Goal: Task Accomplishment & Management: Manage account settings

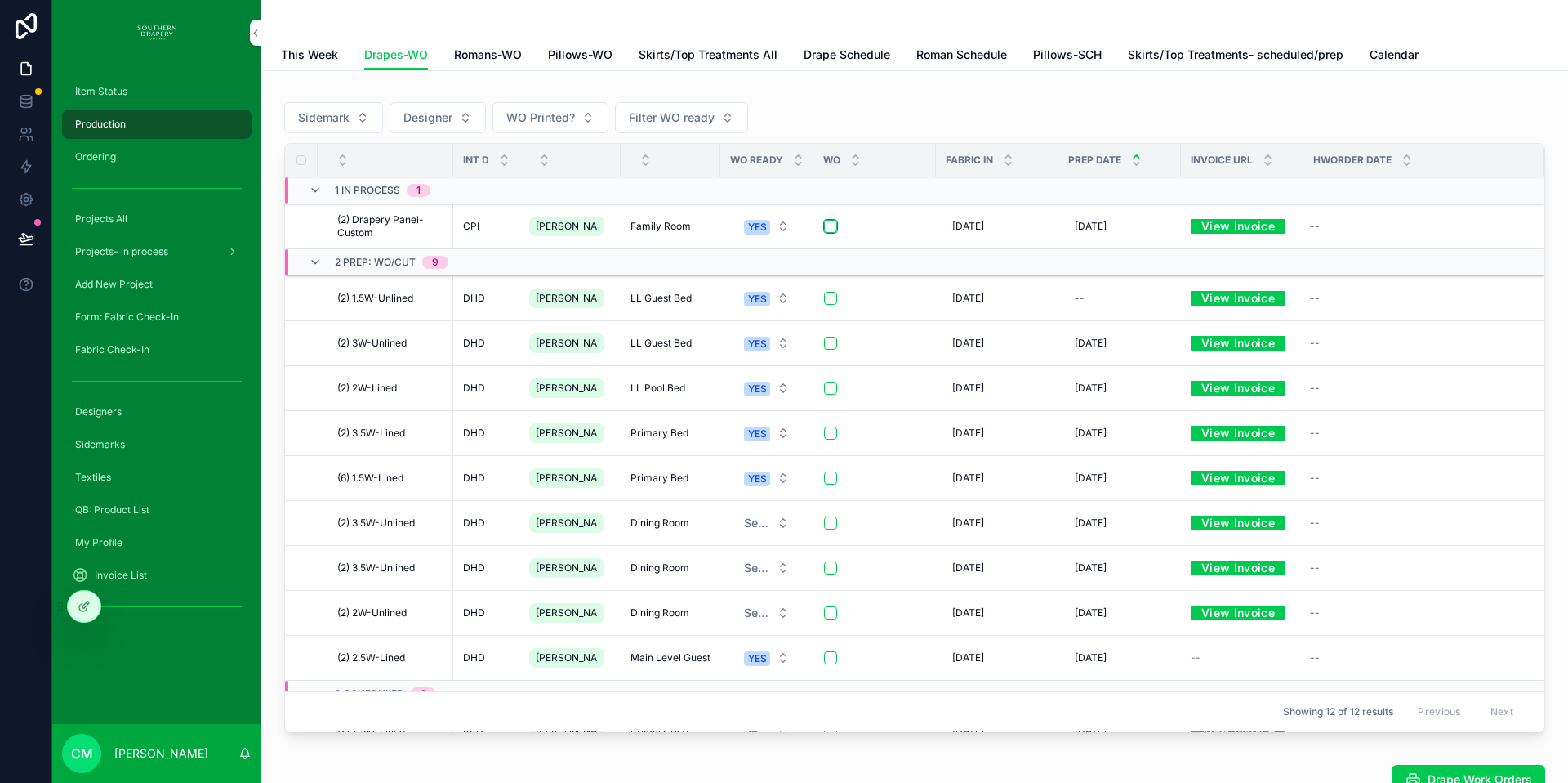
click at [824, 232] on button "scrollable content" at bounding box center [831, 226] width 13 height 13
click at [824, 302] on button "scrollable content" at bounding box center [831, 298] width 13 height 13
click at [824, 346] on button "scrollable content" at bounding box center [831, 343] width 13 height 13
click at [824, 390] on button "scrollable content" at bounding box center [831, 388] width 13 height 13
click at [824, 433] on button "scrollable content" at bounding box center [831, 433] width 13 height 13
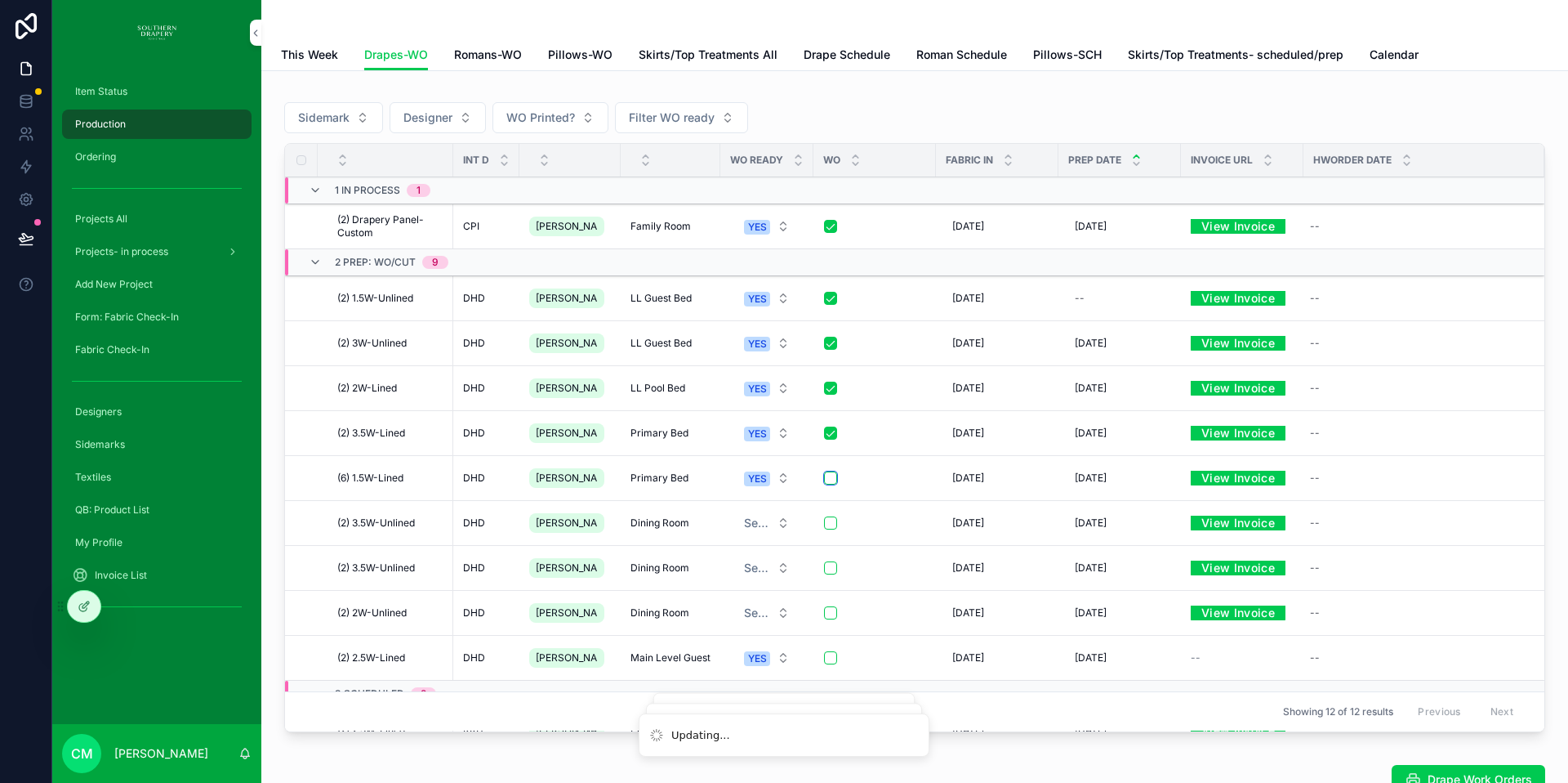
click at [824, 482] on button "scrollable content" at bounding box center [831, 478] width 13 height 13
click at [824, 659] on button "scrollable content" at bounding box center [831, 658] width 13 height 13
click at [490, 54] on span "Romans-WO" at bounding box center [488, 54] width 68 height 16
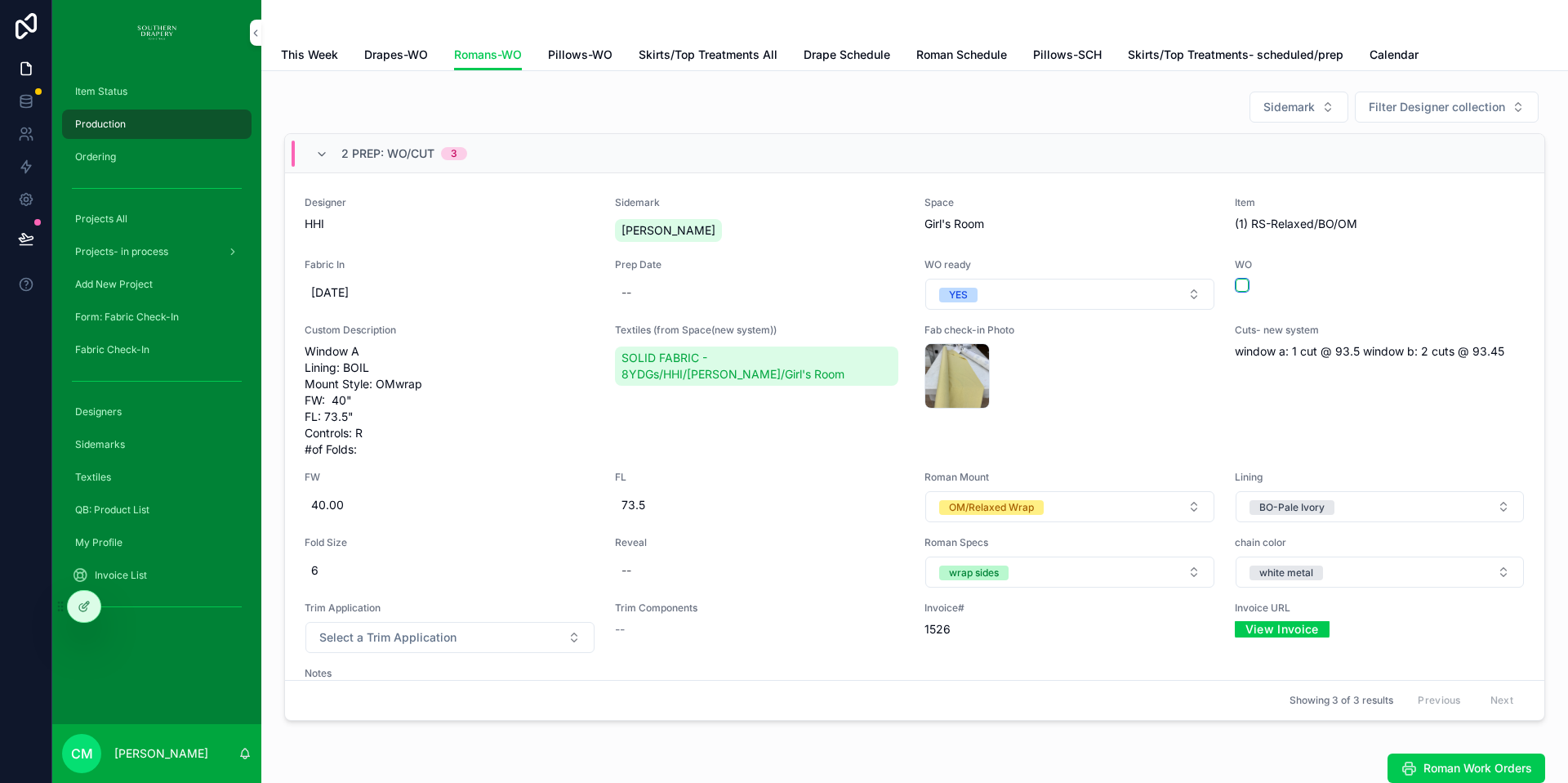
click at [1236, 285] on button "scrollable content" at bounding box center [1242, 285] width 13 height 13
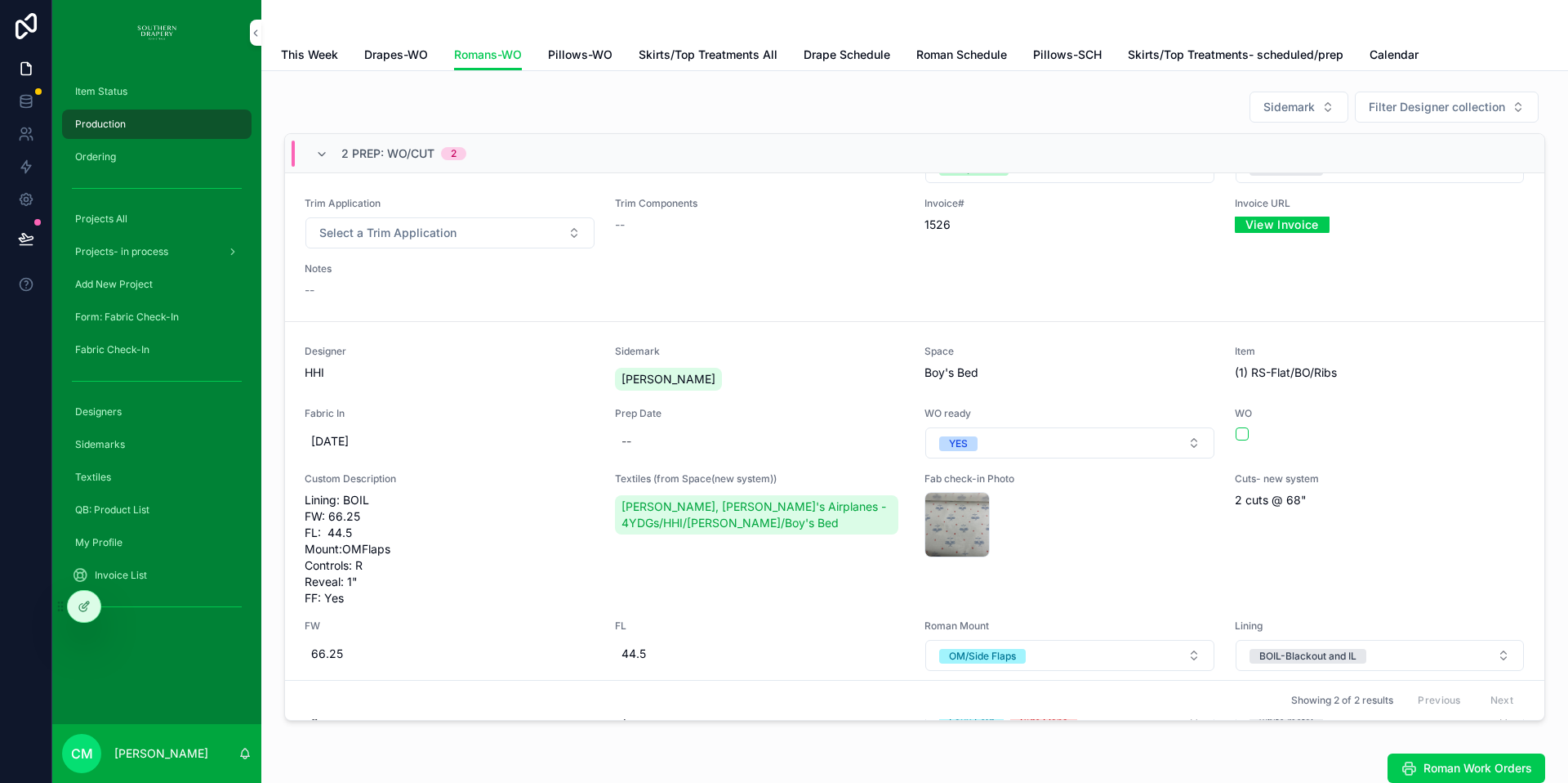
scroll to position [437, 0]
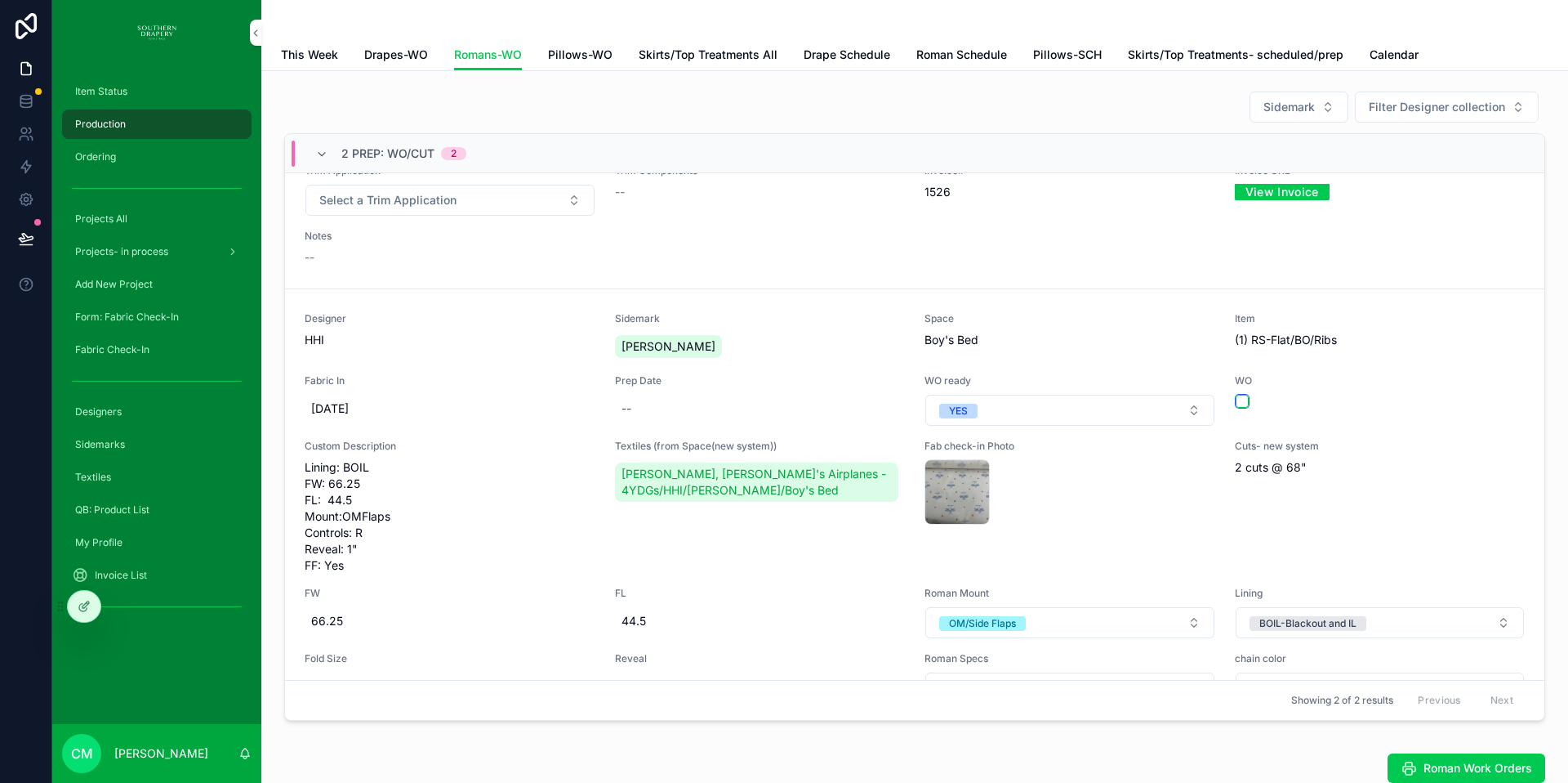
click at [1236, 404] on button "scrollable content" at bounding box center [1242, 401] width 13 height 13
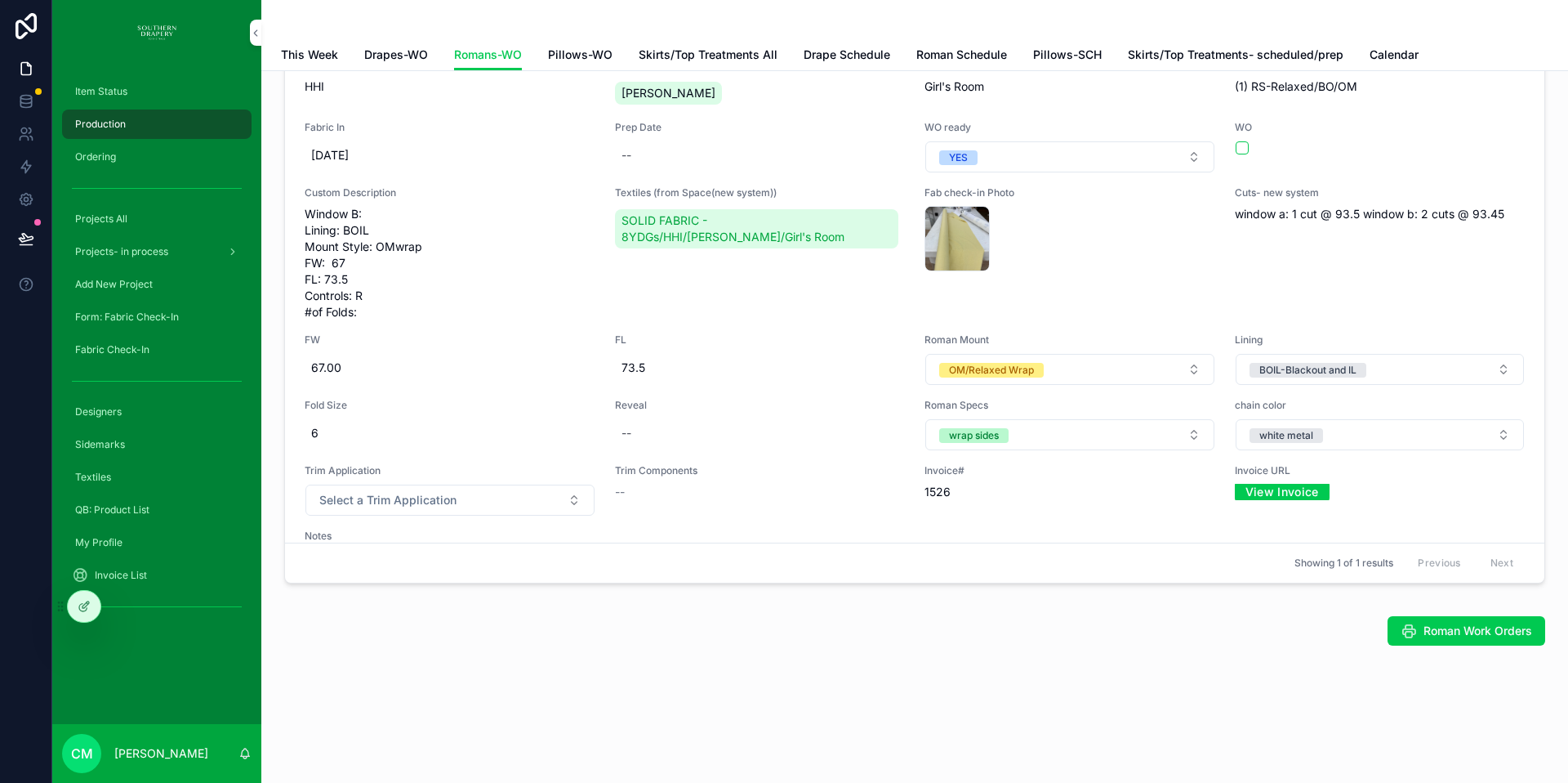
scroll to position [0, 0]
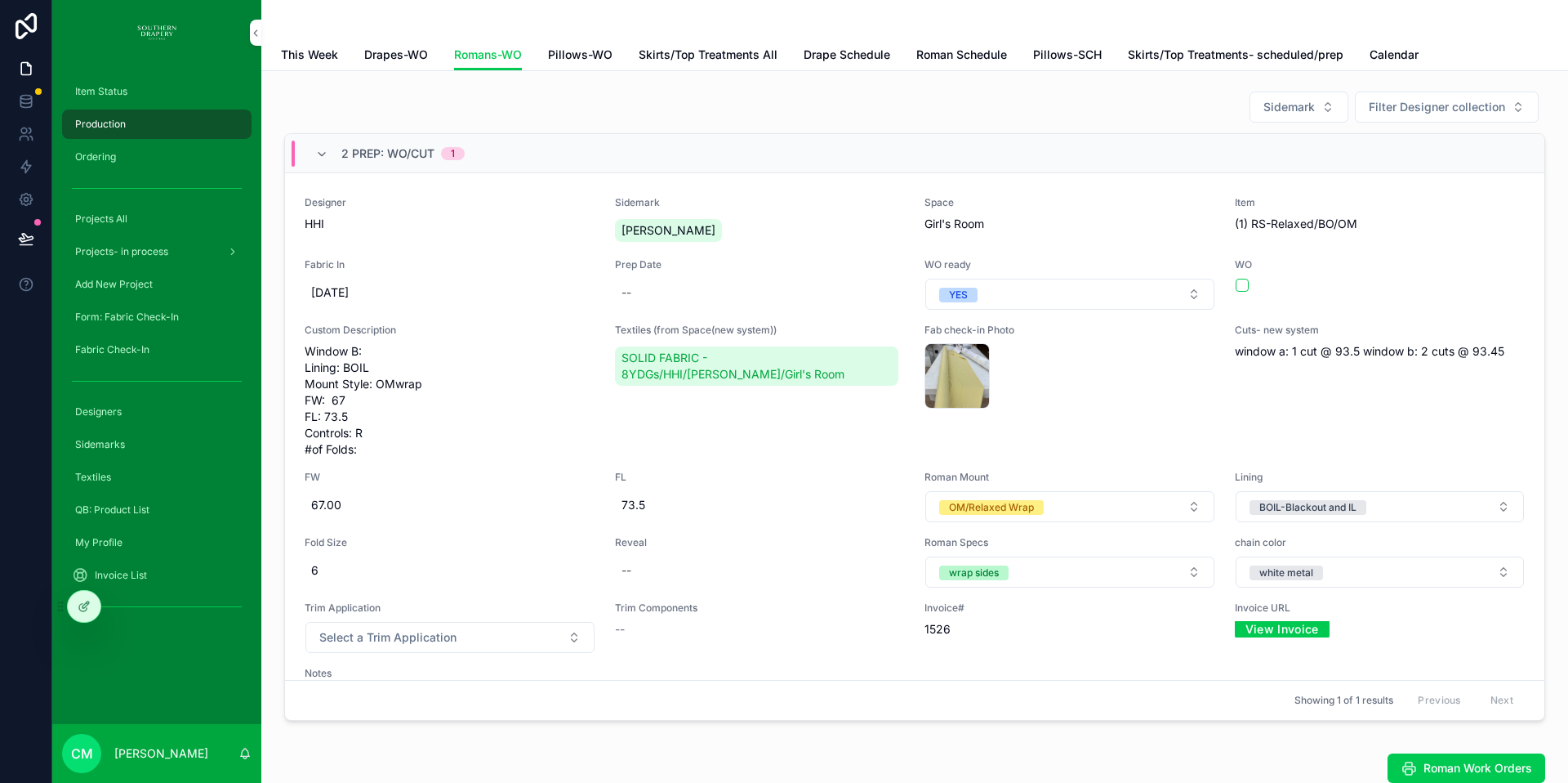
drag, startPoint x: 89, startPoint y: 83, endPoint x: 118, endPoint y: 122, distance: 48.6
click at [90, 85] on div "Item Status" at bounding box center [157, 91] width 170 height 26
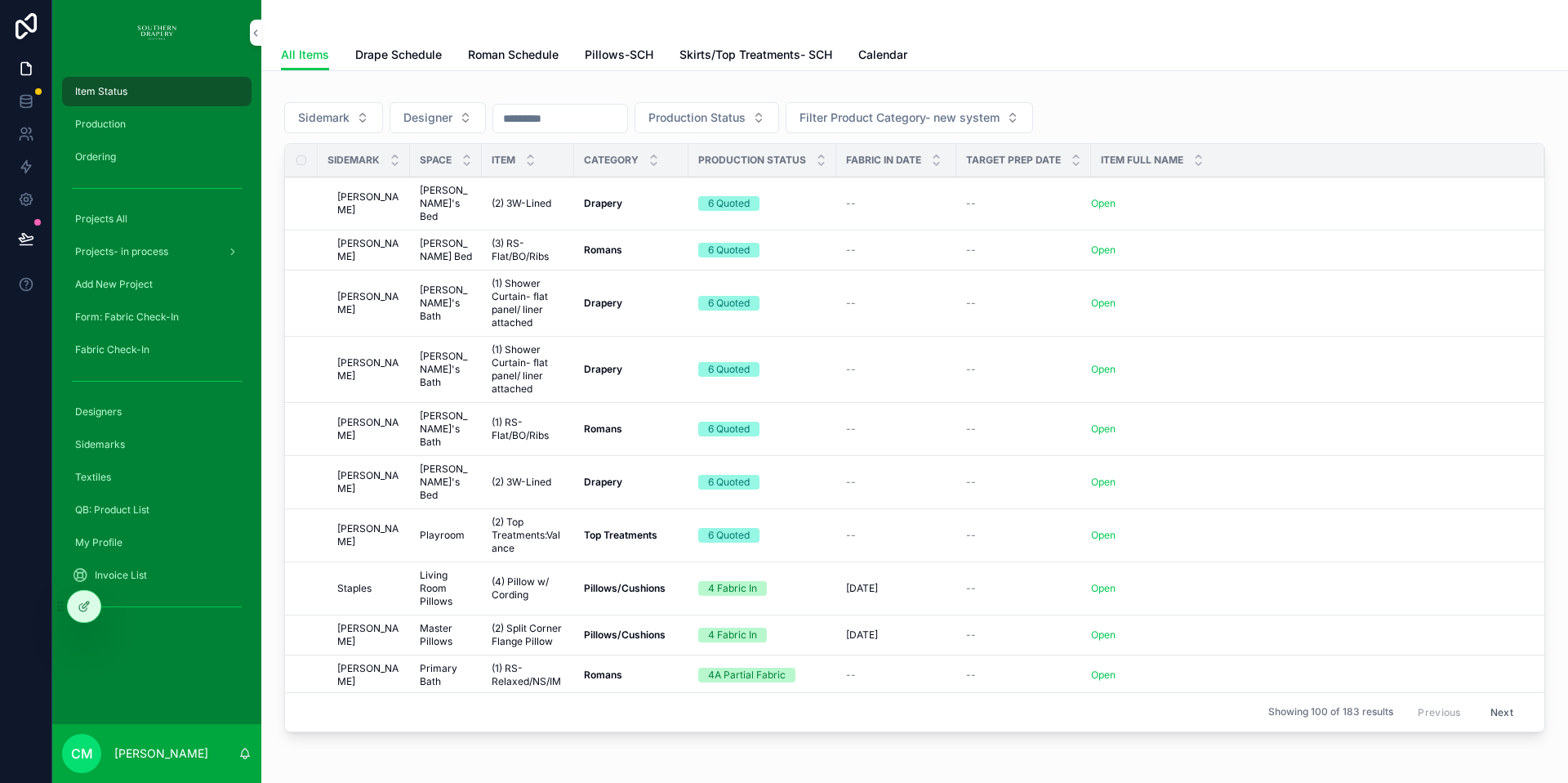
click at [508, 59] on span "Roman Schedule" at bounding box center [513, 54] width 90 height 16
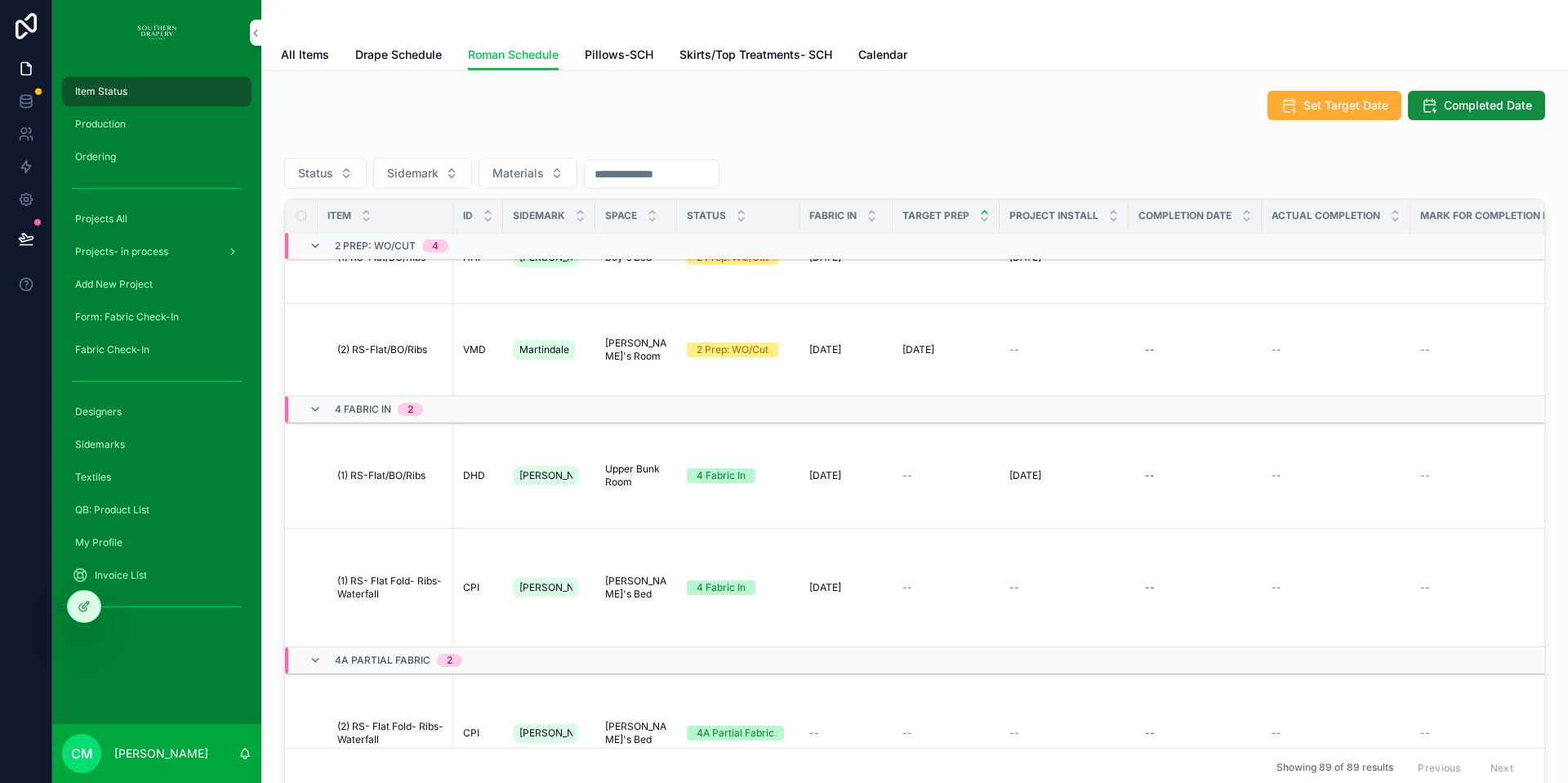
scroll to position [184, 0]
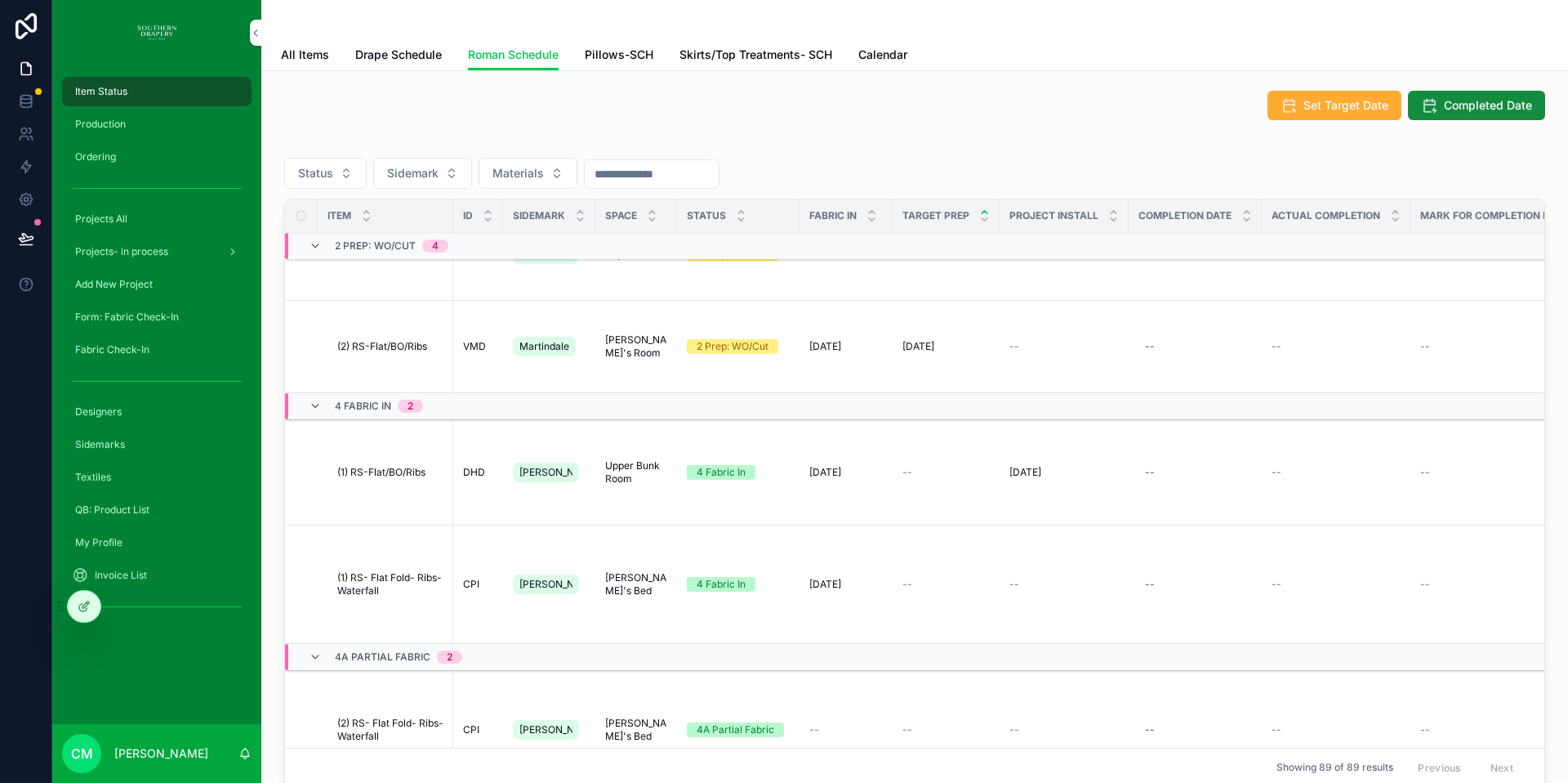
click at [362, 466] on span "(1) RS-Flat/BO/Ribs" at bounding box center [382, 473] width 89 height 13
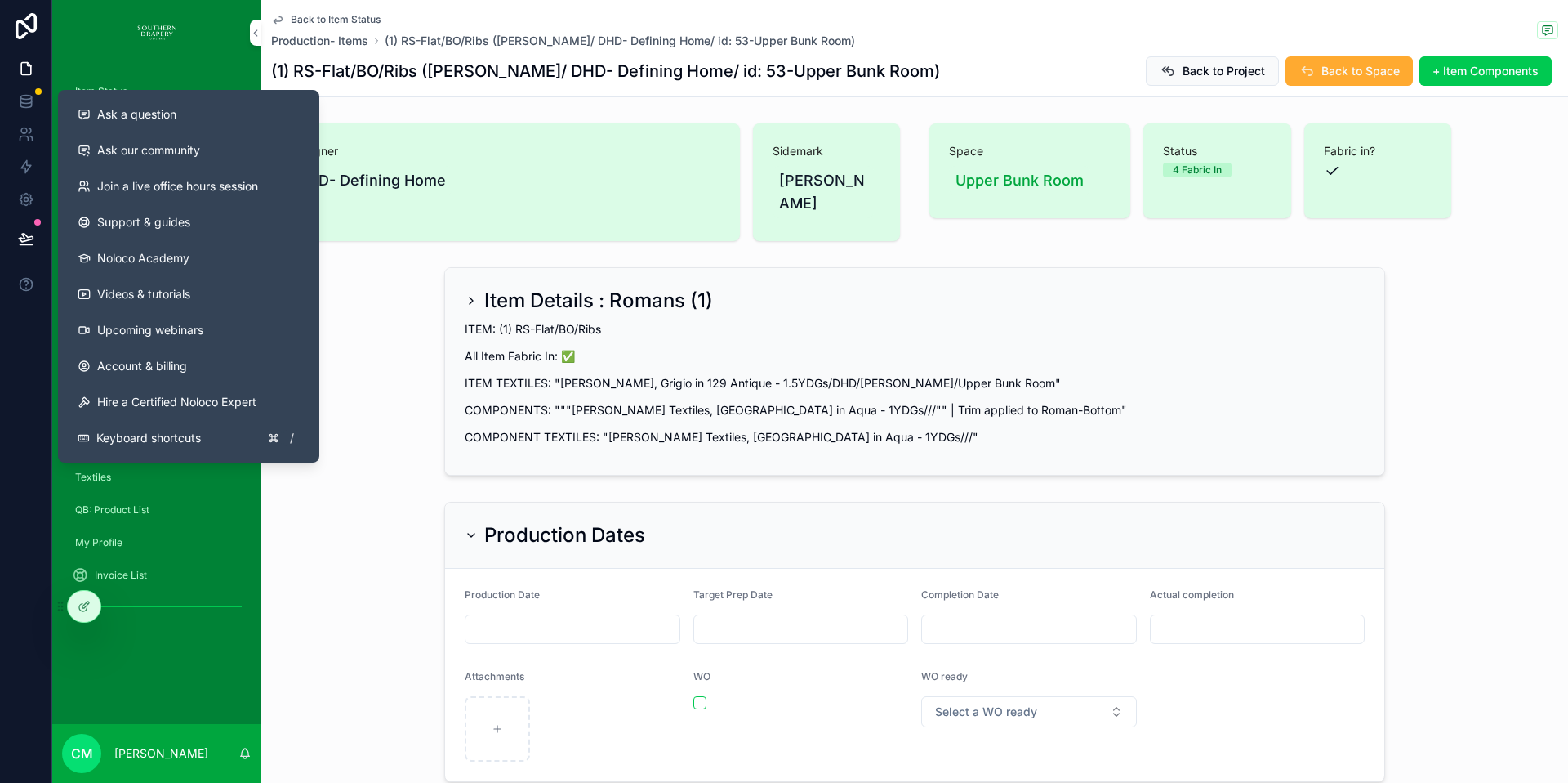
click at [83, 291] on icon at bounding box center [84, 295] width 11 height 9
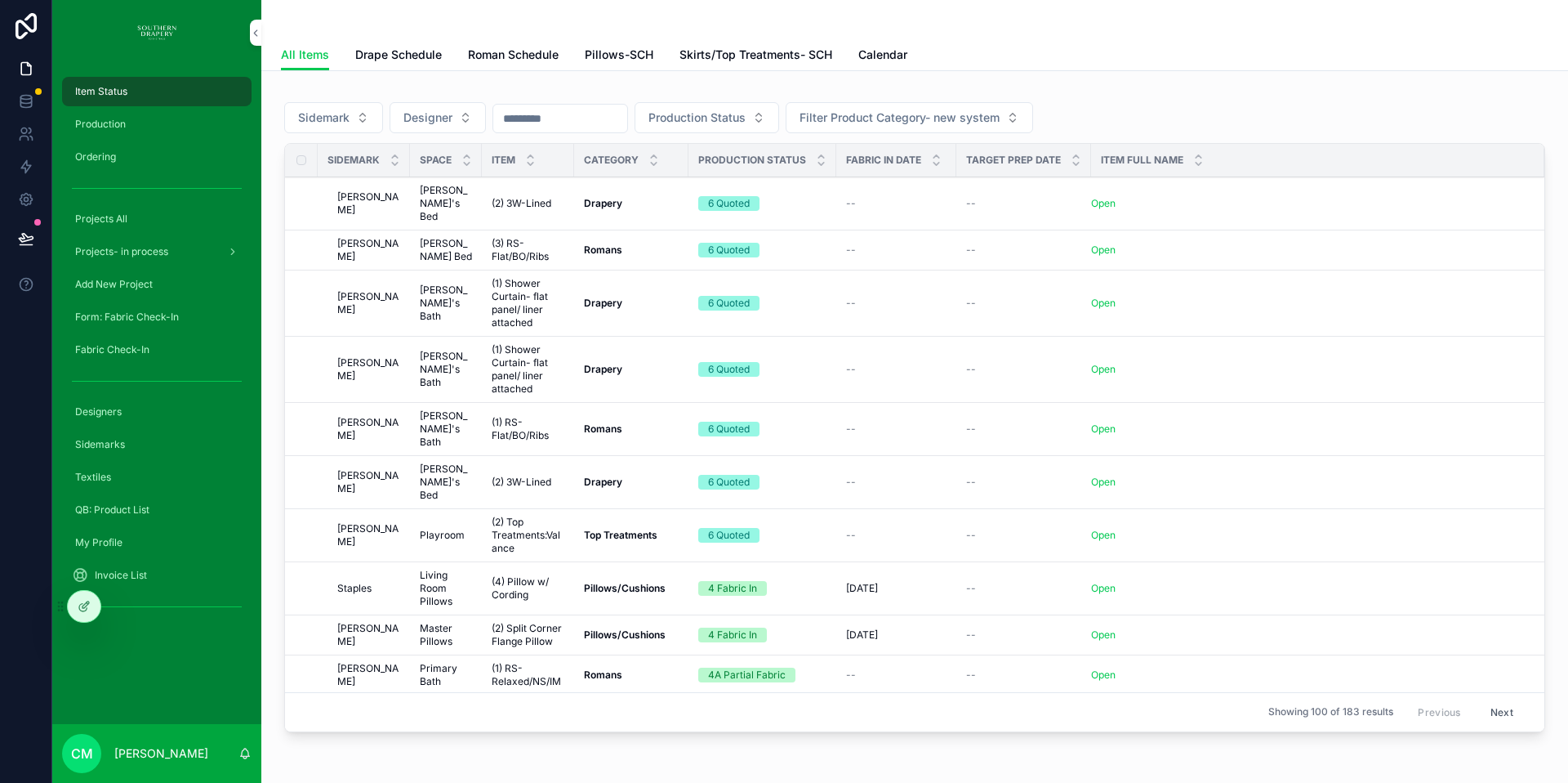
click at [424, 55] on span "Drape Schedule" at bounding box center [399, 54] width 87 height 16
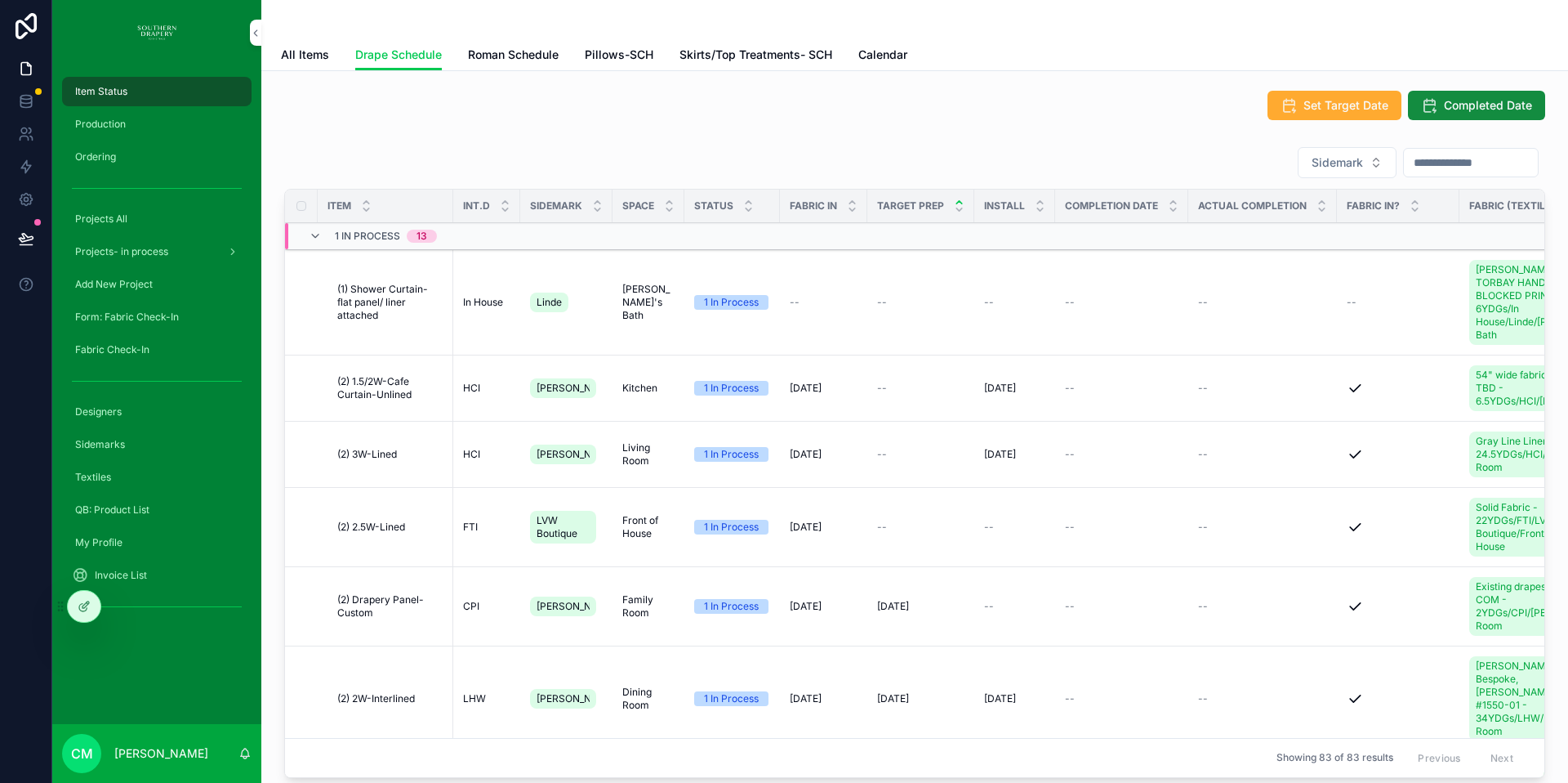
click at [106, 126] on span "Production" at bounding box center [100, 124] width 51 height 13
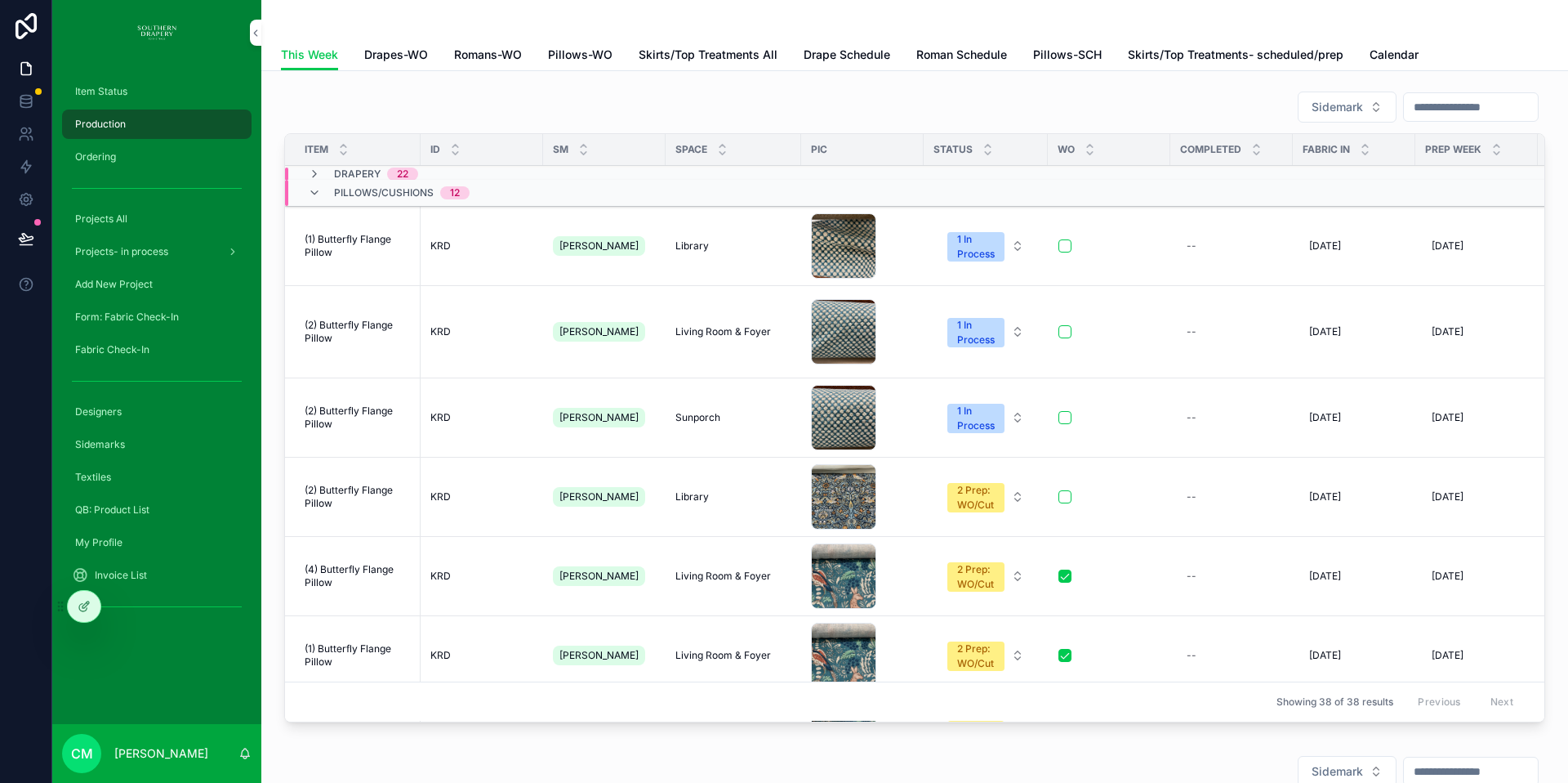
click at [410, 53] on span "Drapes-WO" at bounding box center [396, 54] width 63 height 16
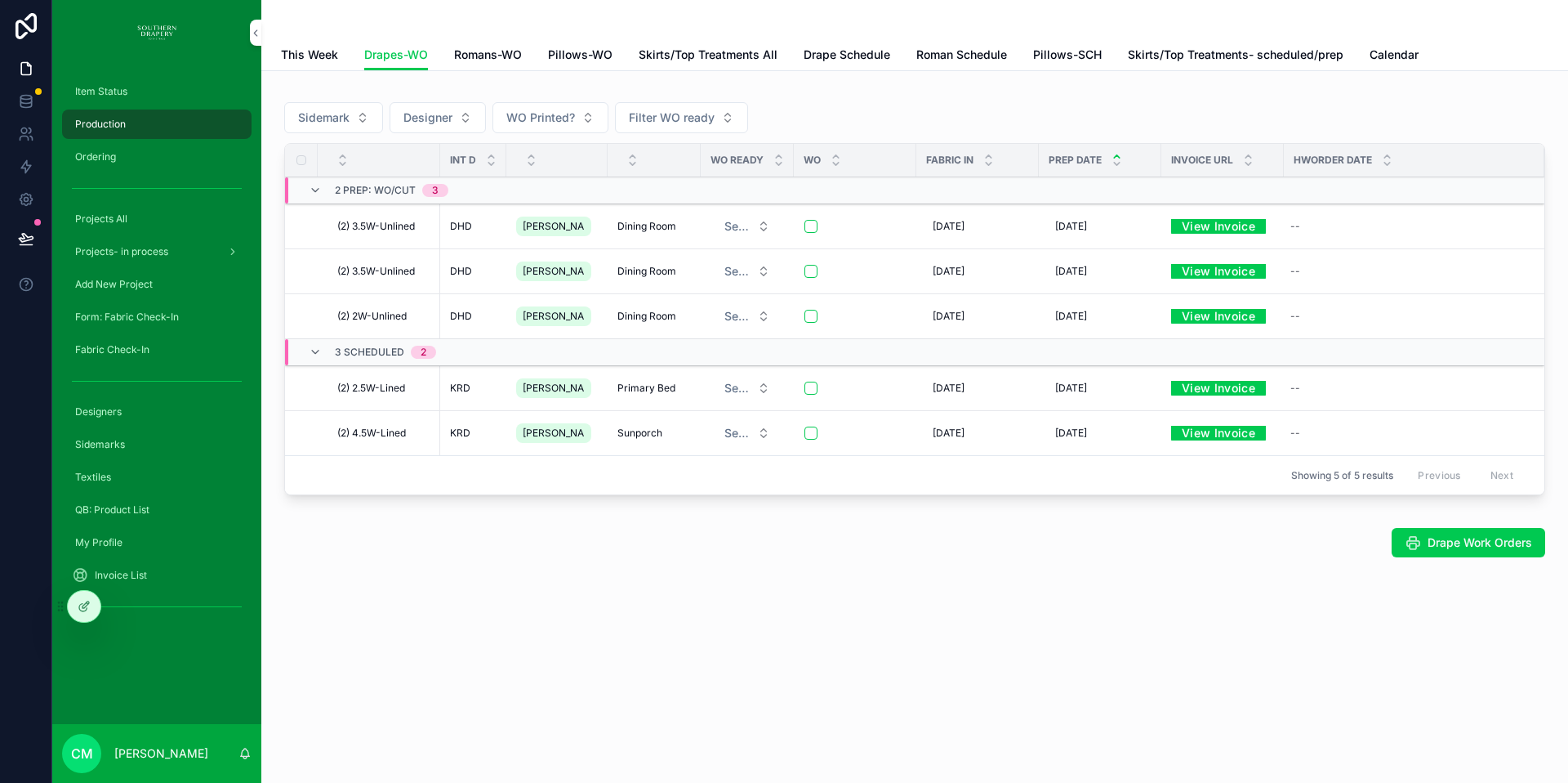
click at [97, 94] on span "Item Status" at bounding box center [101, 91] width 52 height 13
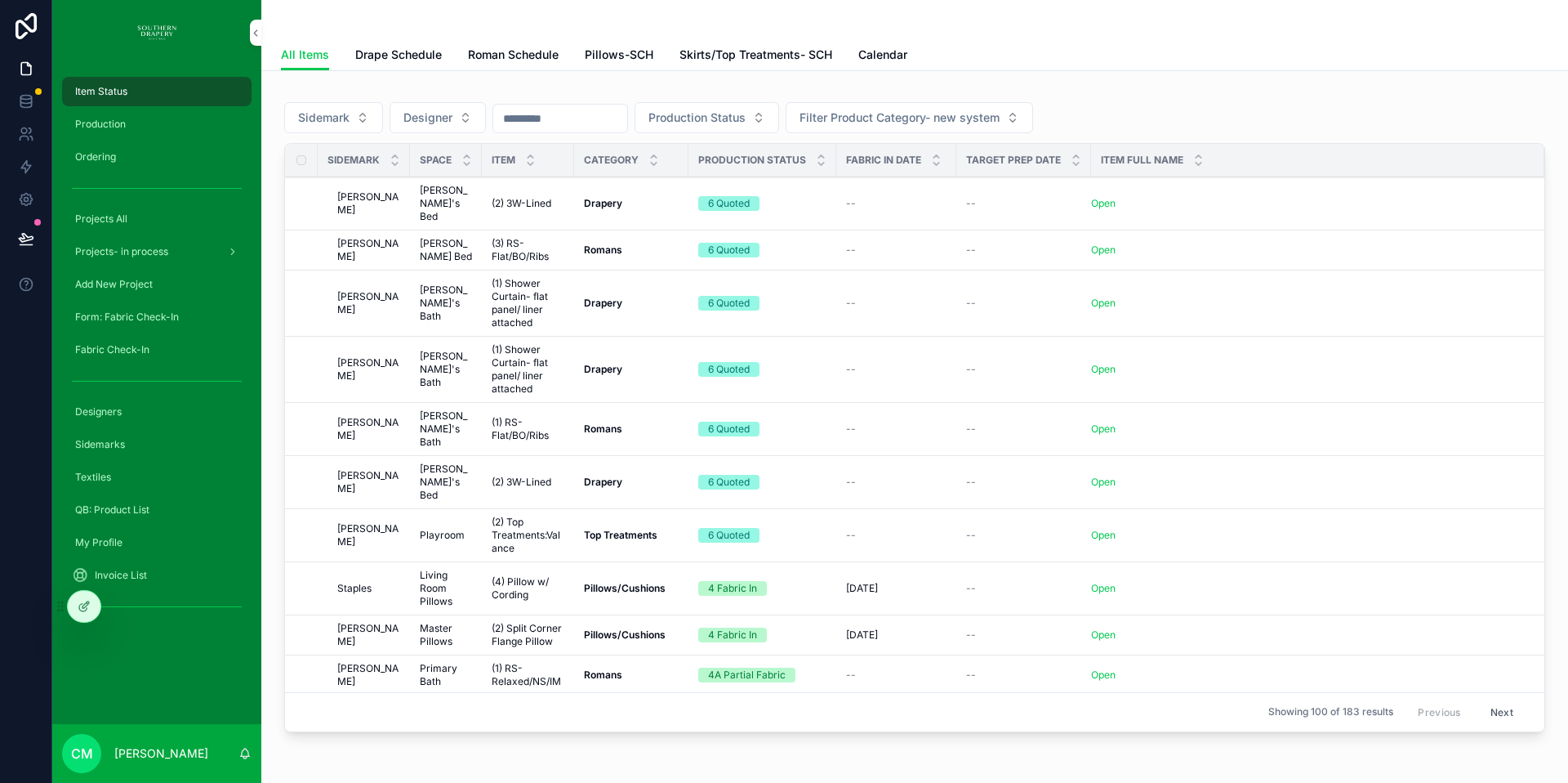
click at [404, 54] on span "Drape Schedule" at bounding box center [399, 54] width 87 height 16
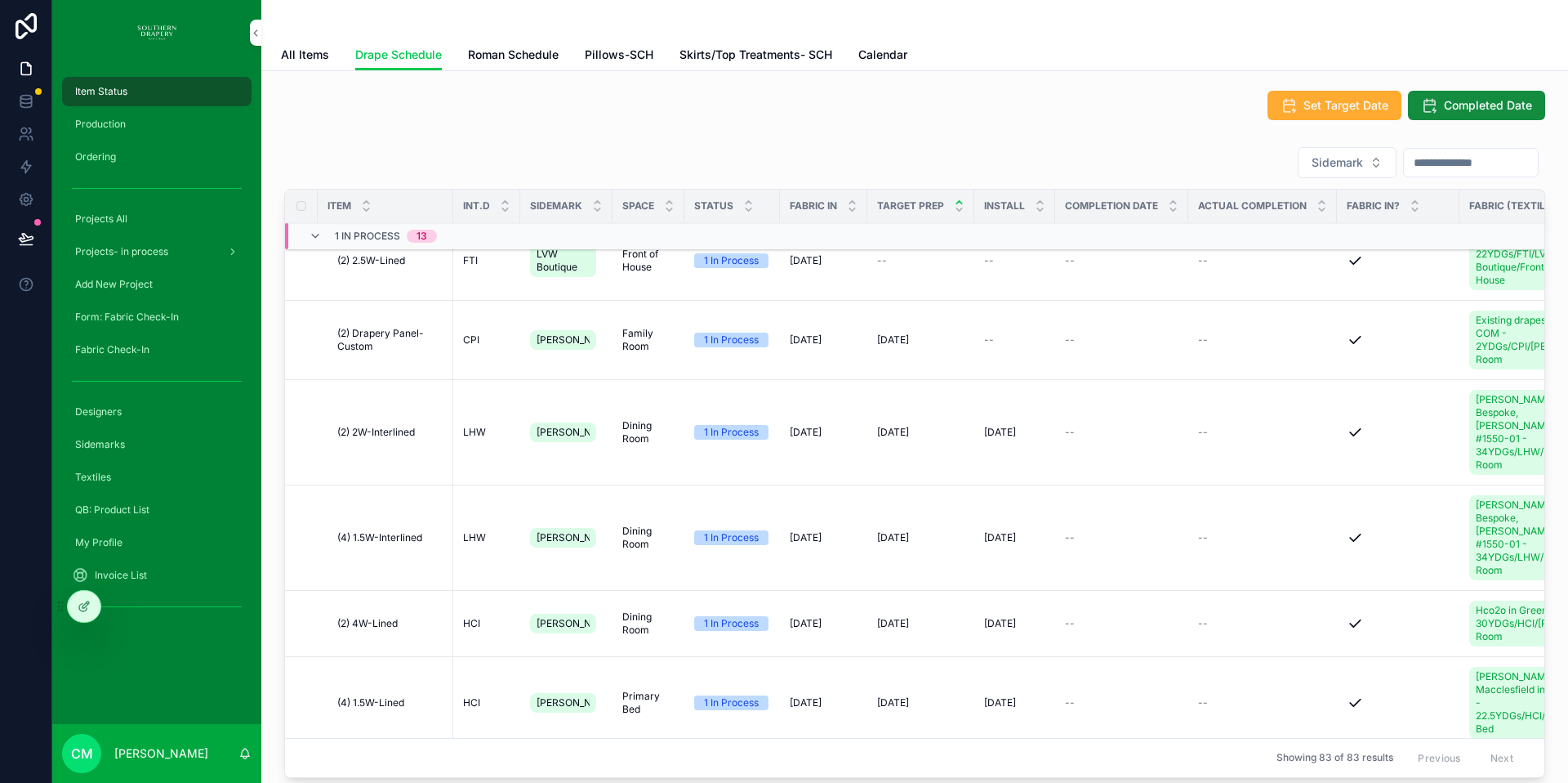
scroll to position [269, 0]
click at [121, 122] on span "Production" at bounding box center [100, 124] width 51 height 13
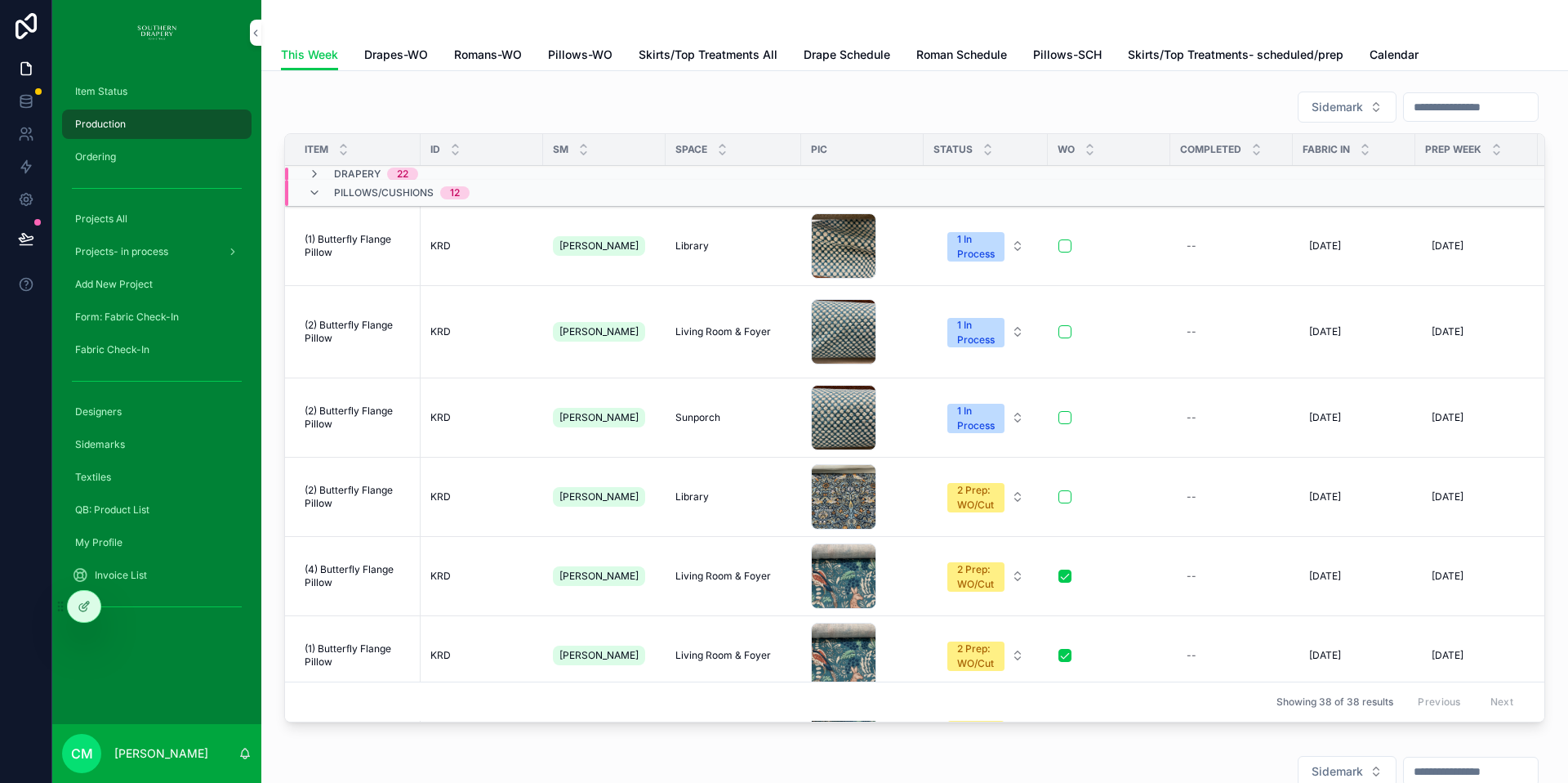
click at [310, 56] on span "This Week" at bounding box center [309, 54] width 57 height 16
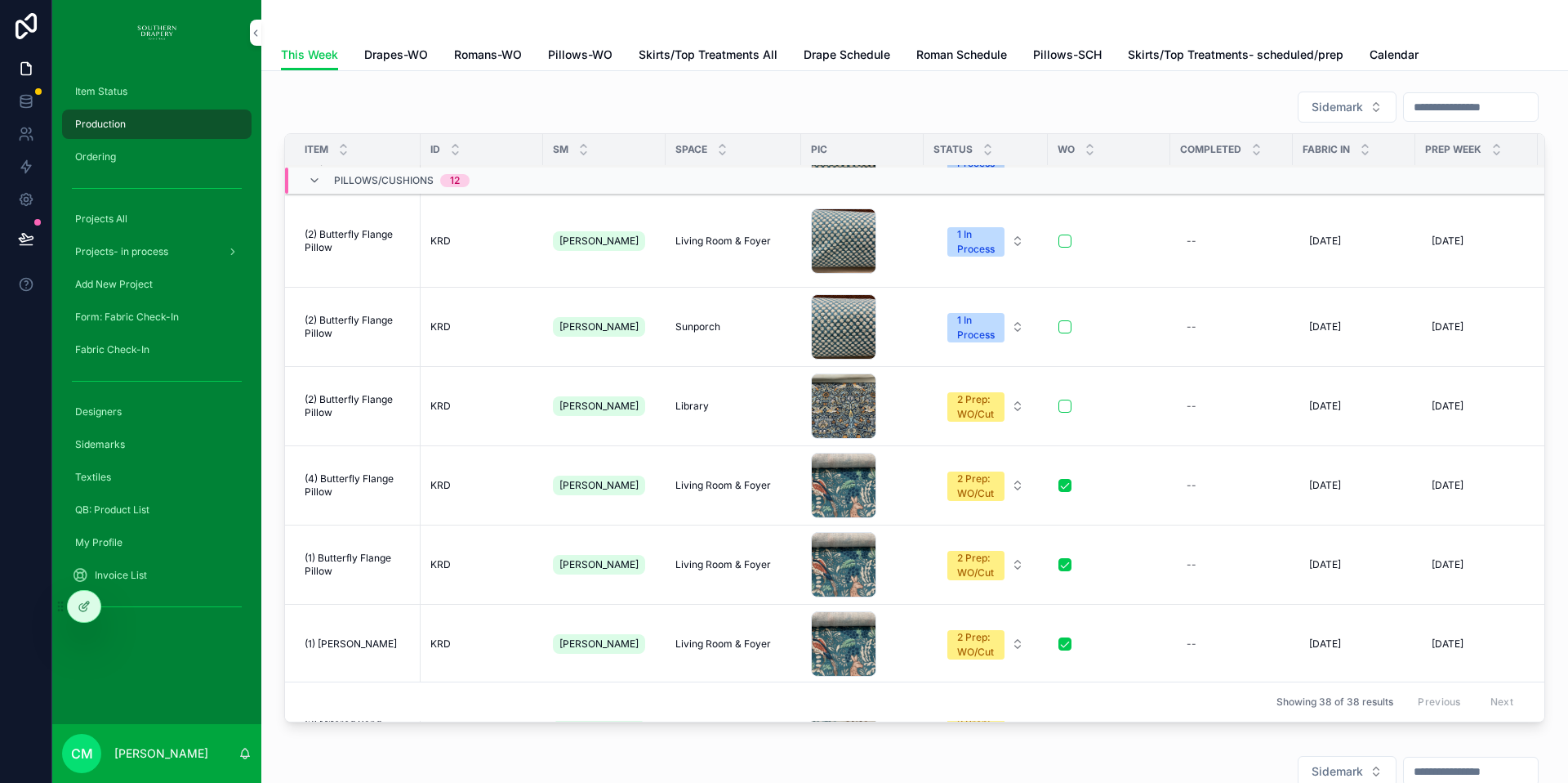
scroll to position [102, 0]
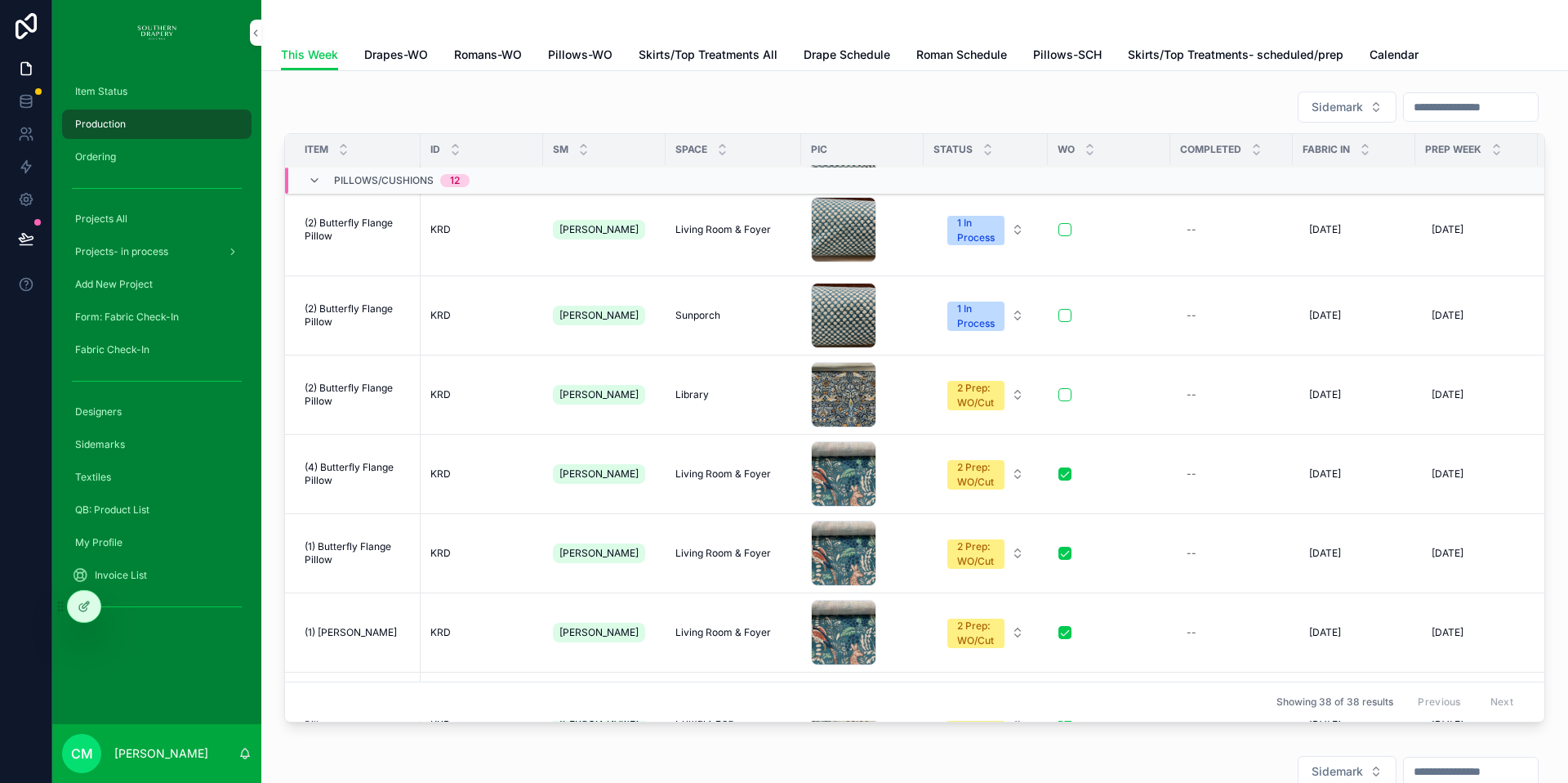
click at [315, 179] on icon "scrollable content" at bounding box center [314, 180] width 13 height 13
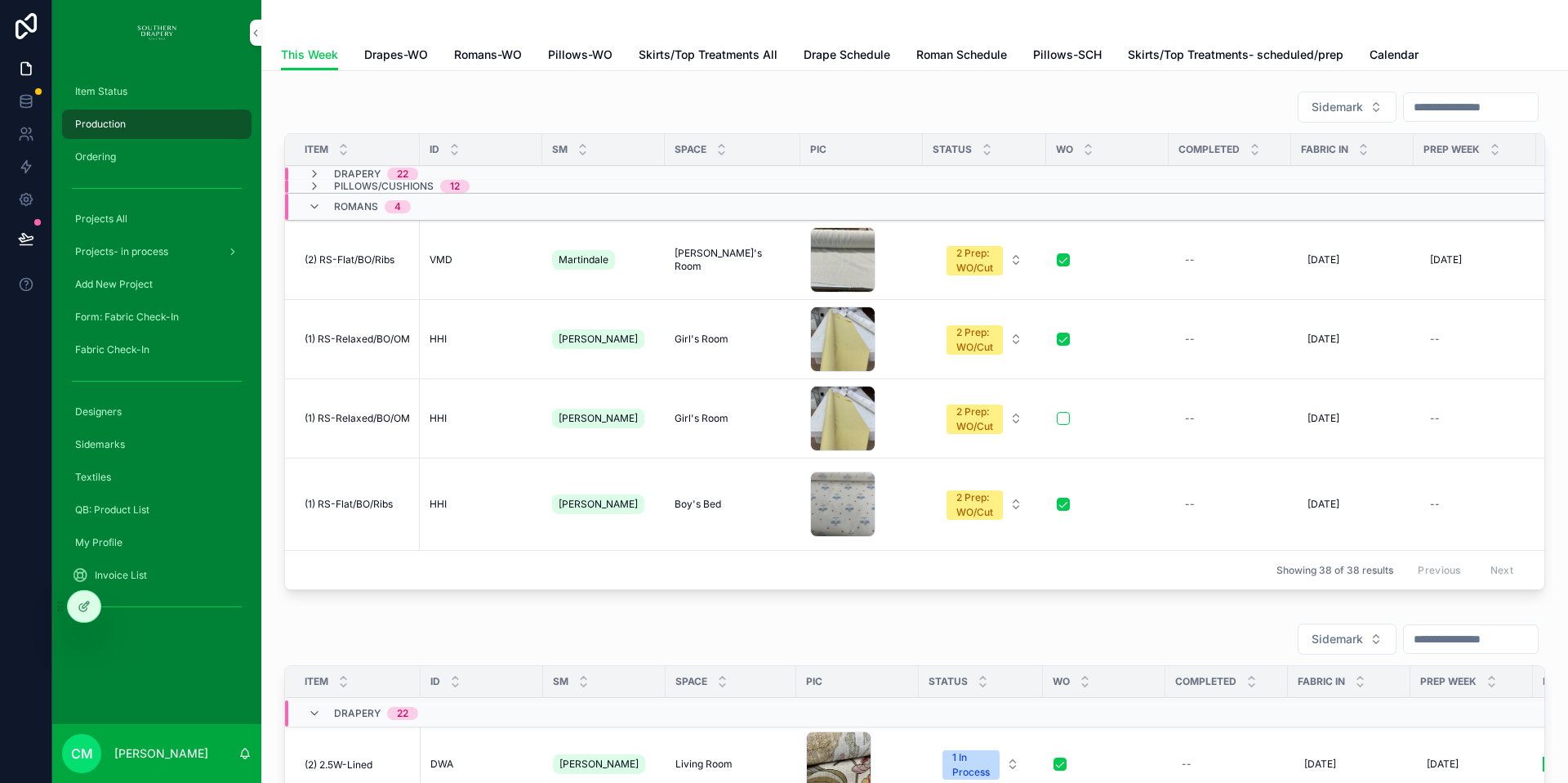
scroll to position [0, 0]
click at [1219, 263] on div "--" at bounding box center [1231, 260] width 103 height 26
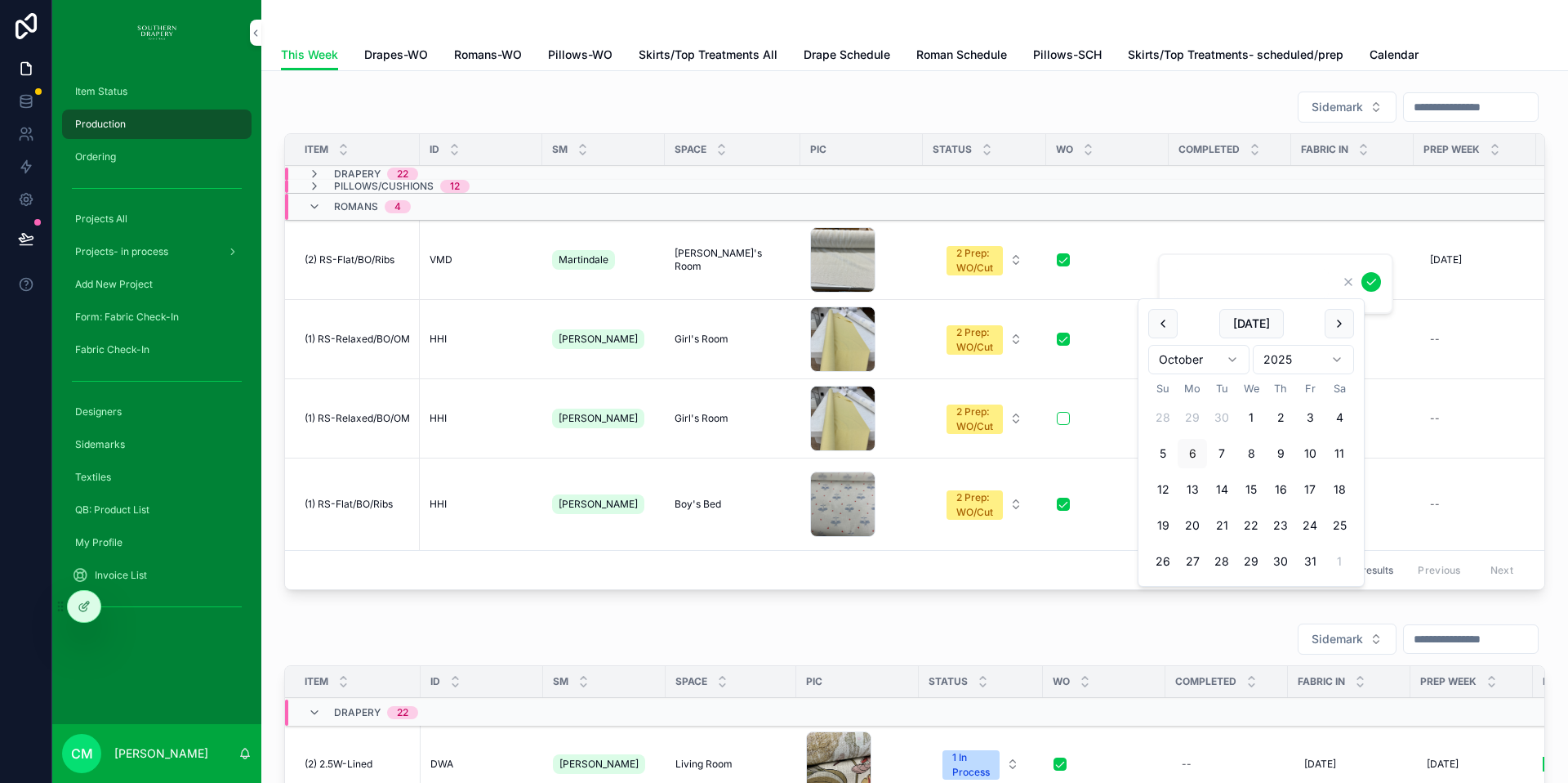
click at [1167, 328] on button "scrollable content" at bounding box center [1163, 323] width 30 height 30
click at [1311, 561] on button "3" at bounding box center [1310, 561] width 30 height 30
type input "*********"
click at [1376, 283] on icon "scrollable content" at bounding box center [1372, 282] width 13 height 13
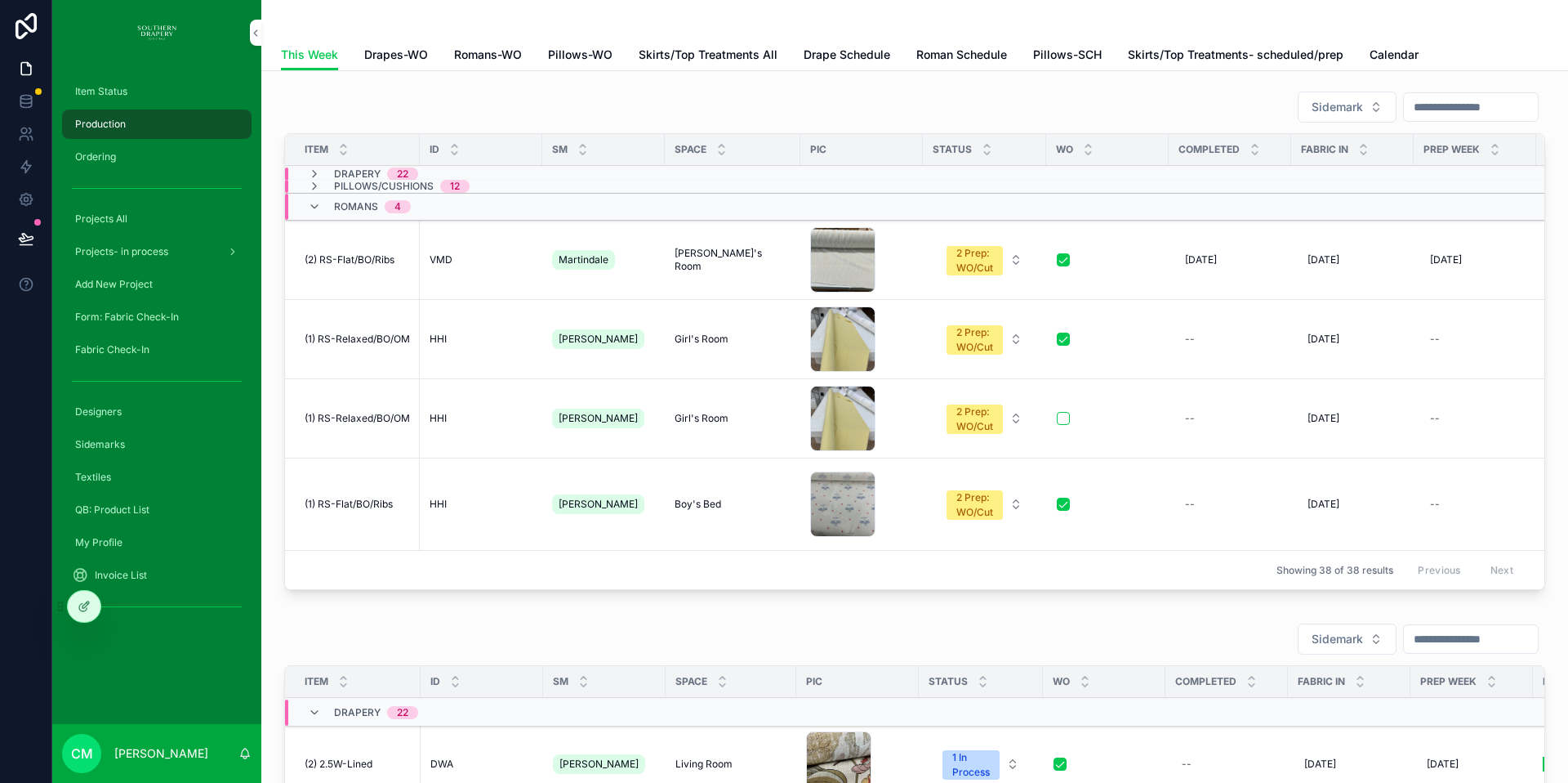
click at [964, 259] on div "2 Prep: WO/Cut" at bounding box center [974, 261] width 37 height 30
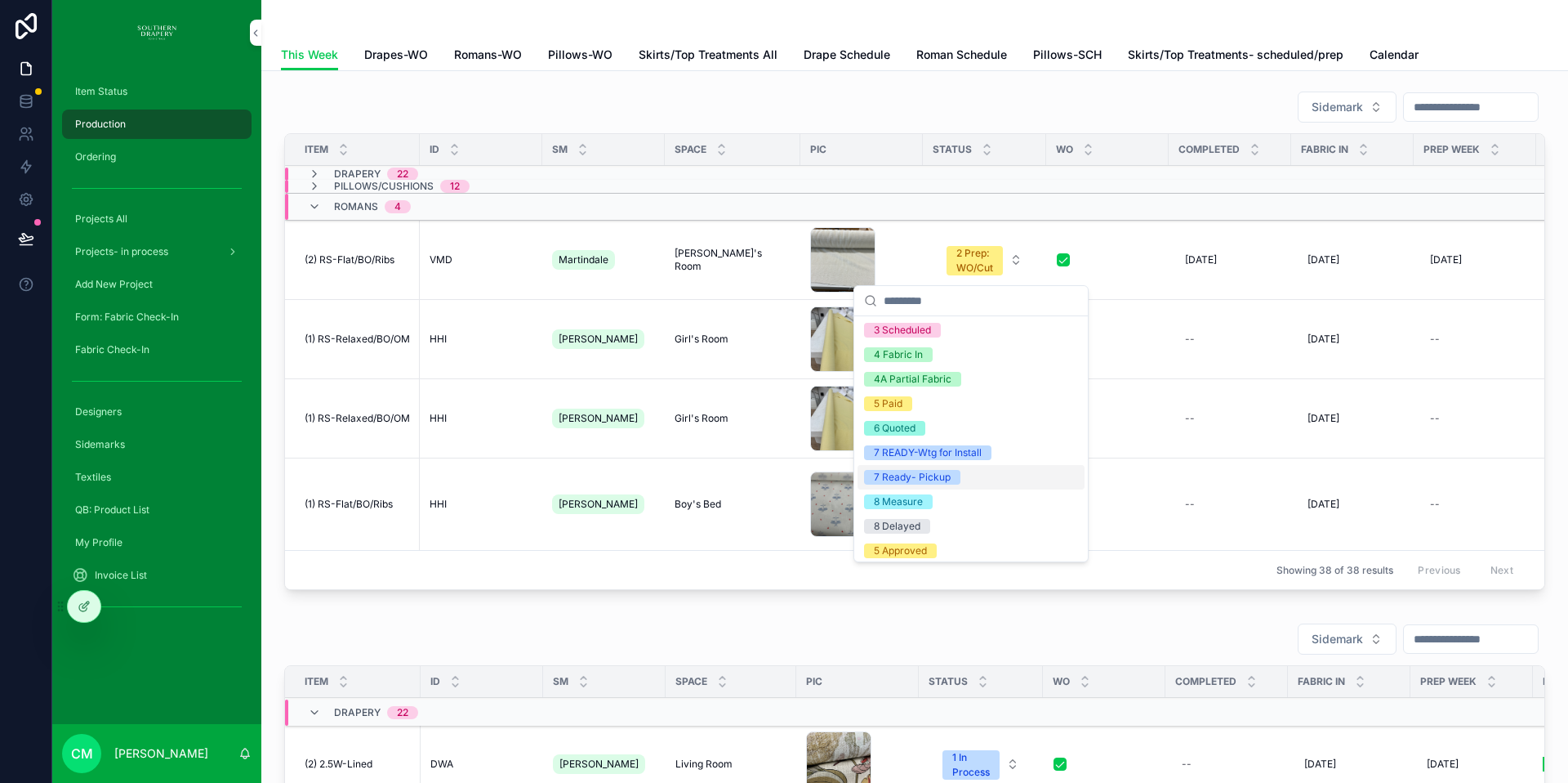
scroll to position [129, 0]
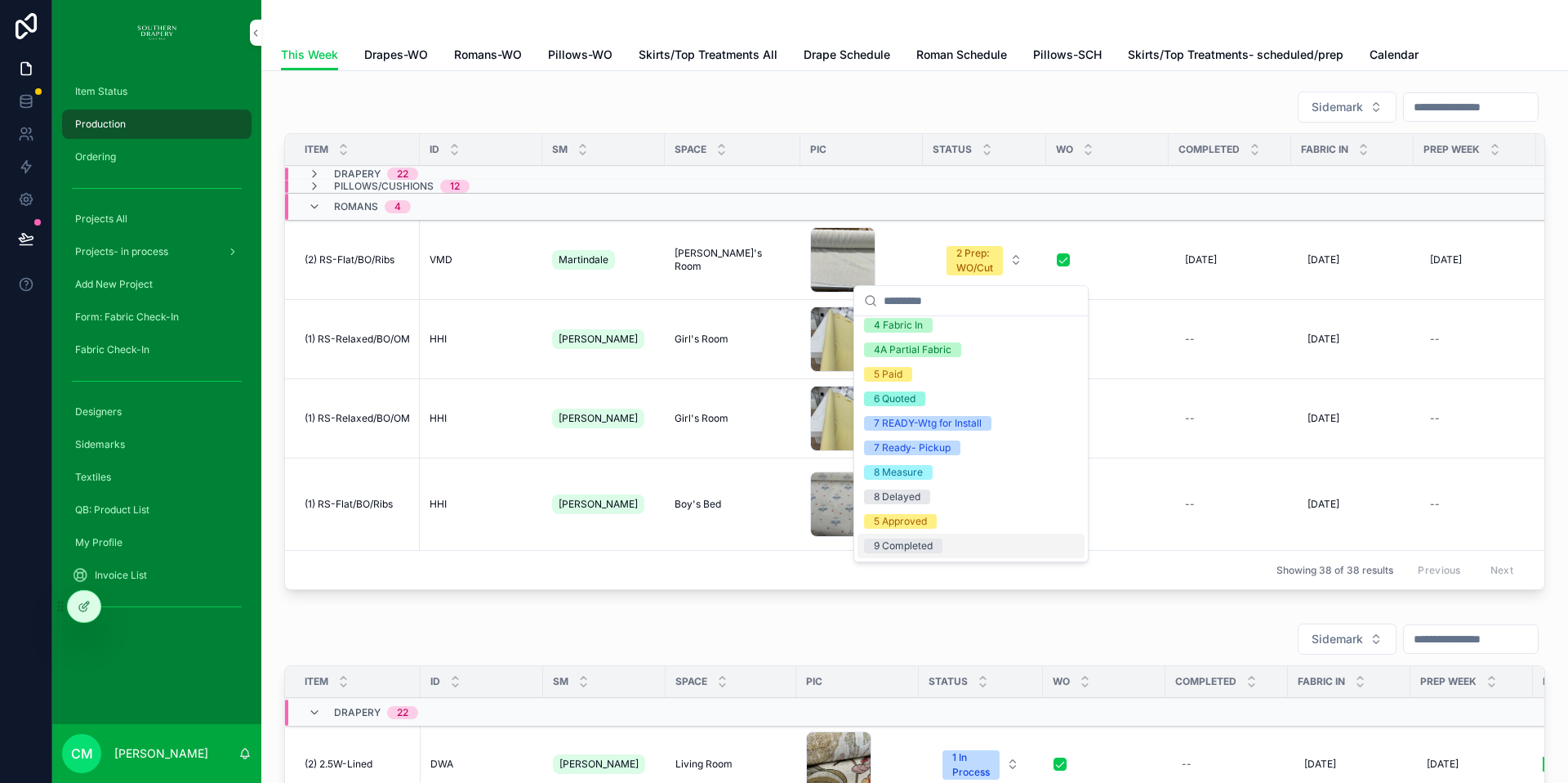
click at [900, 548] on div "9 Completed" at bounding box center [903, 546] width 59 height 14
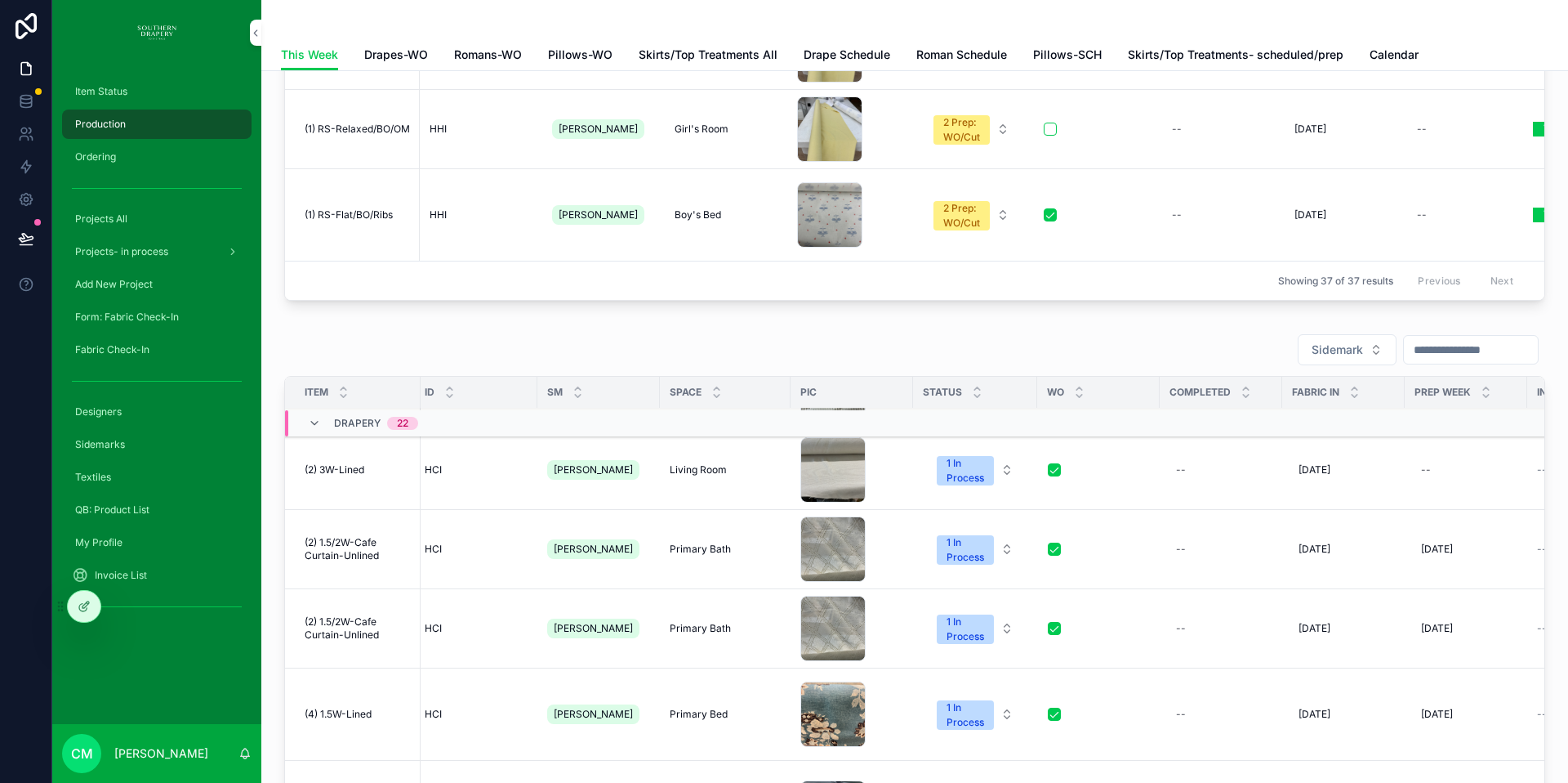
scroll to position [428, 5]
click at [1177, 550] on div "--" at bounding box center [1221, 548] width 103 height 26
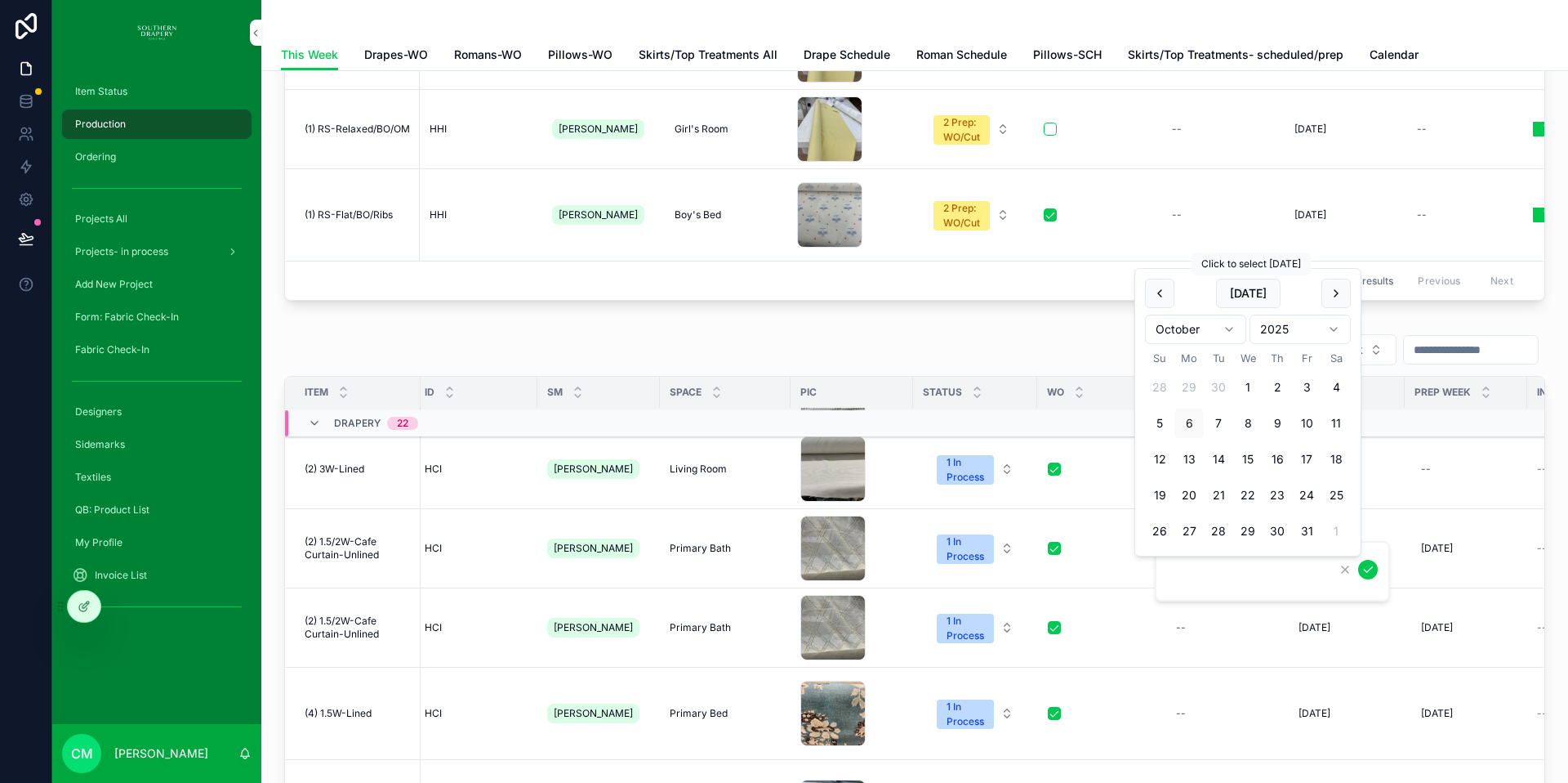
click at [1253, 294] on button "[DATE]" at bounding box center [1248, 293] width 64 height 30
type input "*********"
click at [1367, 570] on icon "scrollable content" at bounding box center [1368, 569] width 13 height 13
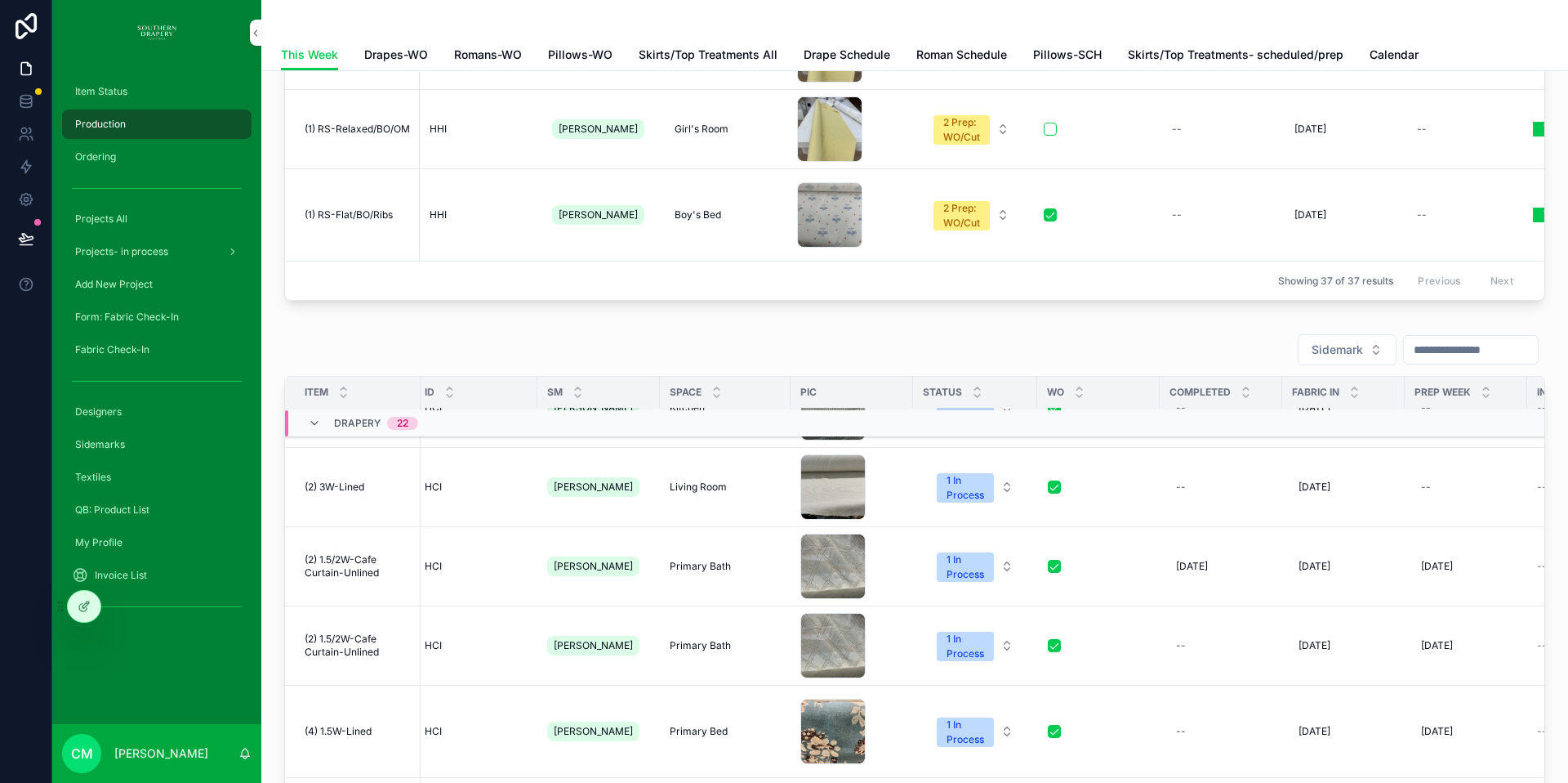
scroll to position [413, 5]
click at [1177, 644] on div "--" at bounding box center [1221, 643] width 103 height 26
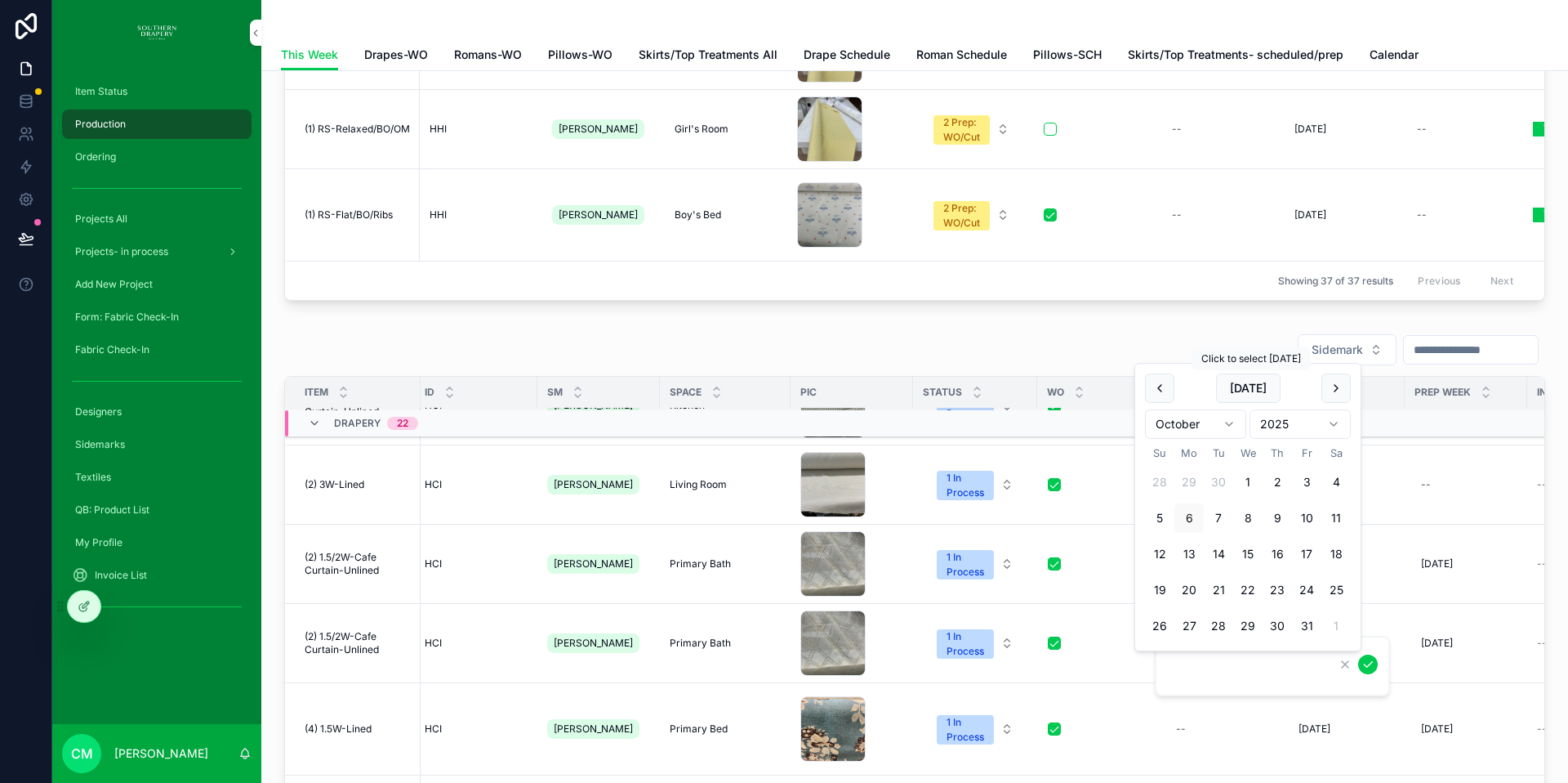
click at [1247, 390] on button "[DATE]" at bounding box center [1248, 388] width 64 height 30
type input "*********"
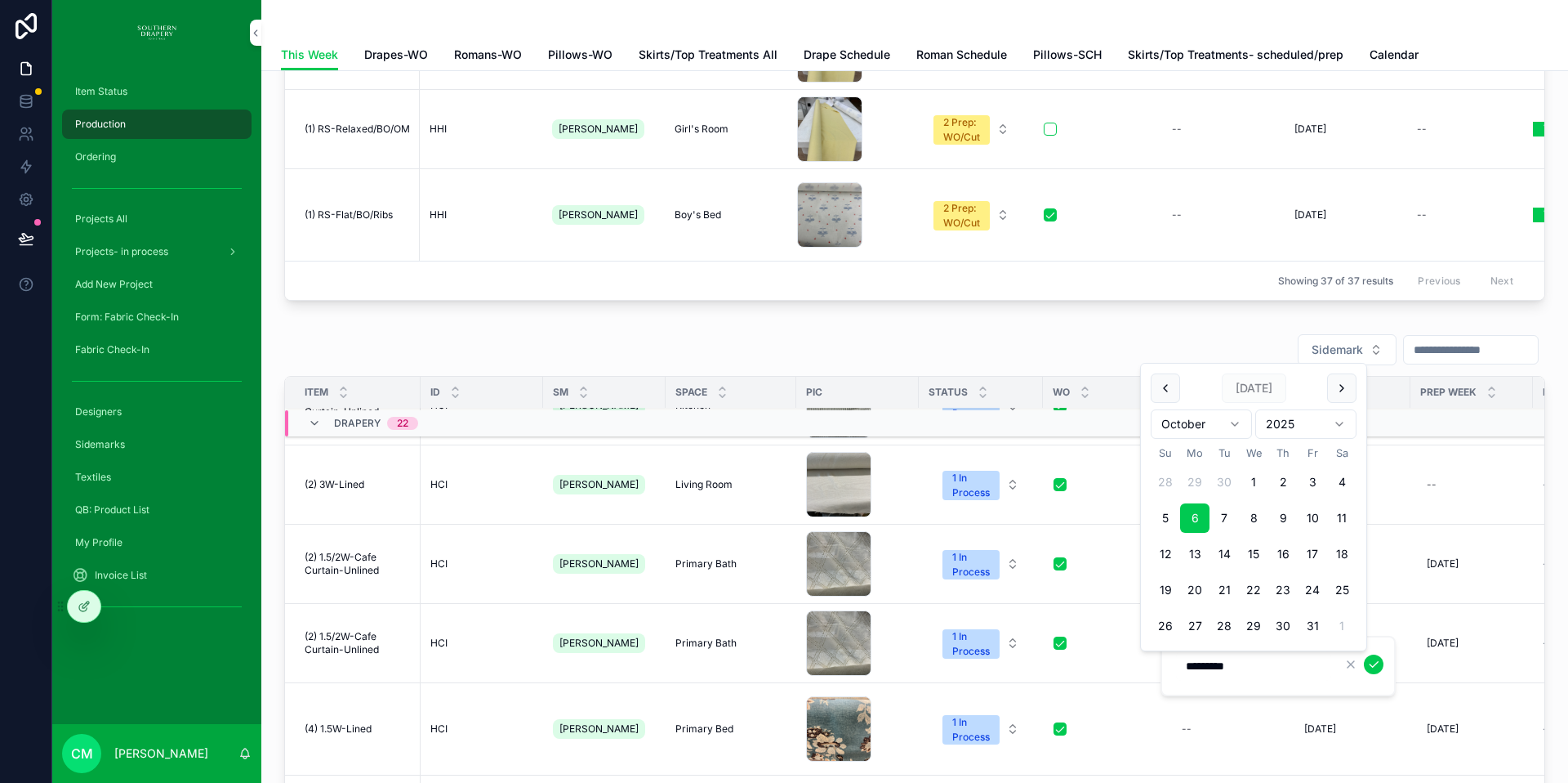
click at [1371, 664] on icon "scrollable content" at bounding box center [1373, 664] width 13 height 13
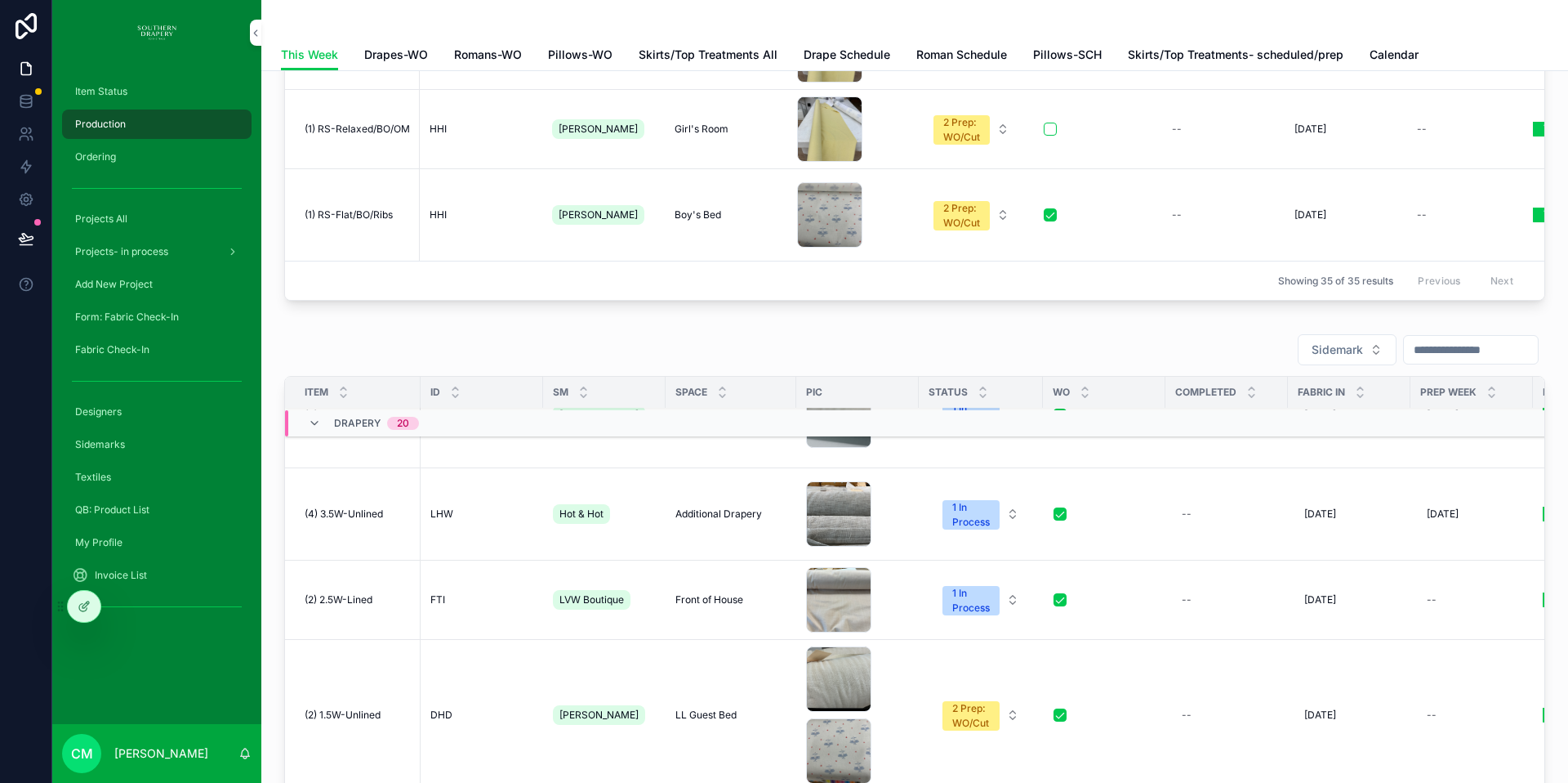
scroll to position [773, 0]
click at [1182, 593] on div "--" at bounding box center [1186, 599] width 10 height 13
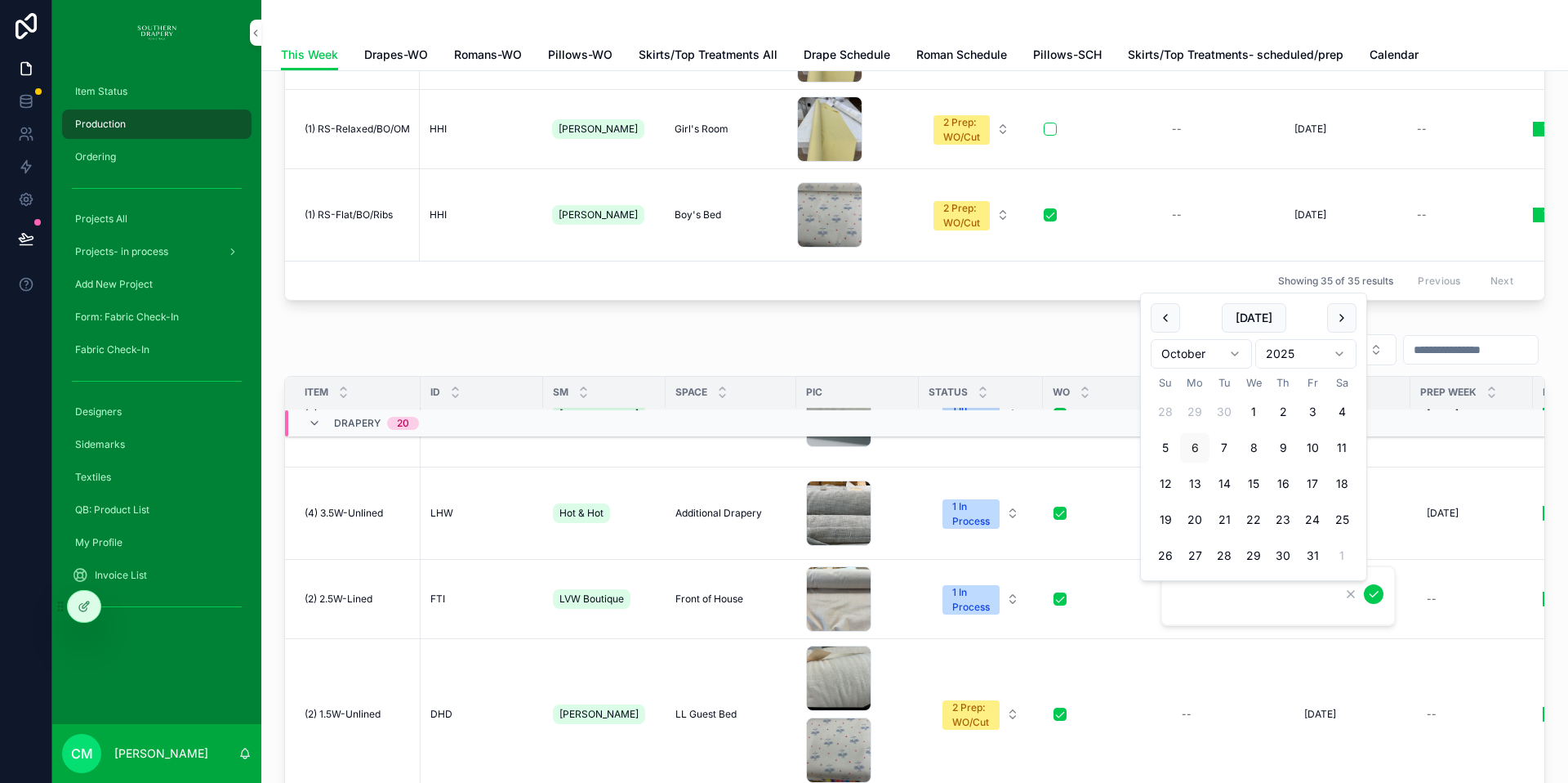
click at [1112, 593] on div "scrollable content" at bounding box center [1105, 599] width 101 height 13
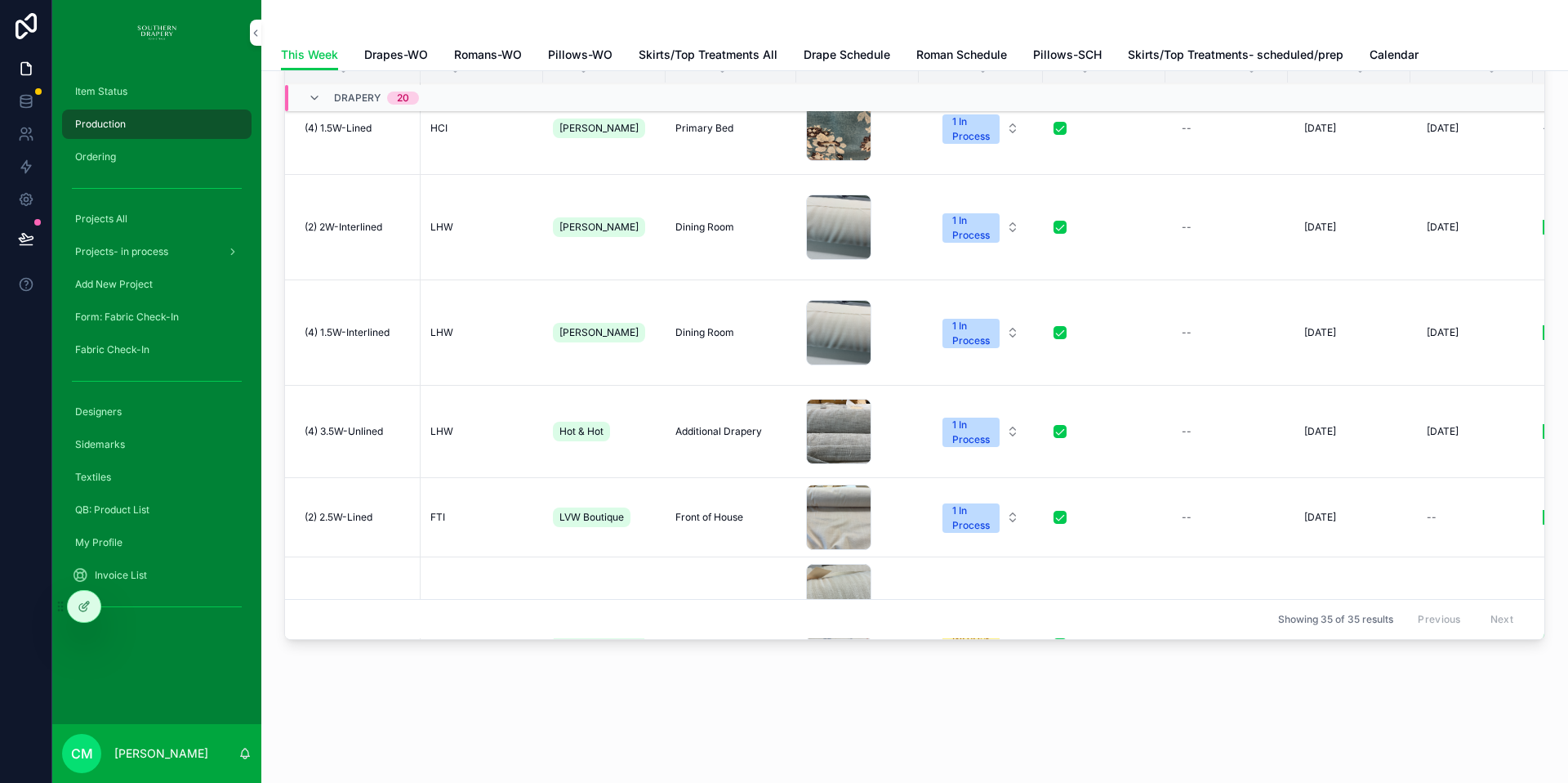
scroll to position [528, 0]
click at [1186, 224] on div "--" at bounding box center [1227, 228] width 103 height 26
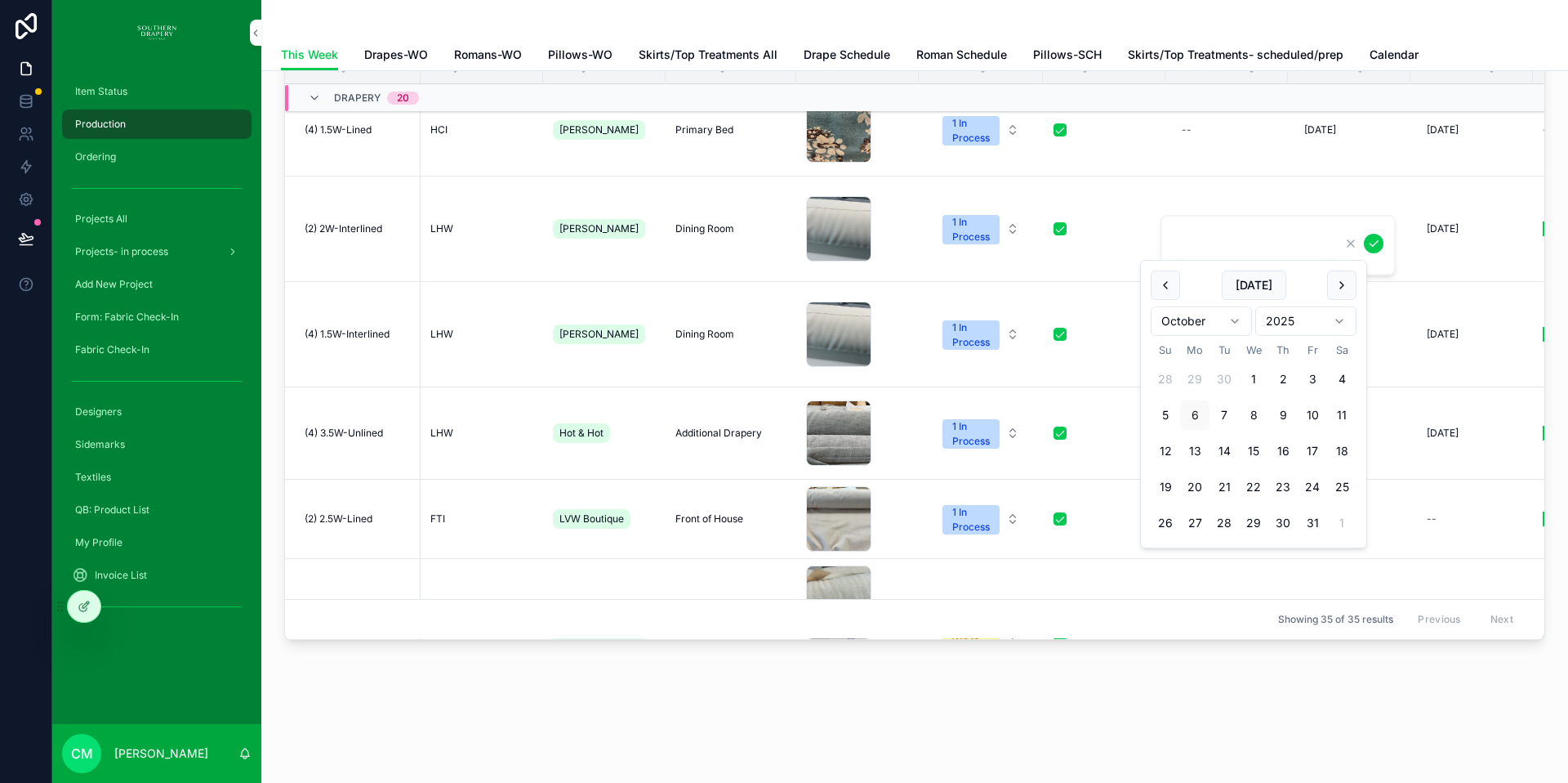
click at [1167, 287] on button "scrollable content" at bounding box center [1165, 285] width 30 height 30
click at [1227, 522] on button "30" at bounding box center [1224, 523] width 30 height 30
type input "*********"
click at [1376, 243] on icon "scrollable content" at bounding box center [1373, 243] width 13 height 13
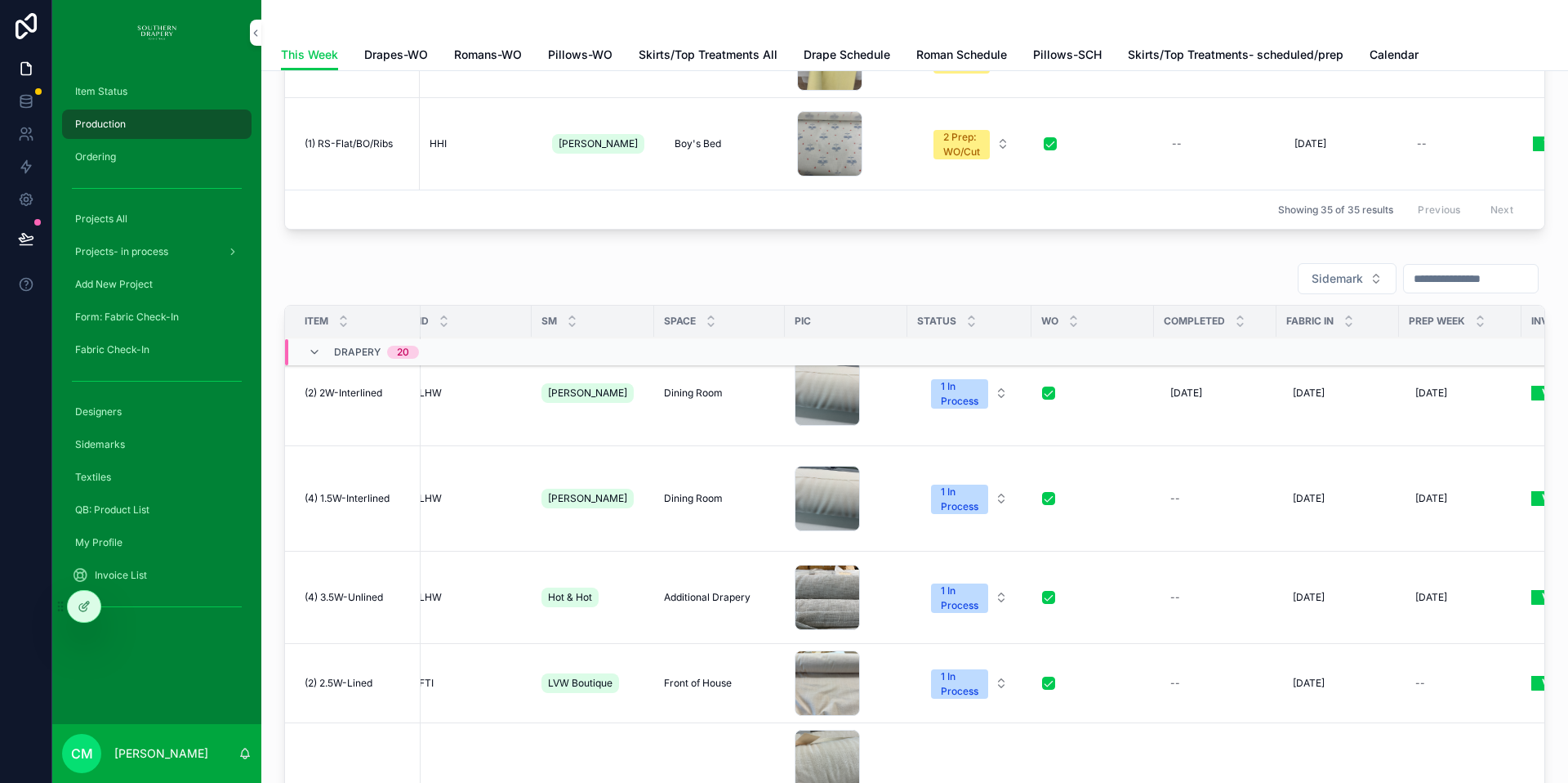
scroll to position [618, 14]
click at [1173, 485] on div "--" at bounding box center [1213, 498] width 103 height 26
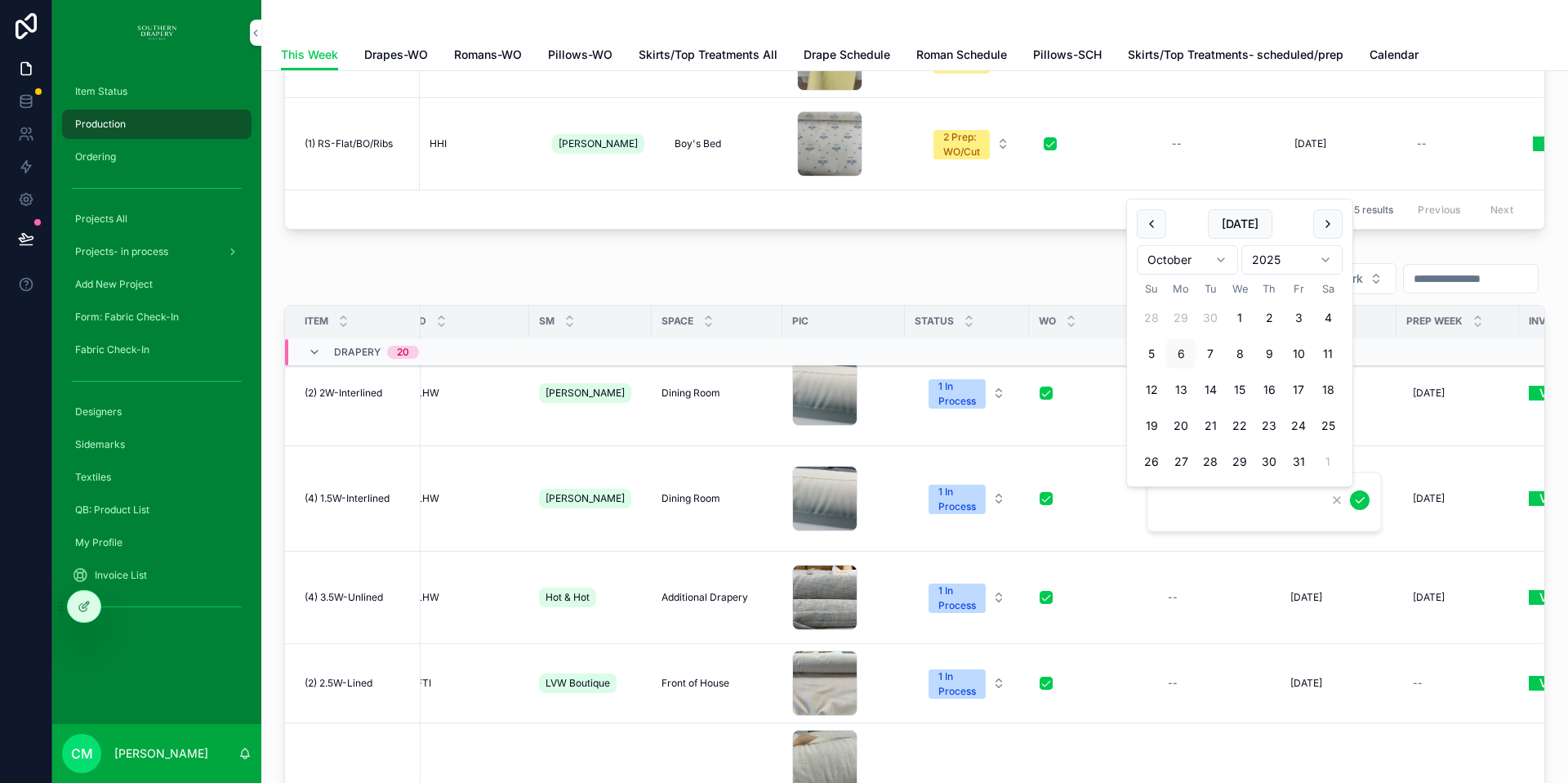
click at [1148, 224] on button "scrollable content" at bounding box center [1152, 224] width 30 height 30
click at [1213, 462] on button "30" at bounding box center [1211, 462] width 30 height 30
type input "*********"
click at [1360, 501] on icon "scrollable content" at bounding box center [1360, 501] width 8 height 5
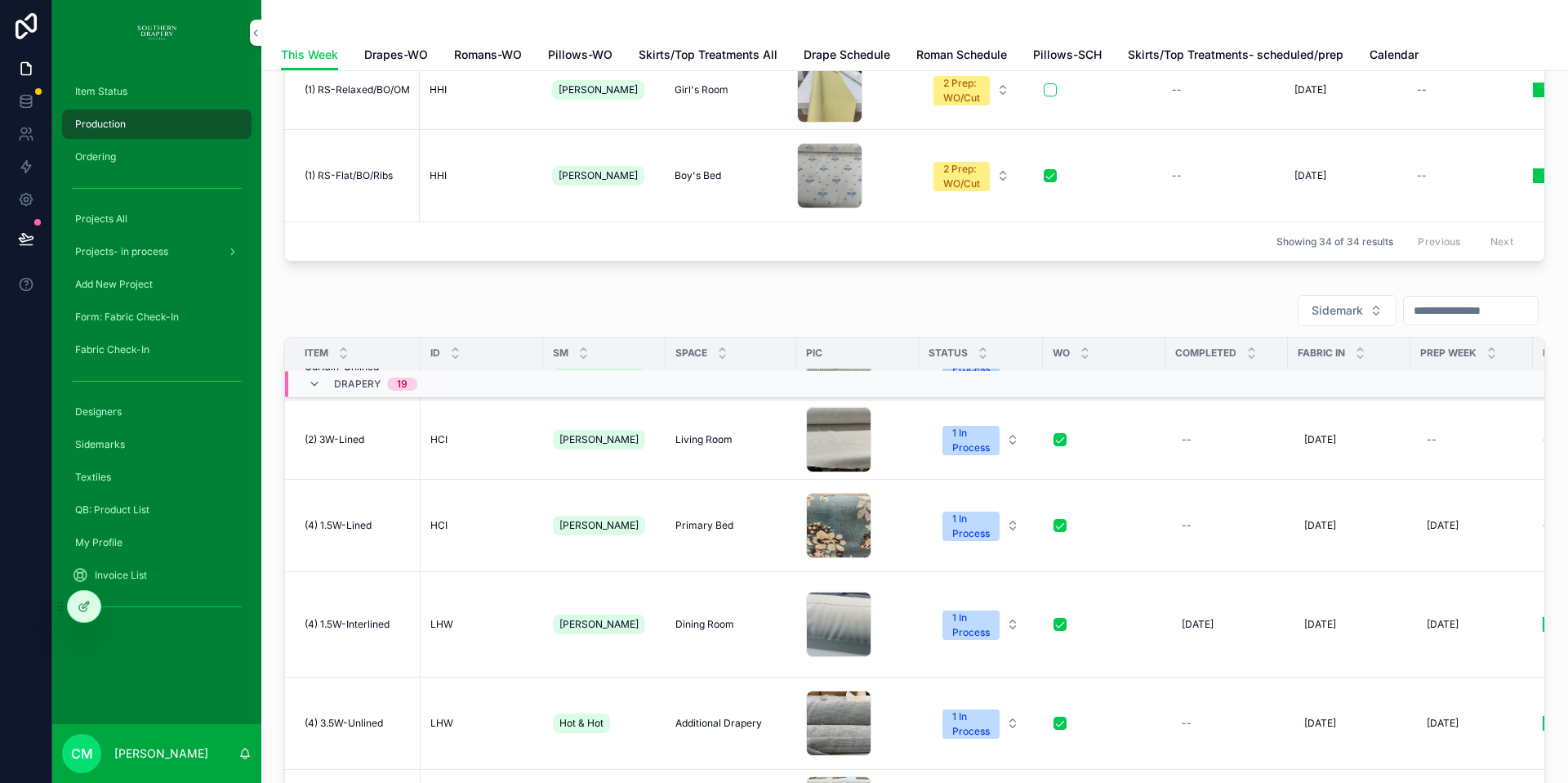
scroll to position [419, 0]
click at [1212, 618] on span "[DATE]" at bounding box center [1197, 624] width 32 height 13
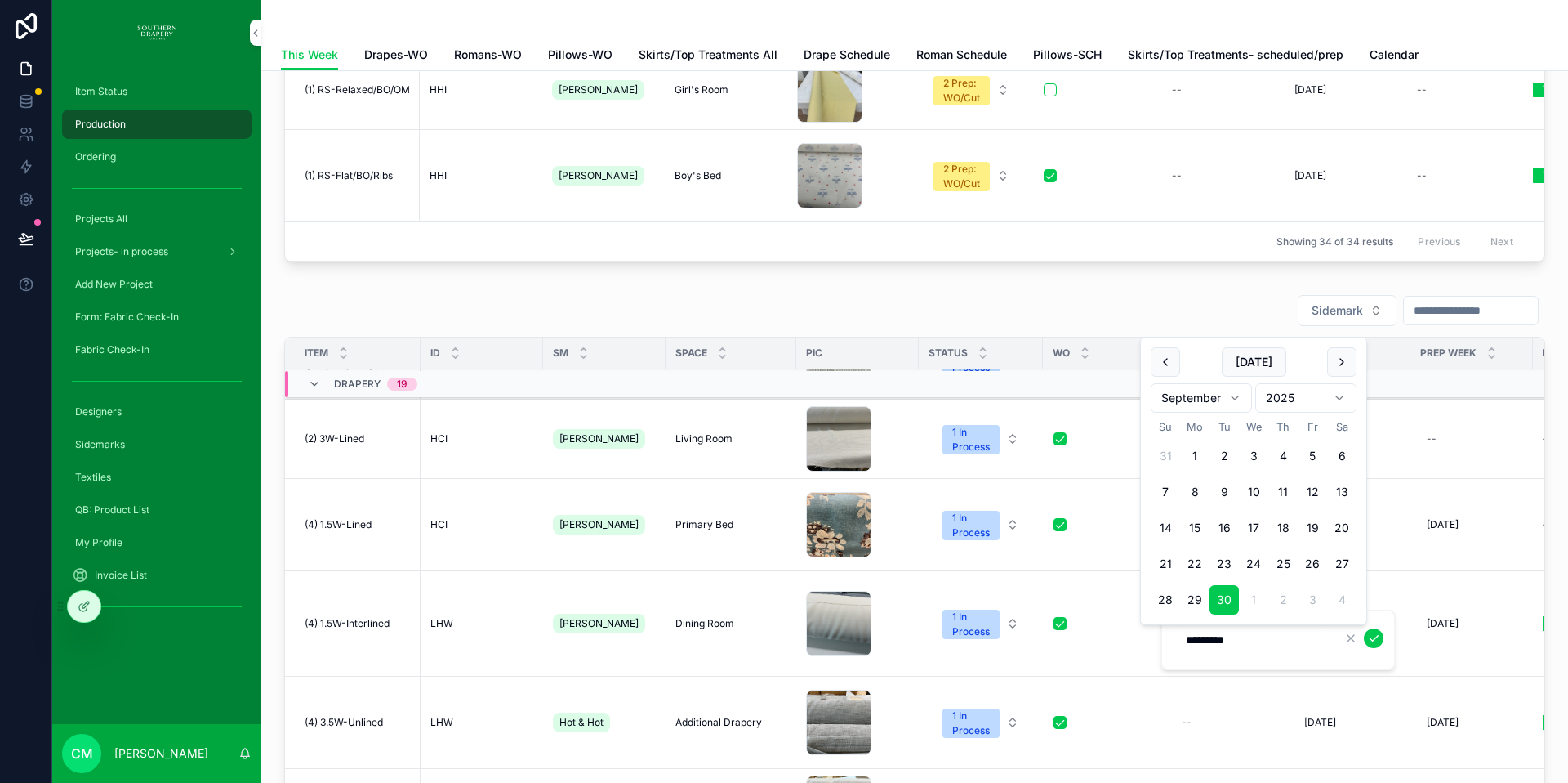
click at [1223, 597] on button "30" at bounding box center [1224, 599] width 30 height 30
click at [1374, 643] on icon "scrollable content" at bounding box center [1373, 638] width 13 height 13
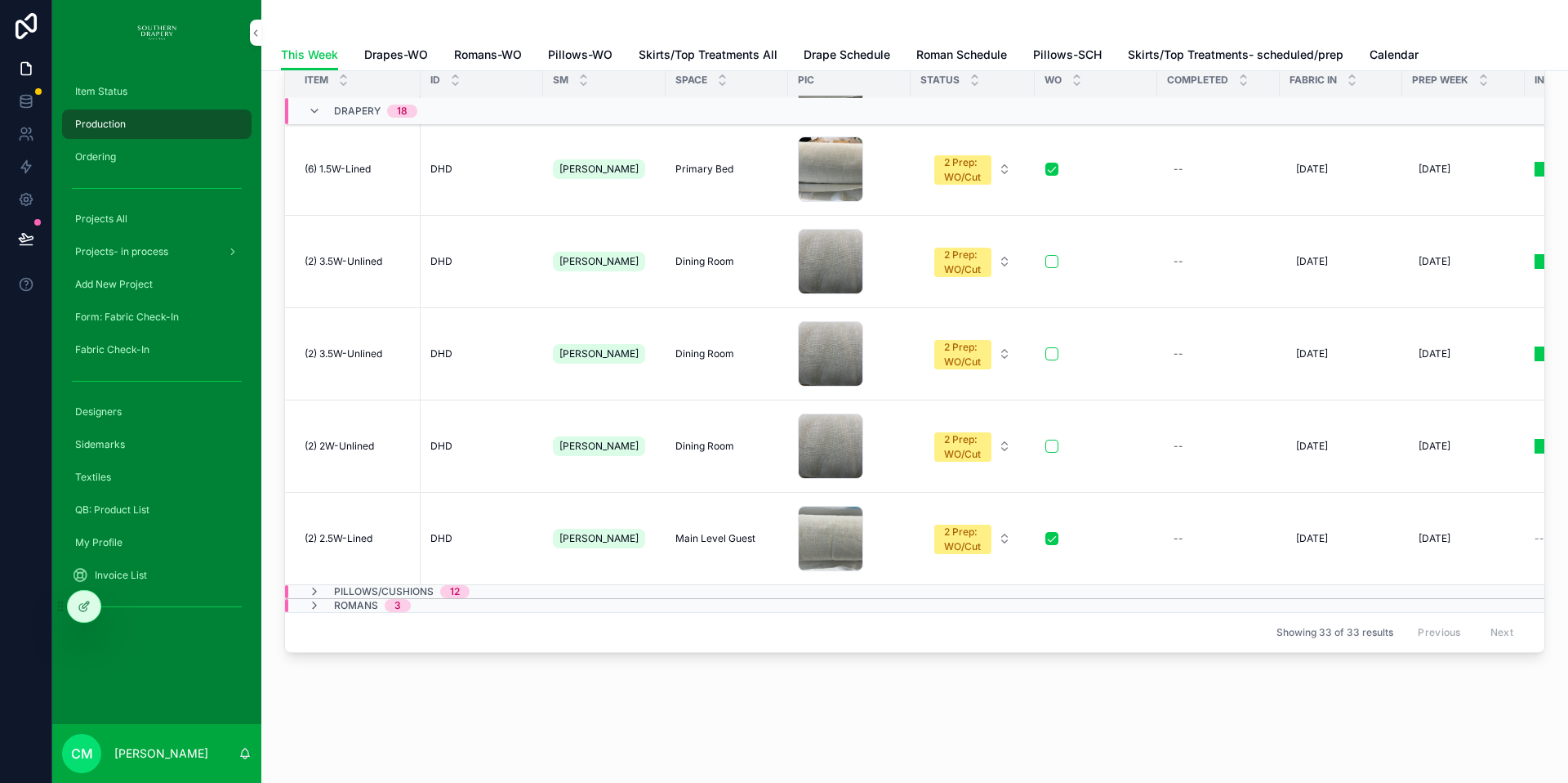
scroll to position [535, 0]
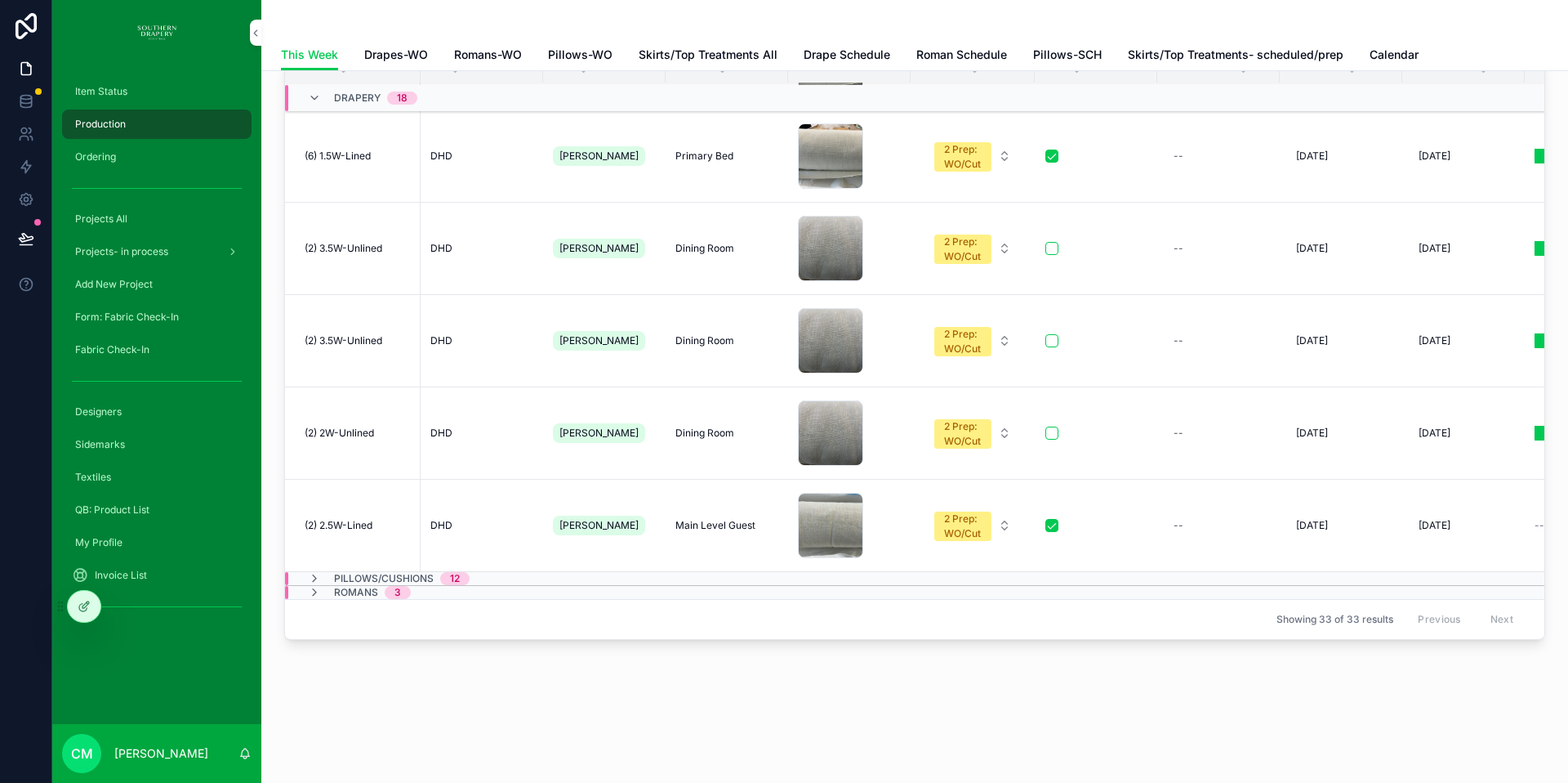
click at [317, 586] on icon "scrollable content" at bounding box center [314, 592] width 13 height 13
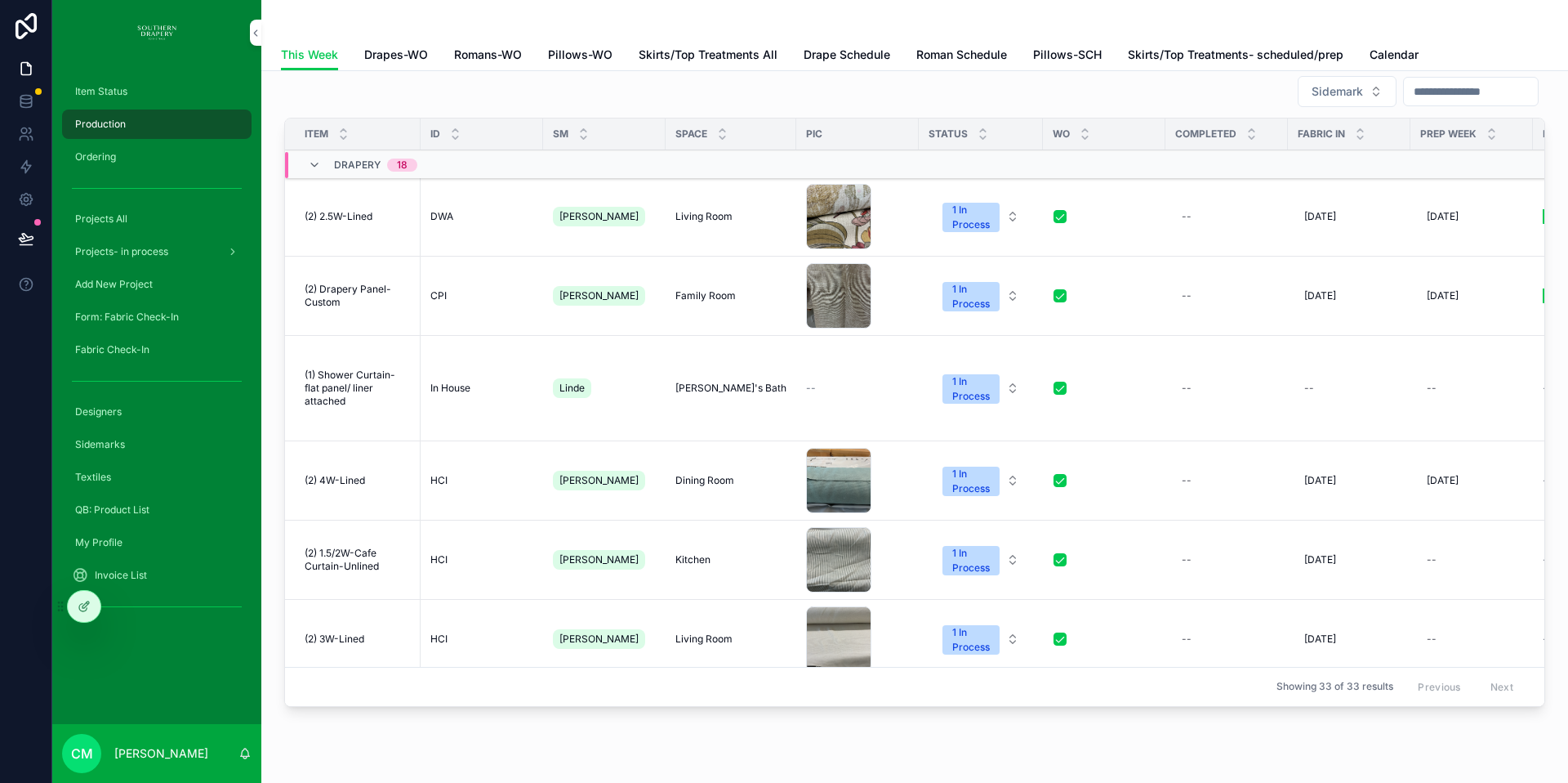
scroll to position [464, 0]
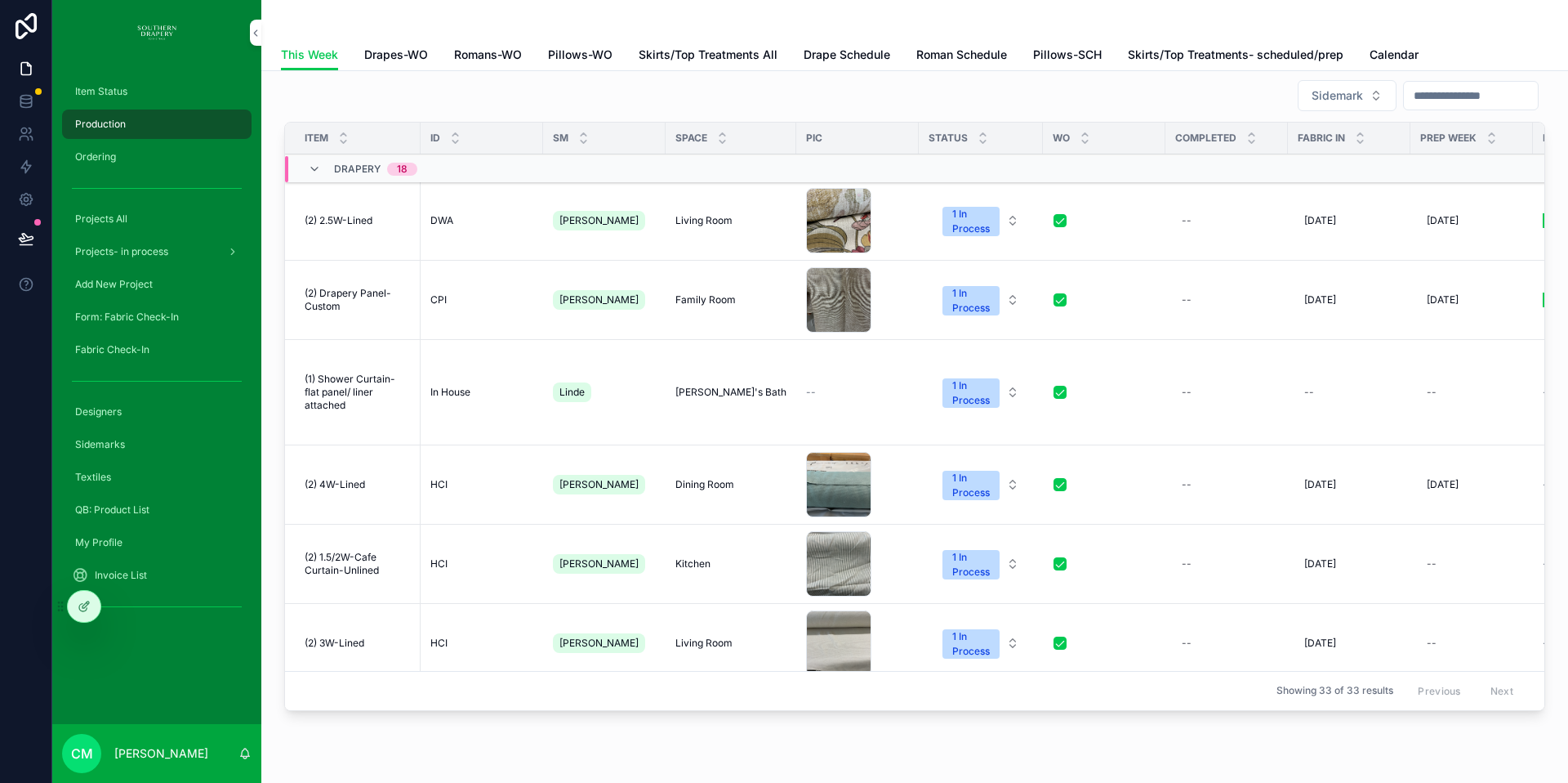
click at [315, 169] on icon "scrollable content" at bounding box center [314, 169] width 13 height 13
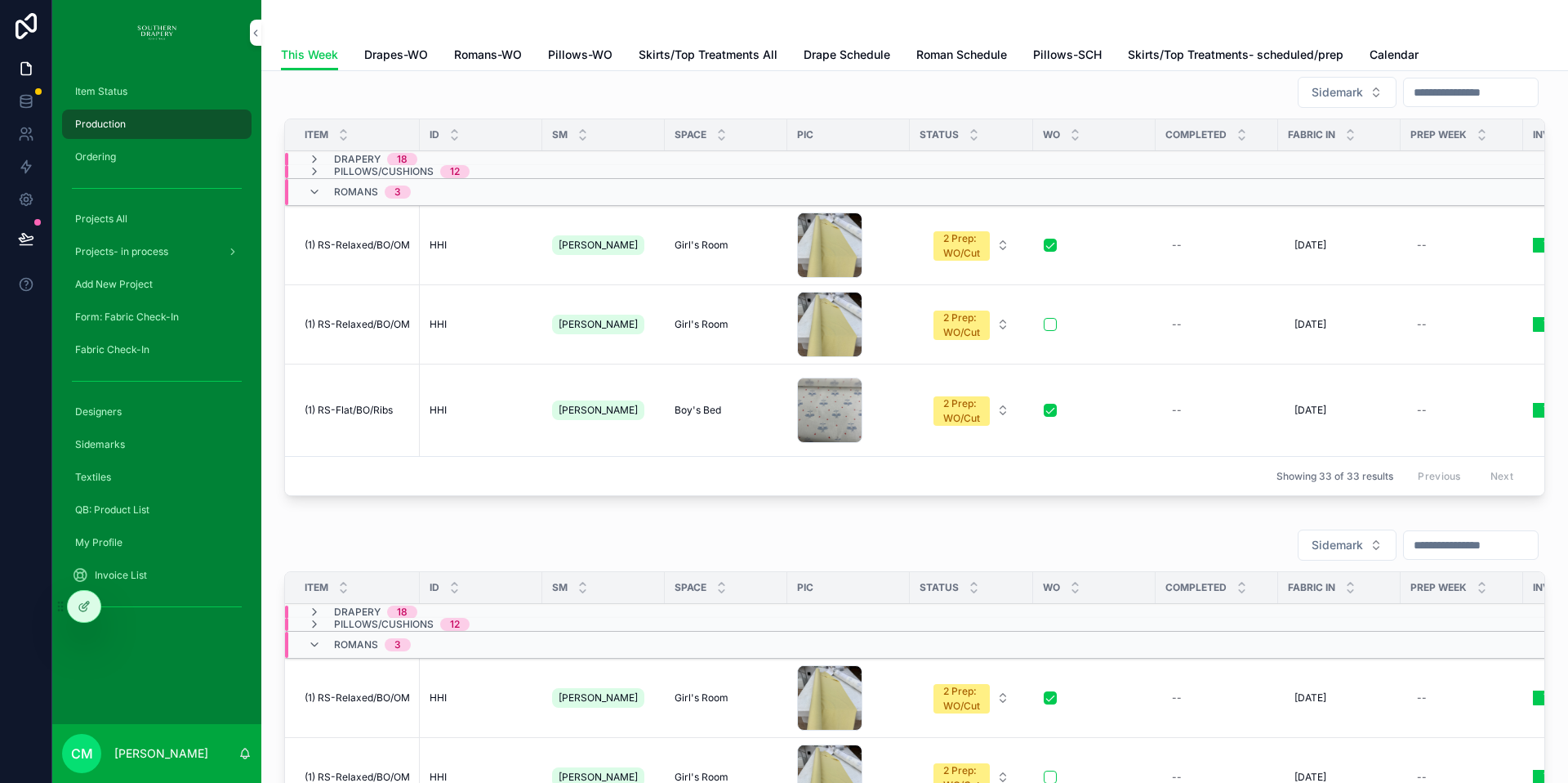
scroll to position [0, 5]
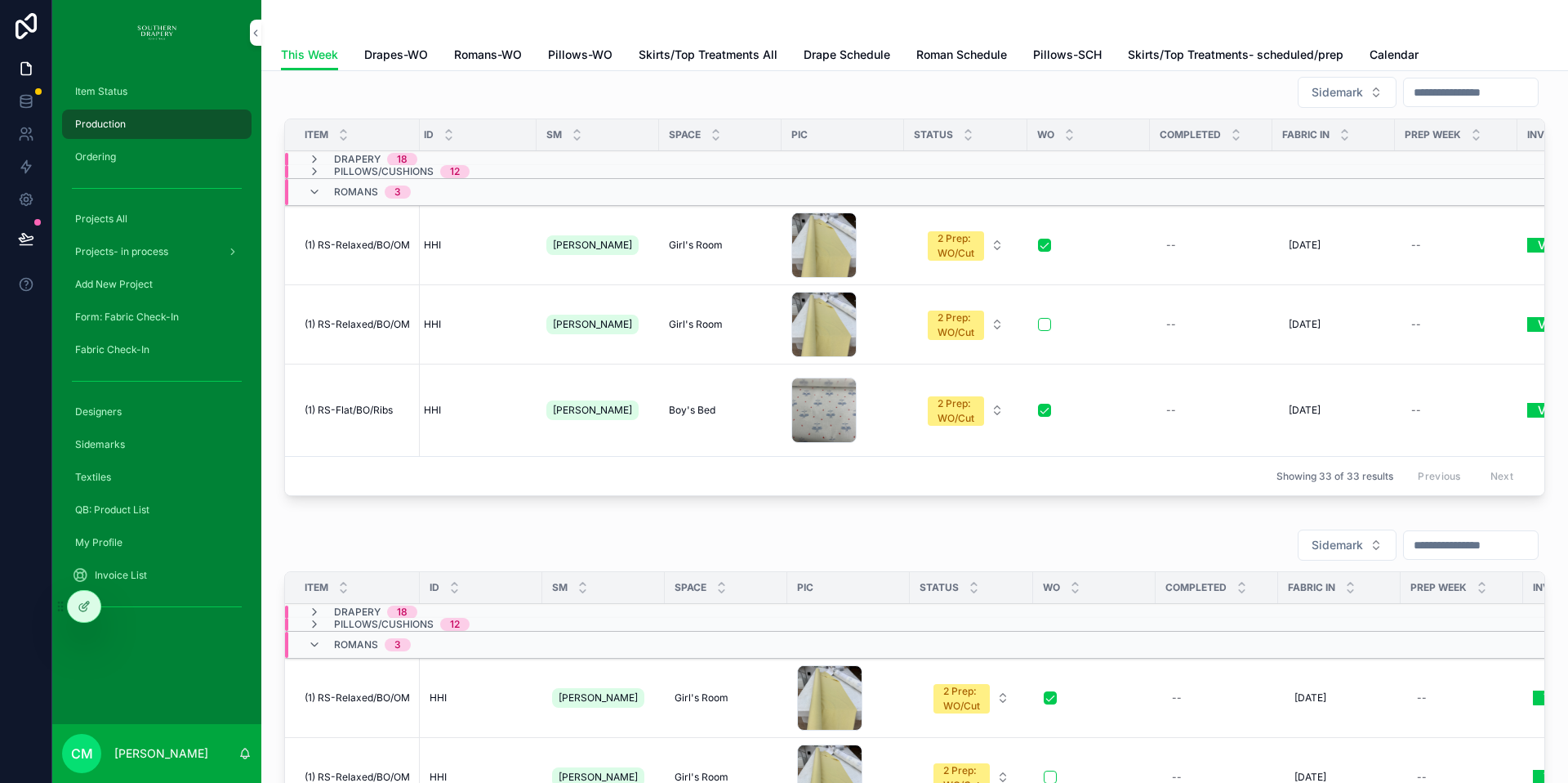
click at [315, 161] on icon "scrollable content" at bounding box center [314, 159] width 13 height 13
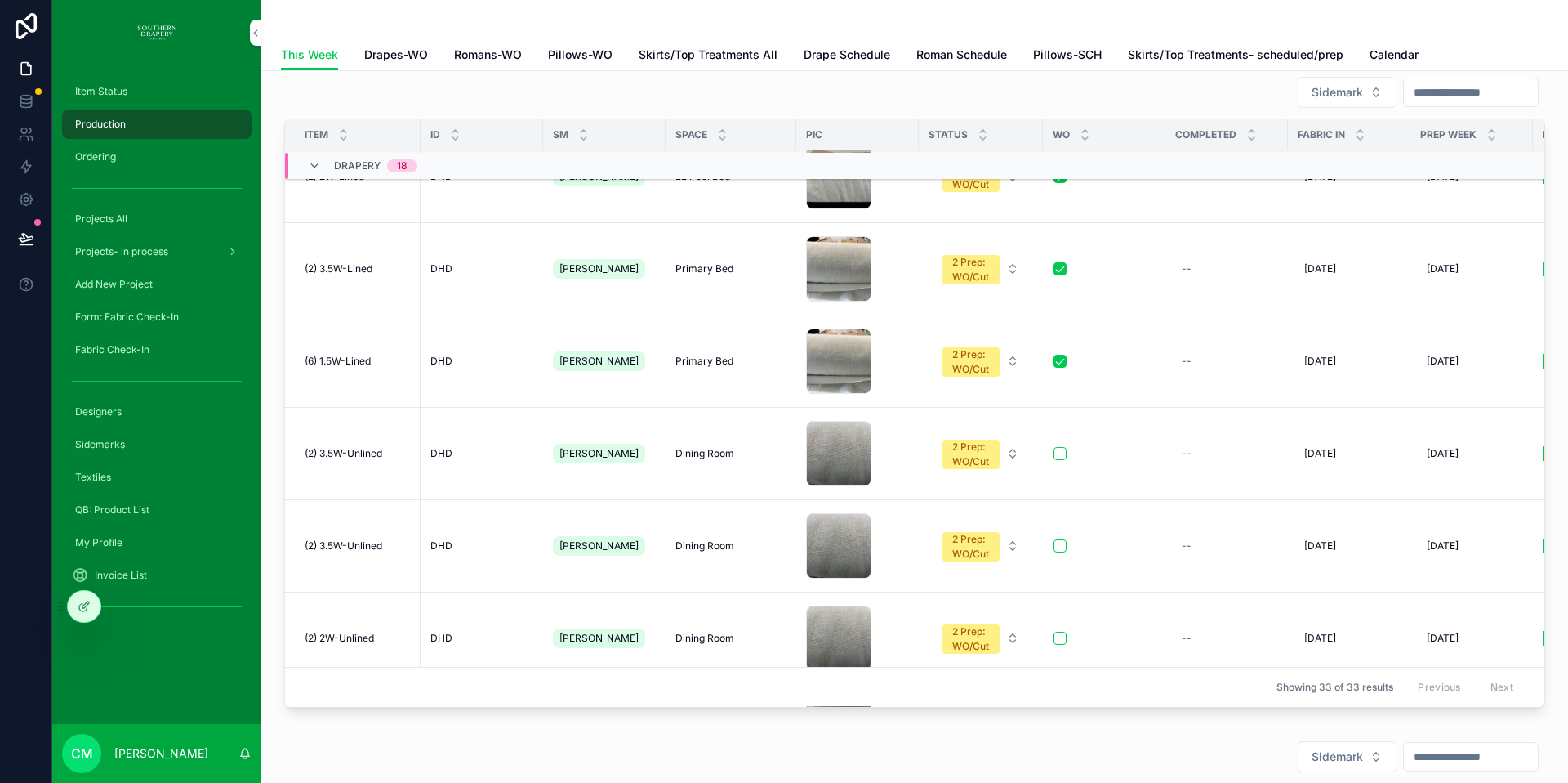
scroll to position [1149, 0]
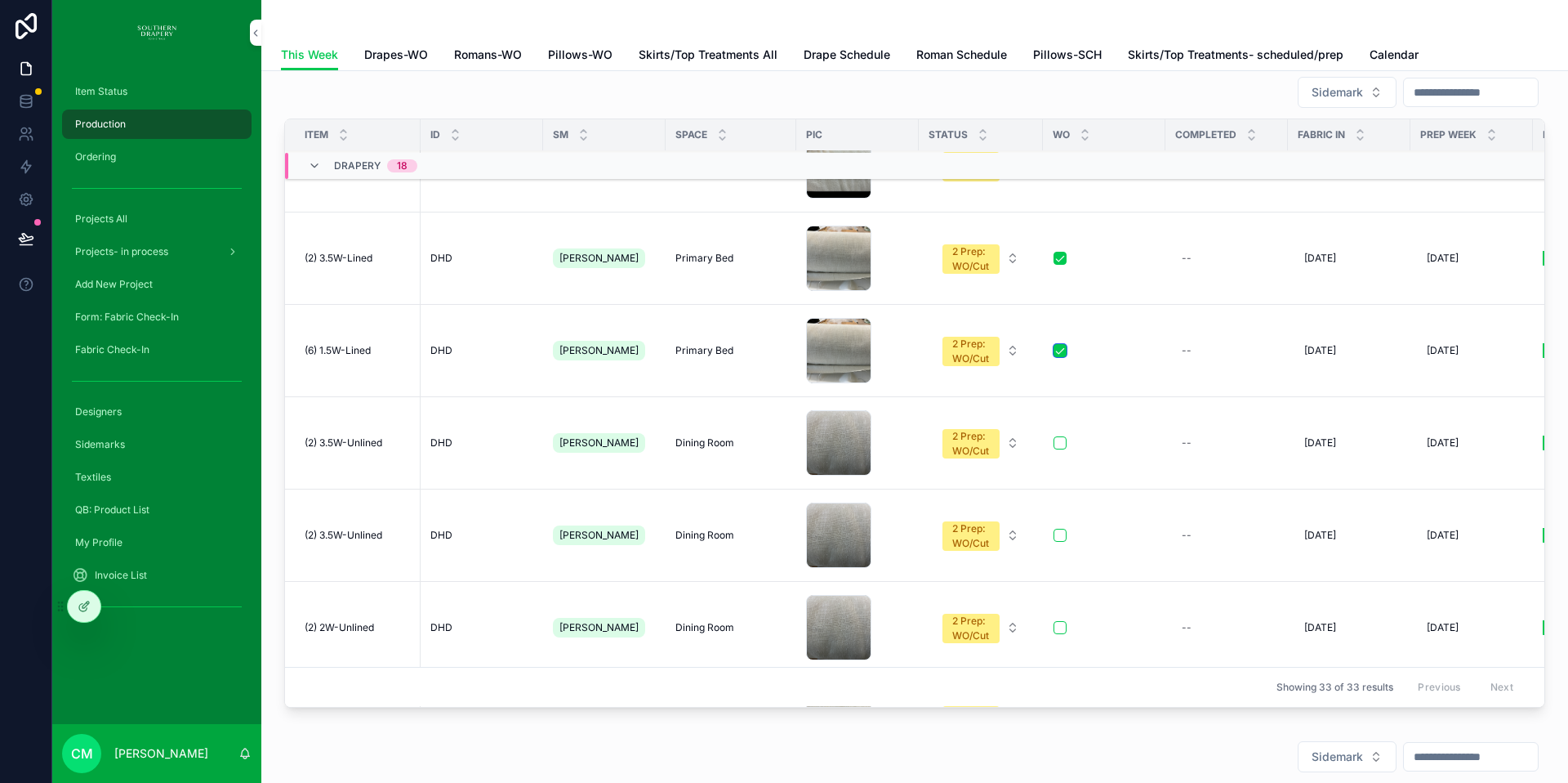
click at [1054, 350] on button "scrollable content" at bounding box center [1060, 350] width 13 height 13
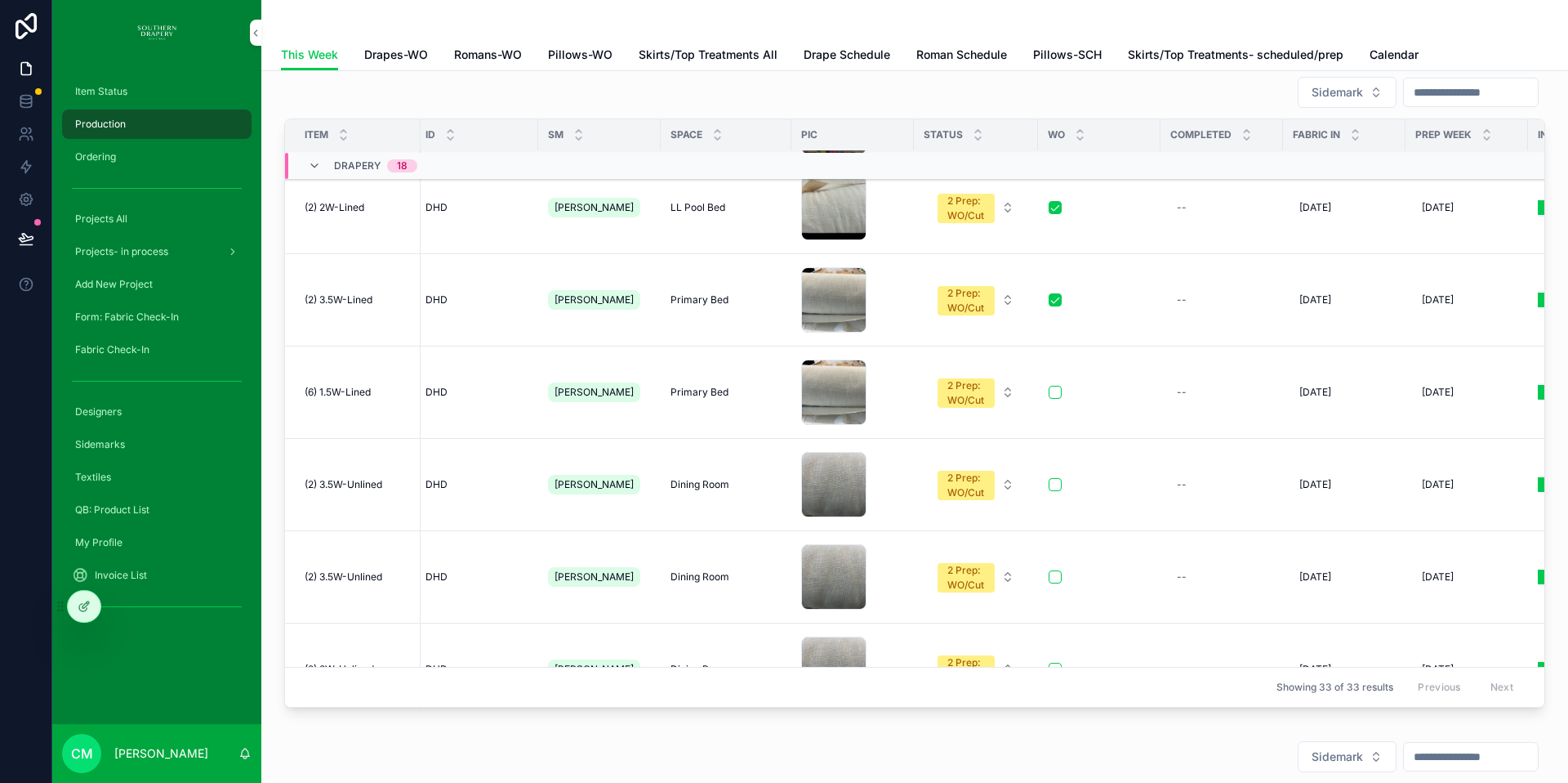
scroll to position [1107, 5]
click at [1052, 299] on button "scrollable content" at bounding box center [1056, 300] width 13 height 13
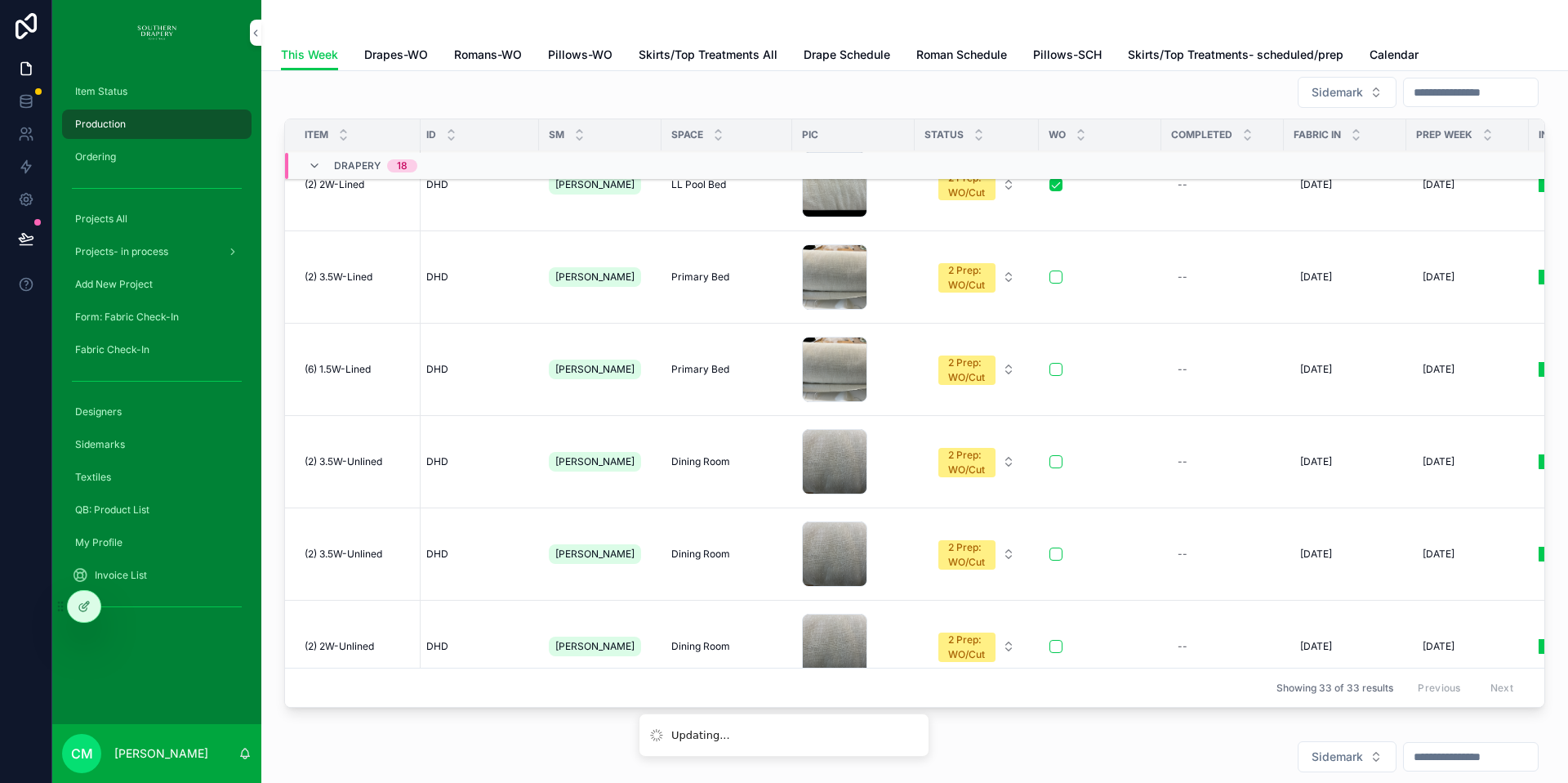
scroll to position [0, 5]
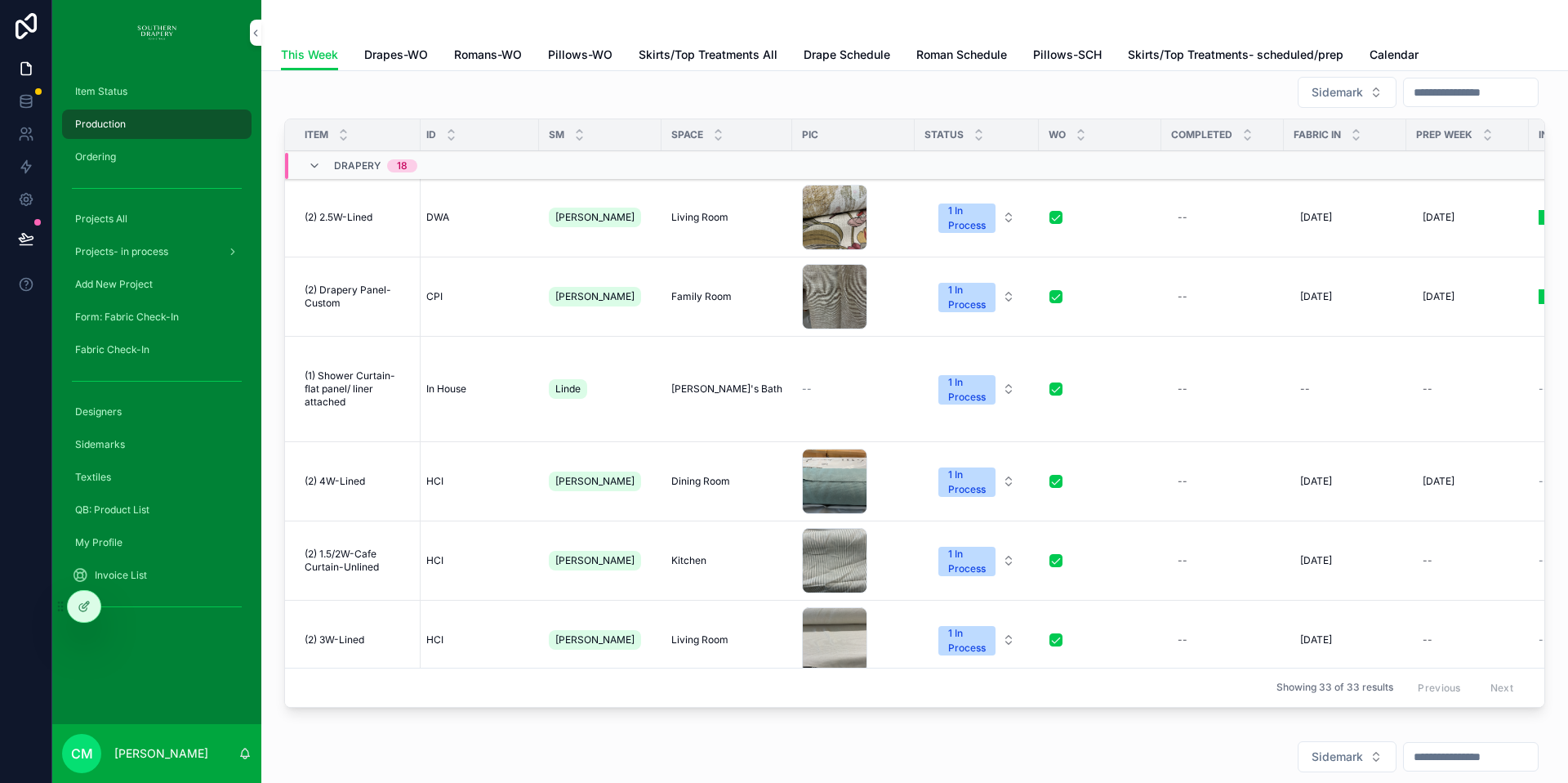
click at [404, 53] on span "Drapes-WO" at bounding box center [396, 54] width 63 height 16
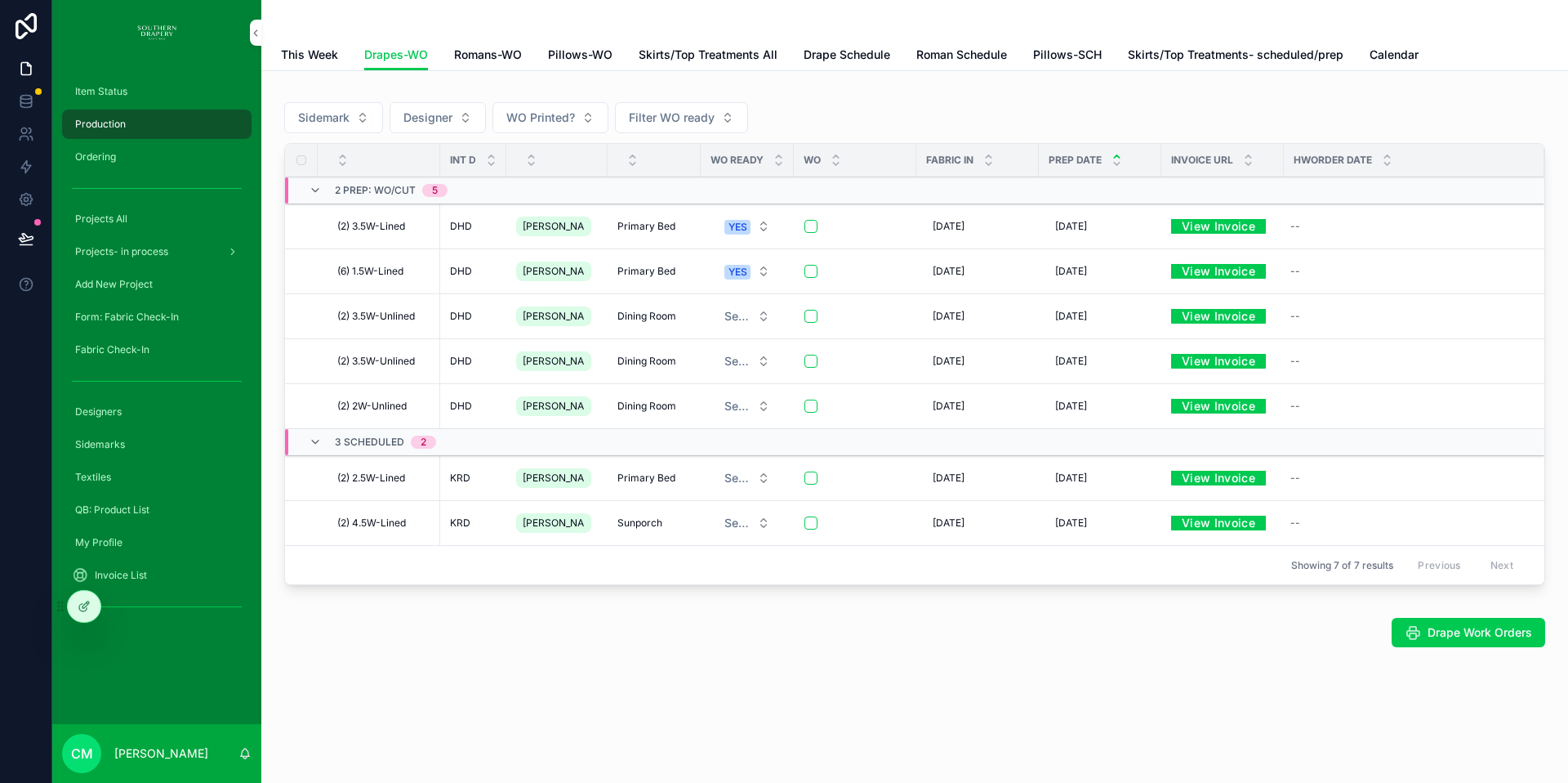
click at [643, 225] on span "Primary Bed" at bounding box center [647, 226] width 58 height 13
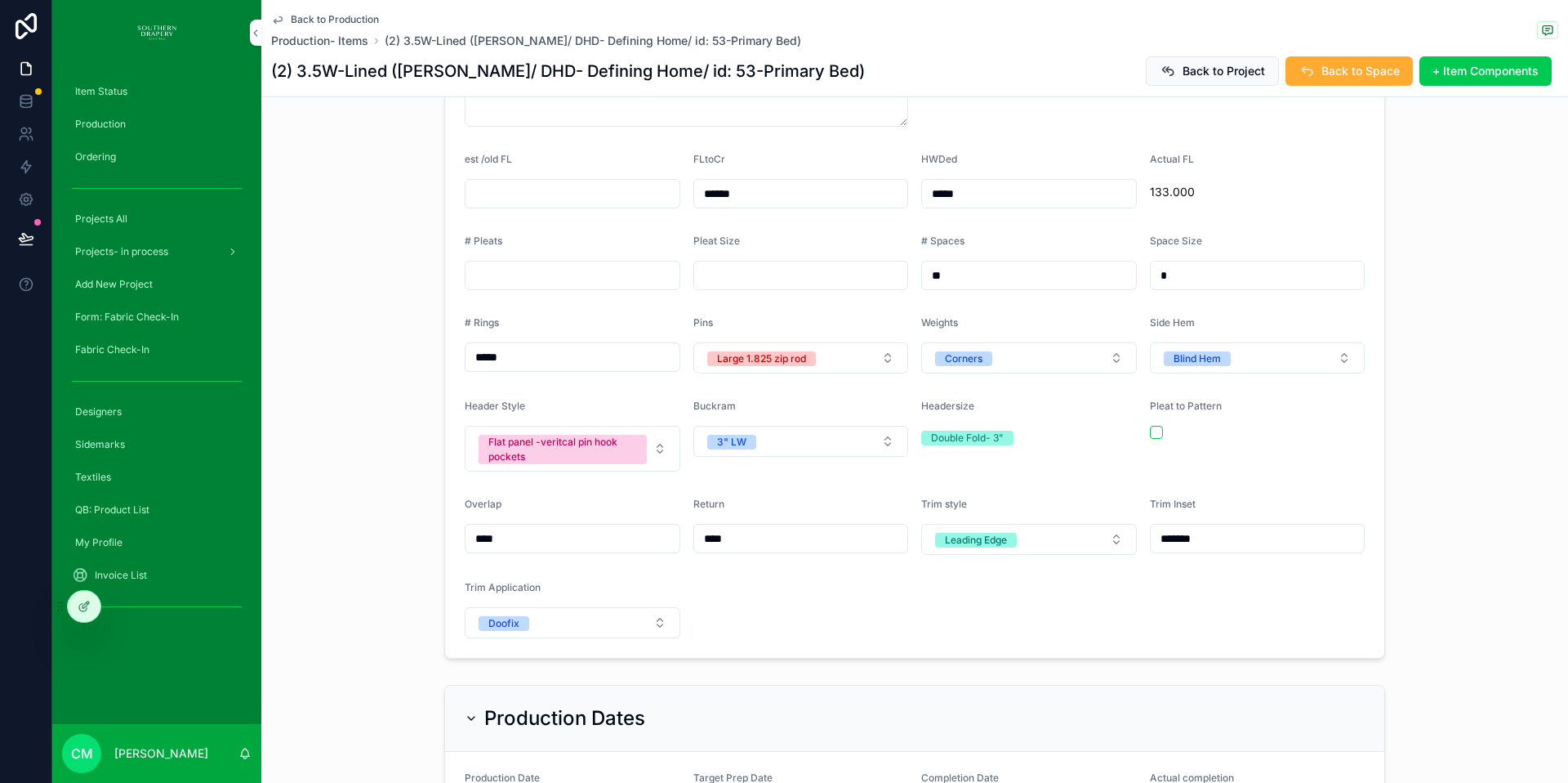
scroll to position [731, 0]
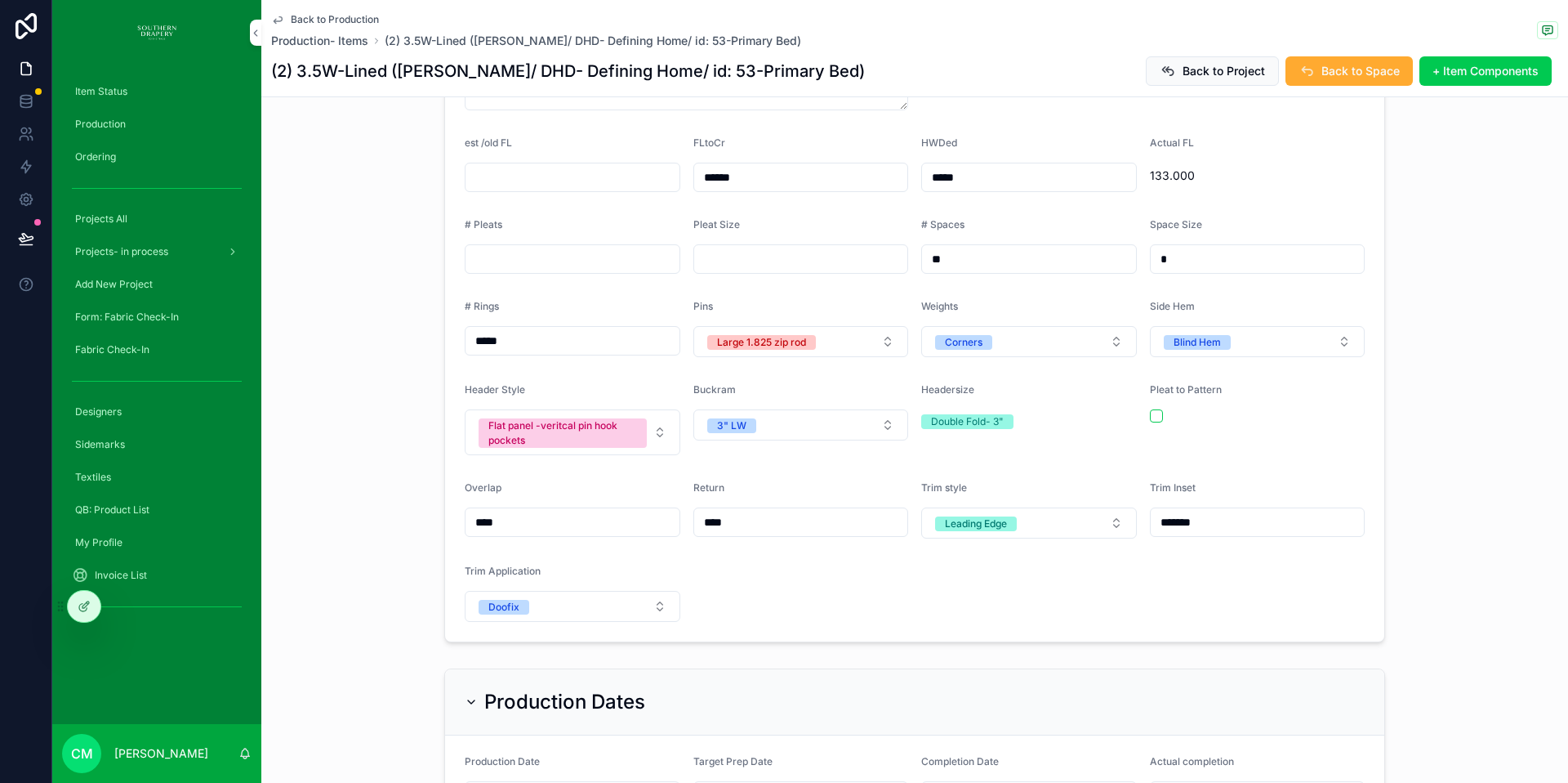
click at [977, 415] on div "Double Fold- 3"" at bounding box center [967, 422] width 72 height 14
click at [1010, 415] on div "Double Fold- 3"" at bounding box center [1029, 422] width 215 height 14
click at [960, 415] on div "Double Fold- 3"" at bounding box center [967, 422] width 72 height 14
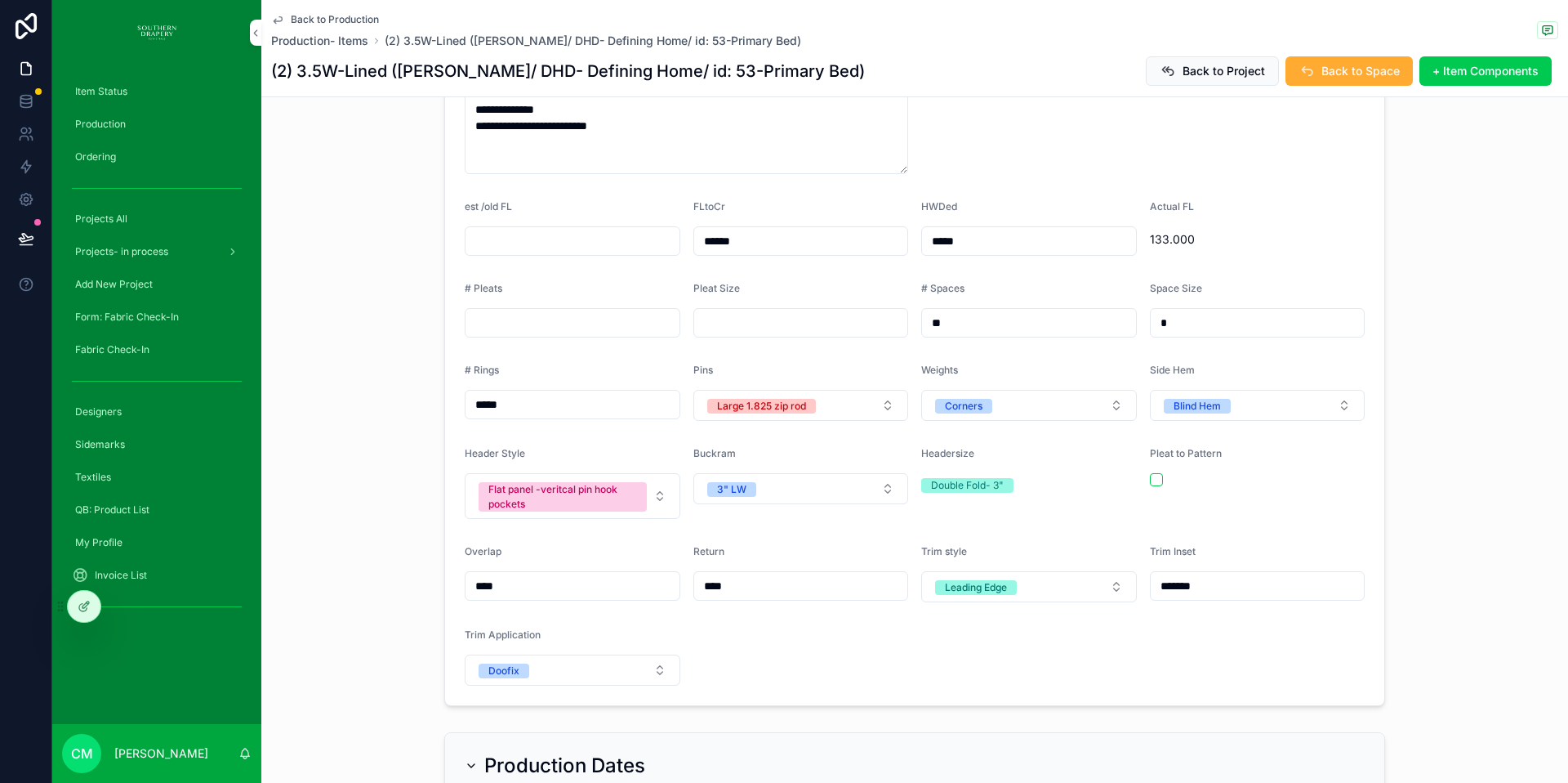
scroll to position [666, 0]
click at [578, 483] on div "Flat panel -veritcal pin hook pockets" at bounding box center [563, 498] width 148 height 30
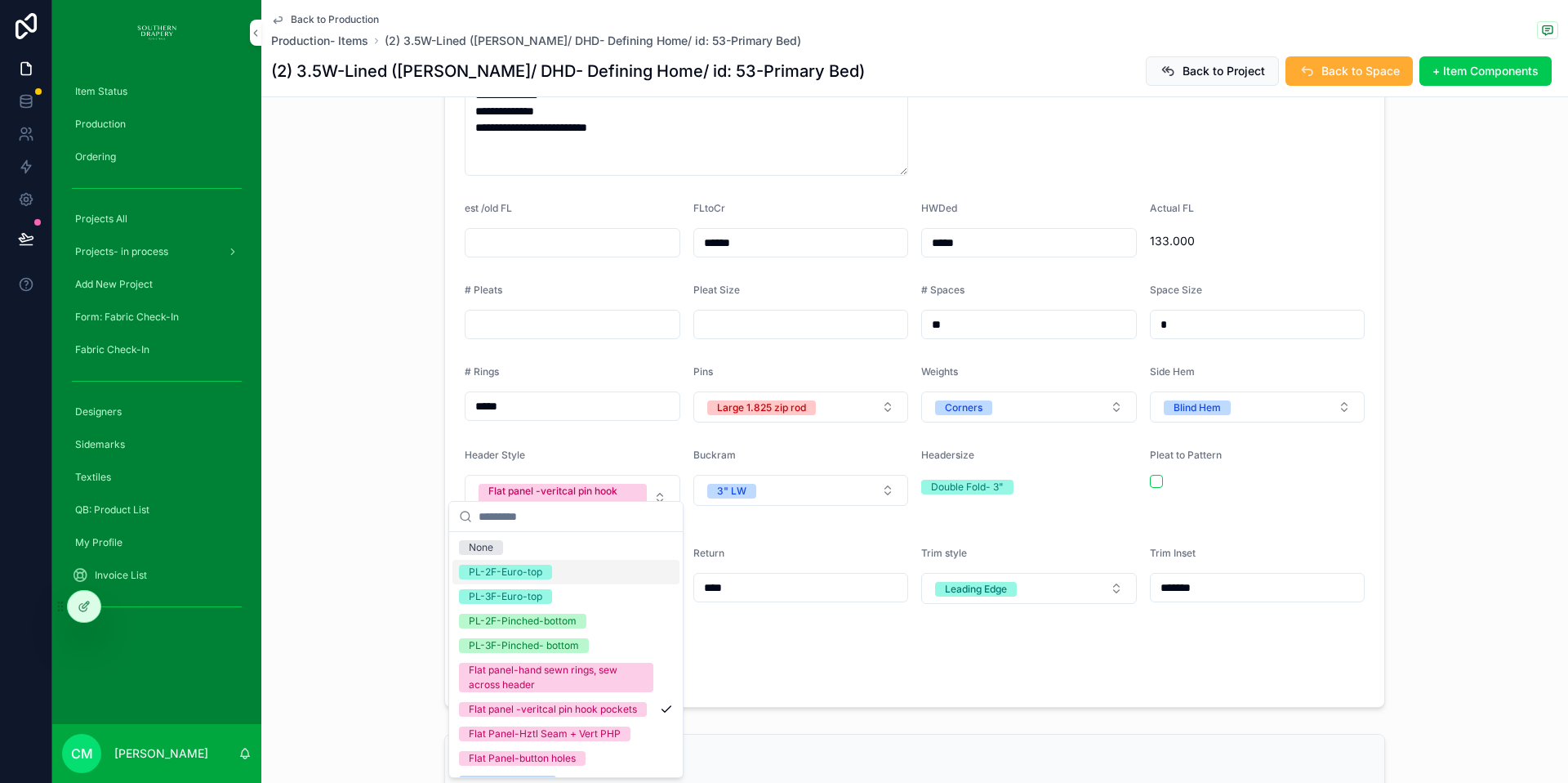
click at [514, 574] on div "PL-2F-Euro-top" at bounding box center [505, 572] width 73 height 14
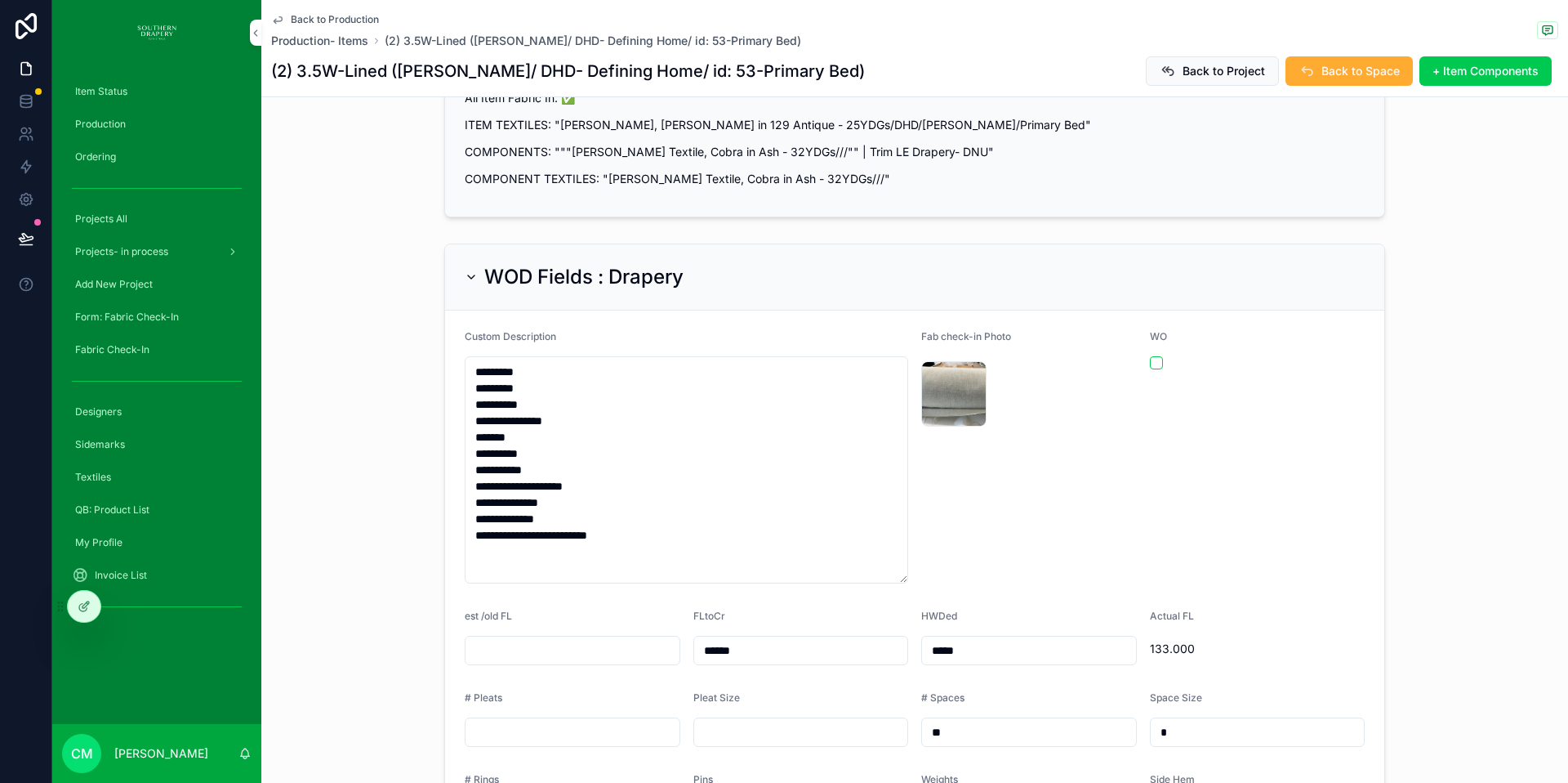
scroll to position [253, 0]
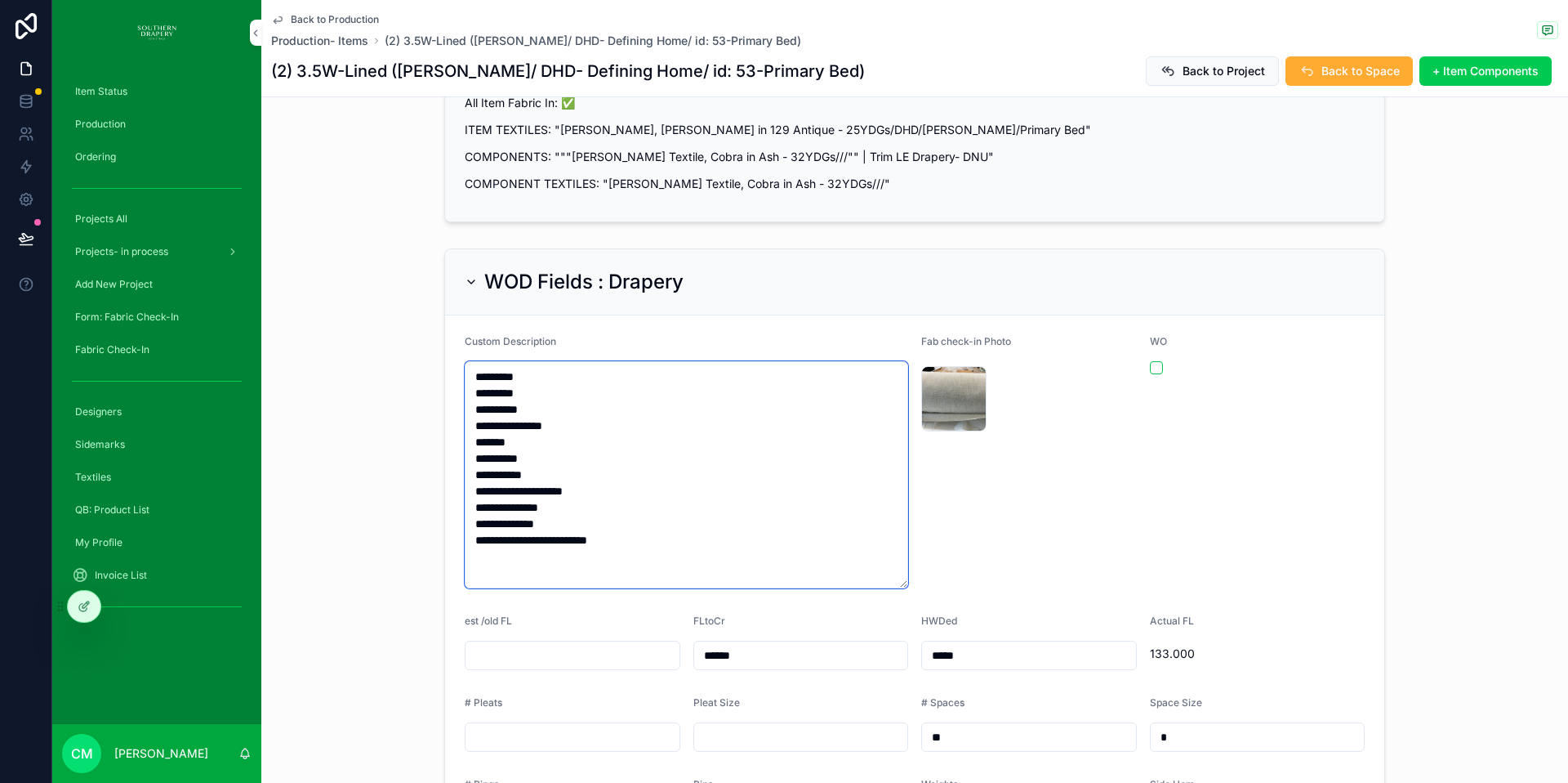
drag, startPoint x: 539, startPoint y: 349, endPoint x: 390, endPoint y: 345, distance: 149.1
click at [391, 346] on div "**********" at bounding box center [915, 677] width 1307 height 871
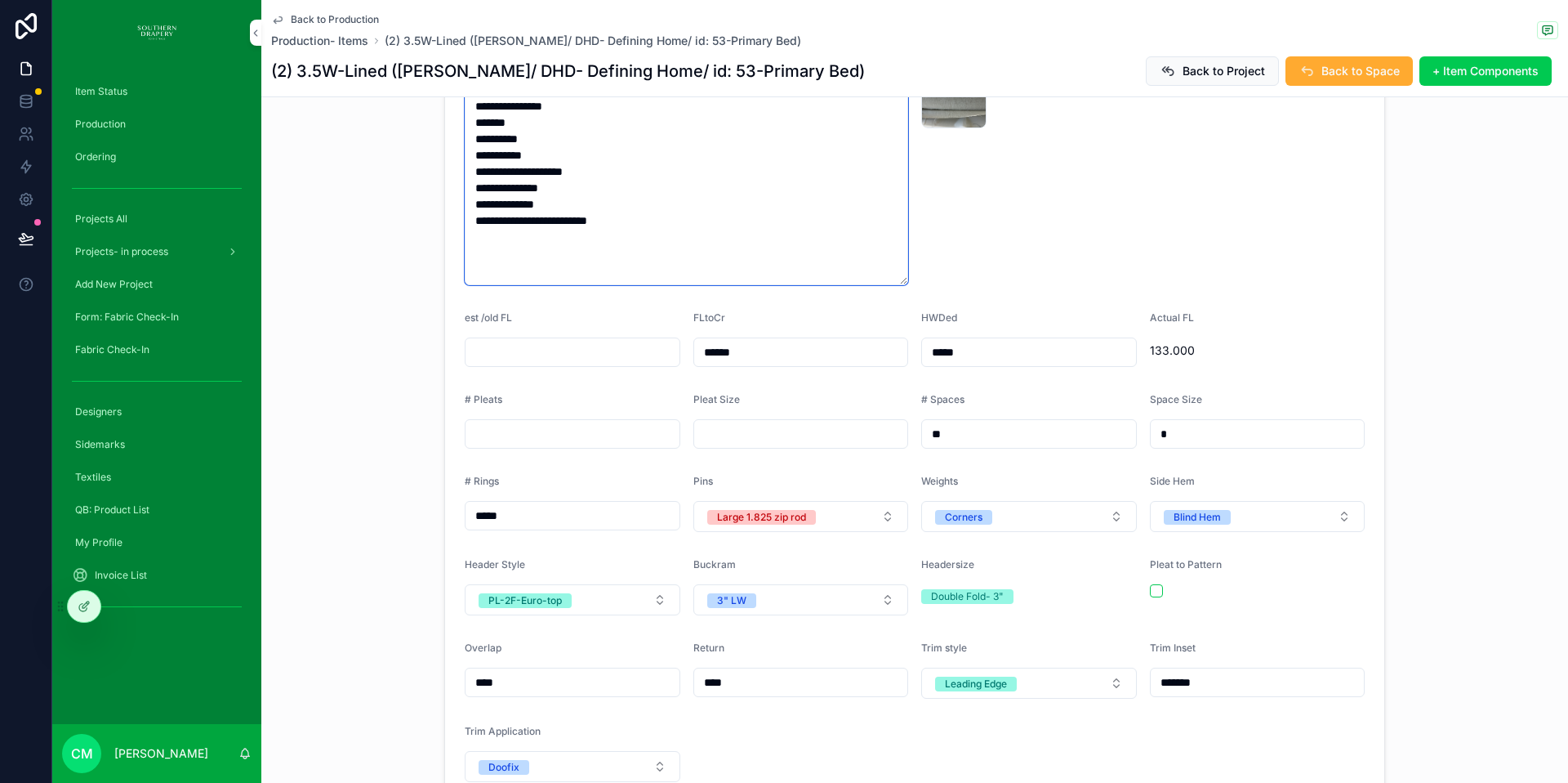
scroll to position [558, 0]
click at [610, 410] on form "**********" at bounding box center [915, 406] width 939 height 789
type textarea "**********"
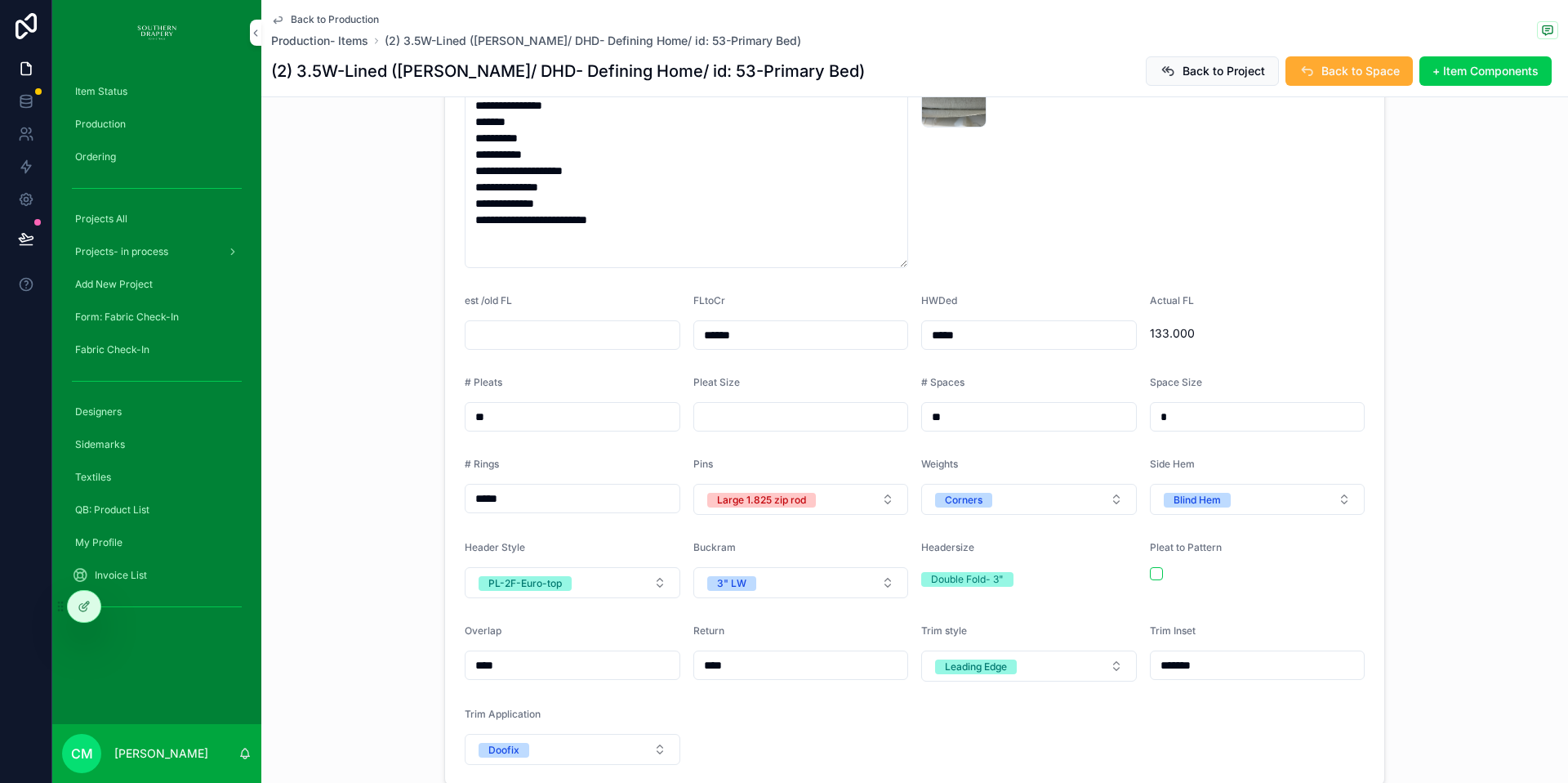
type input "**"
click at [804, 406] on input "scrollable content" at bounding box center [801, 416] width 214 height 23
type input "***"
click at [1030, 406] on input "**" at bounding box center [1029, 416] width 214 height 23
type input "*"
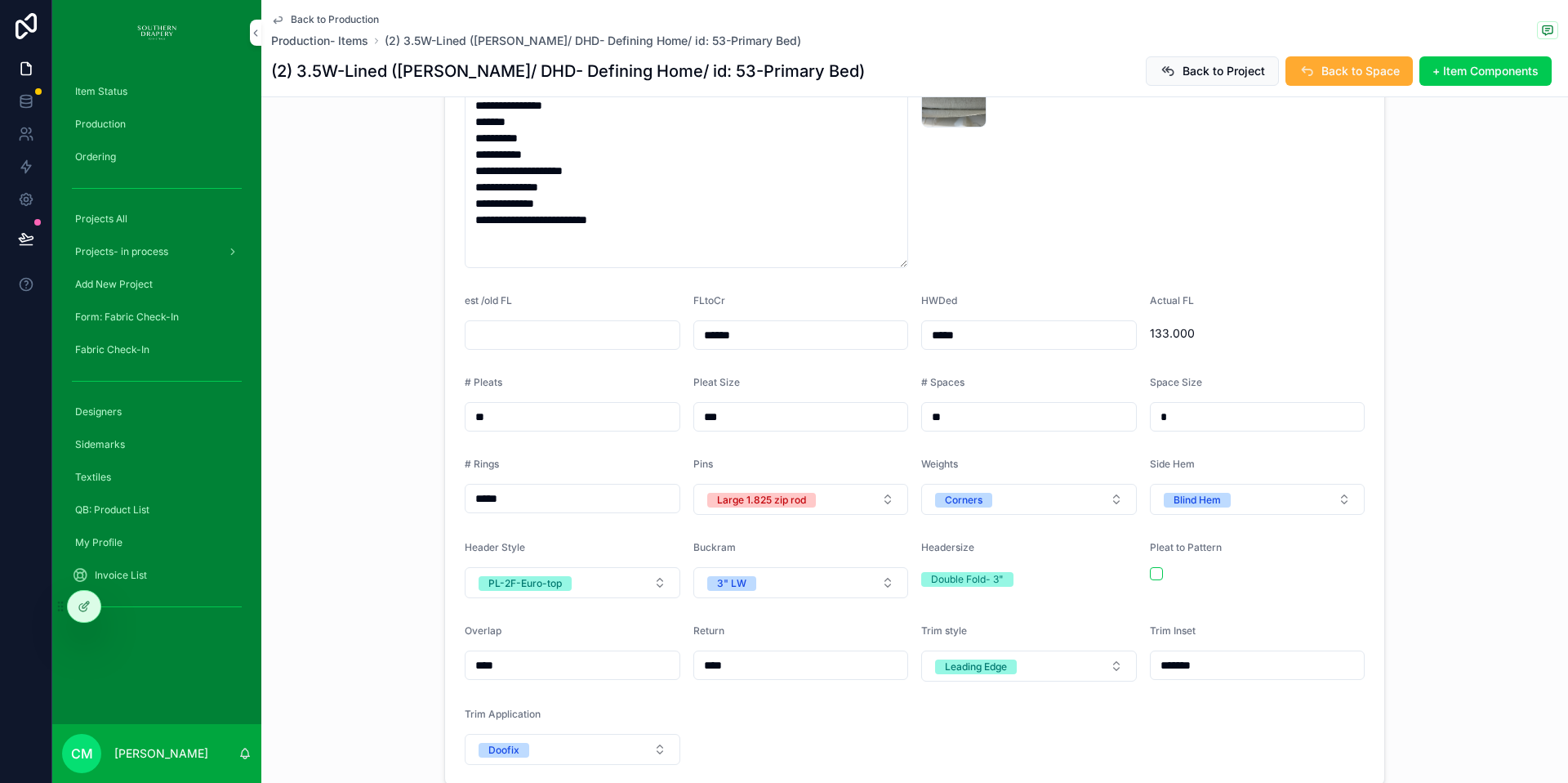
type input "**"
click at [1217, 406] on input "*" at bounding box center [1258, 416] width 214 height 23
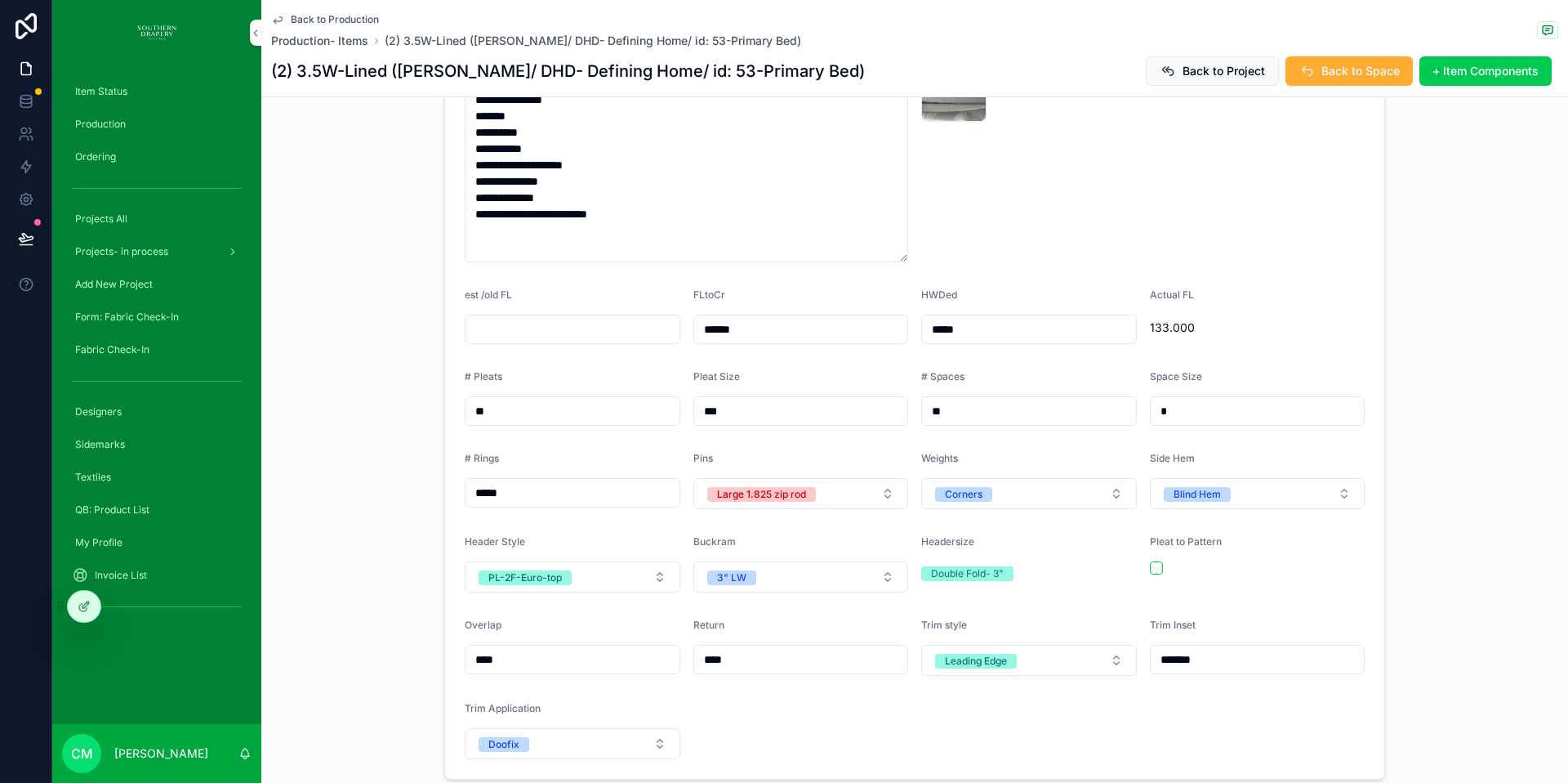
type input "*"
click at [1299, 535] on div "Pleat to Pattern" at bounding box center [1258, 545] width 215 height 20
click at [675, 191] on textarea "**********" at bounding box center [687, 157] width 443 height 211
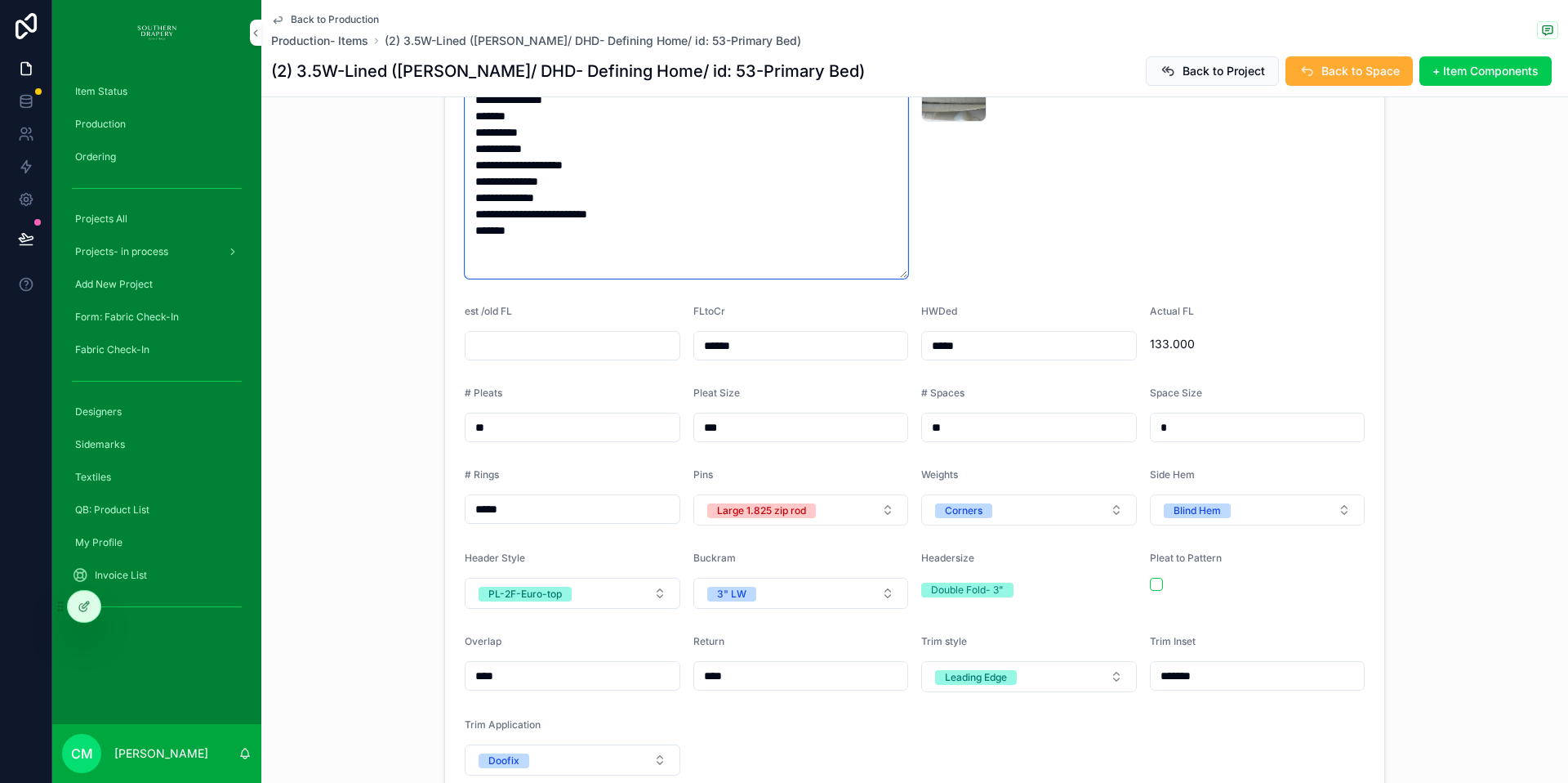
click at [635, 190] on textarea "**********" at bounding box center [687, 165] width 443 height 227
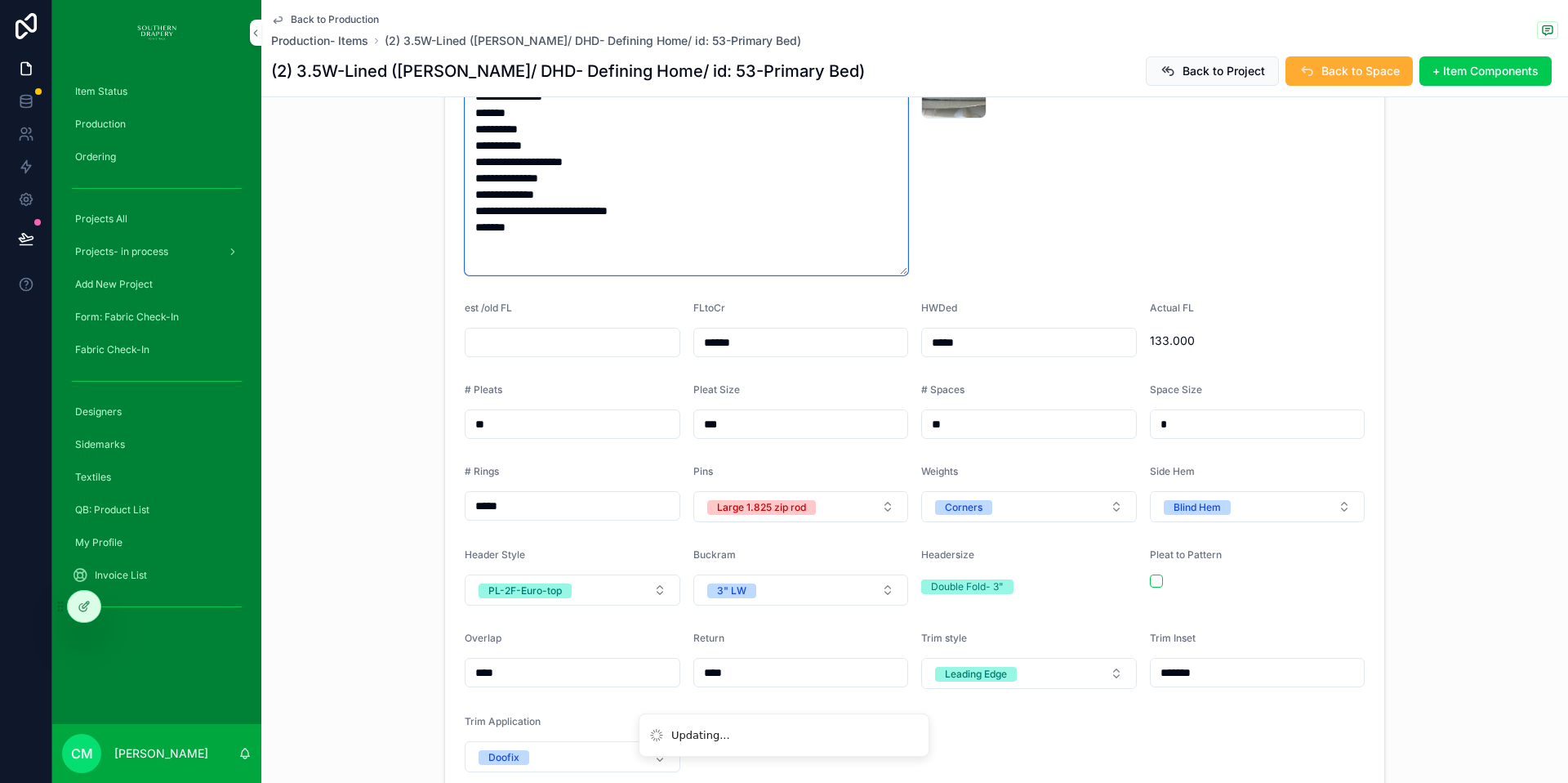
click at [587, 193] on textarea "**********" at bounding box center [687, 161] width 443 height 227
click at [559, 203] on textarea "**********" at bounding box center [687, 161] width 443 height 227
type textarea "**********"
click at [1111, 249] on div "Fab check-in Photo image .jpg" at bounding box center [1029, 148] width 215 height 253
click at [977, 579] on div "Double Fold- 3"" at bounding box center [967, 587] width 72 height 14
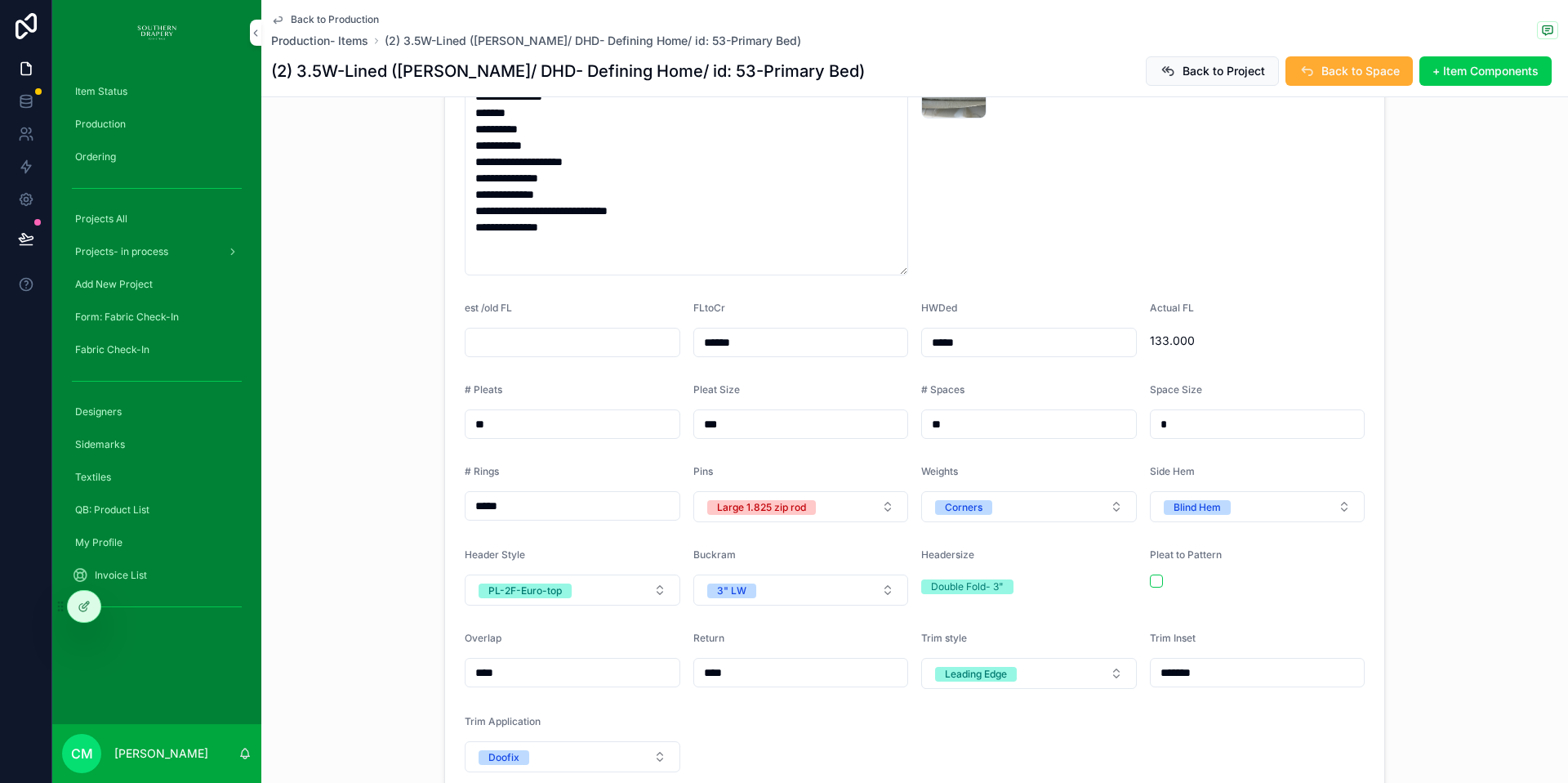
click at [97, 607] on div at bounding box center [84, 606] width 33 height 31
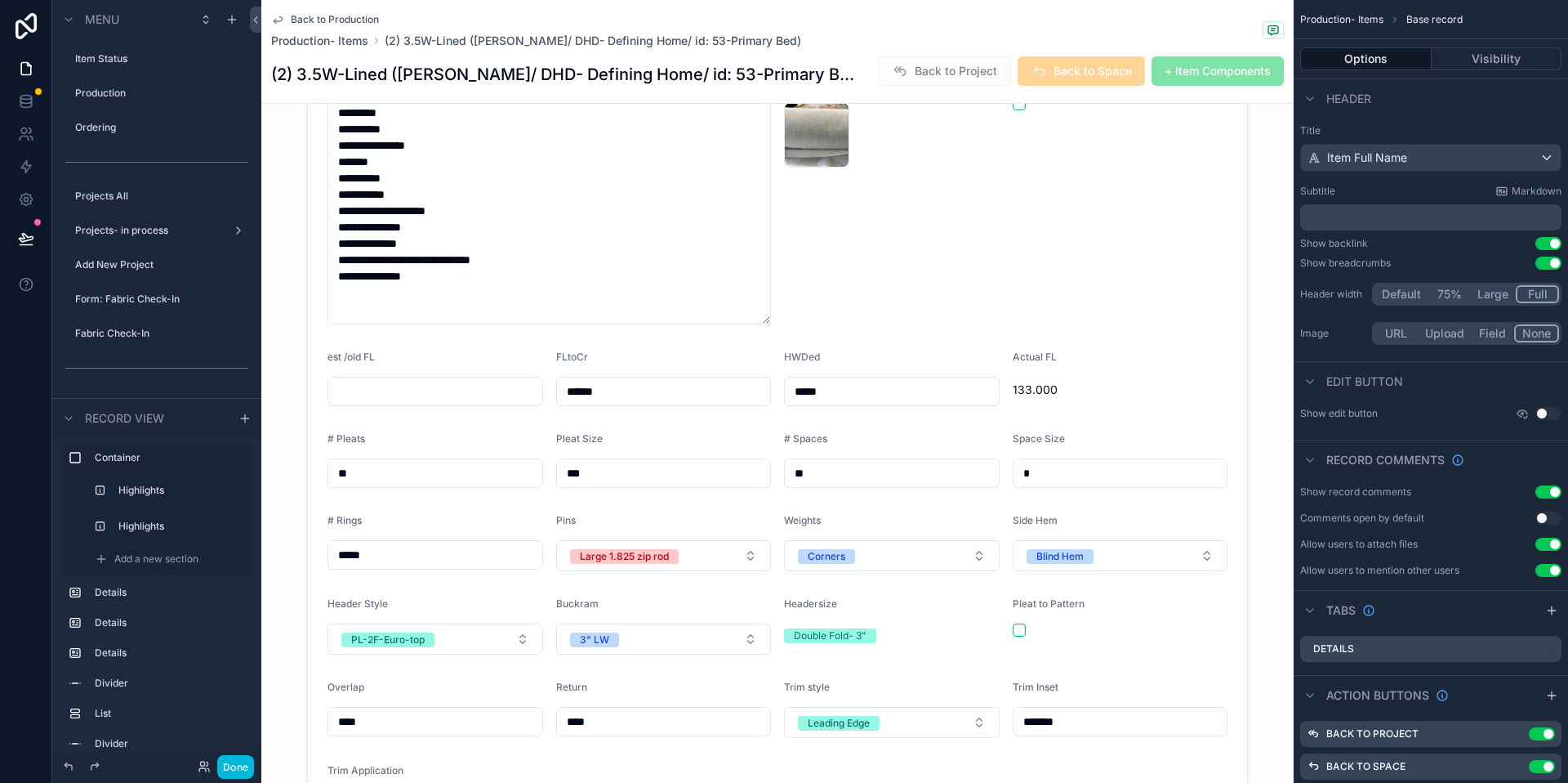
click at [917, 584] on div "scrollable content" at bounding box center [777, 414] width 1032 height 871
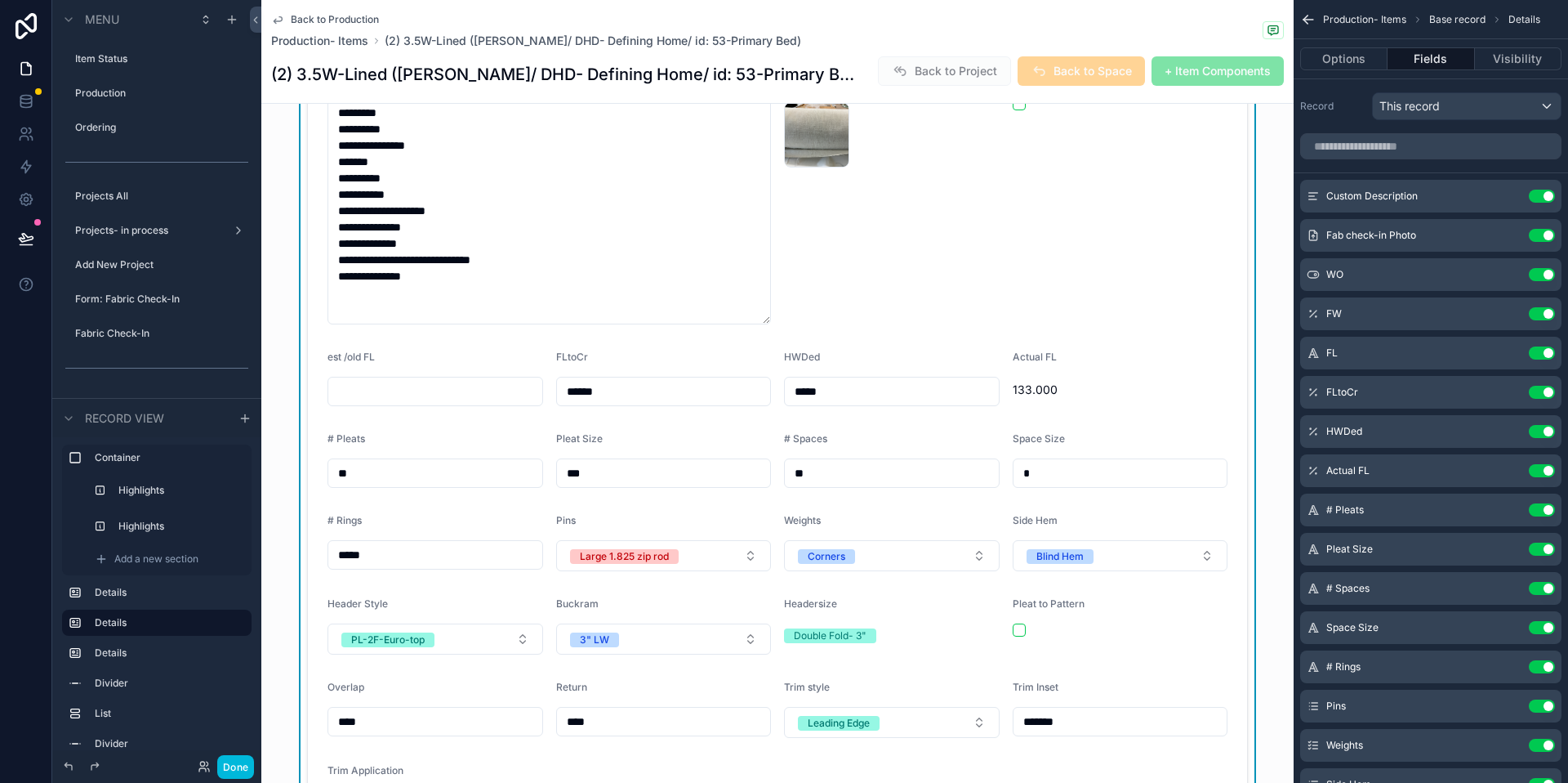
click at [840, 628] on div "Double Fold- 3"" at bounding box center [831, 635] width 72 height 14
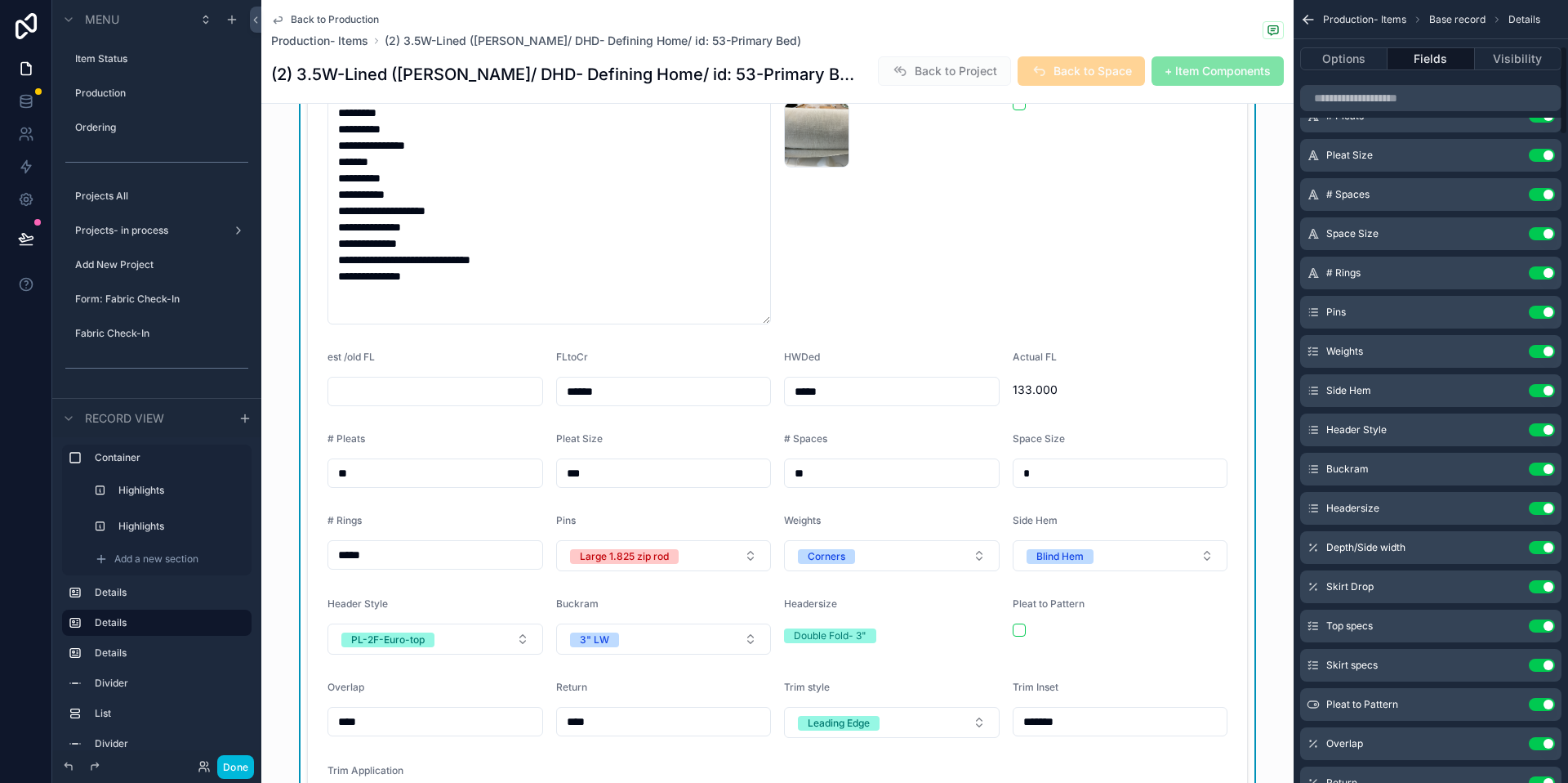
scroll to position [404, 0]
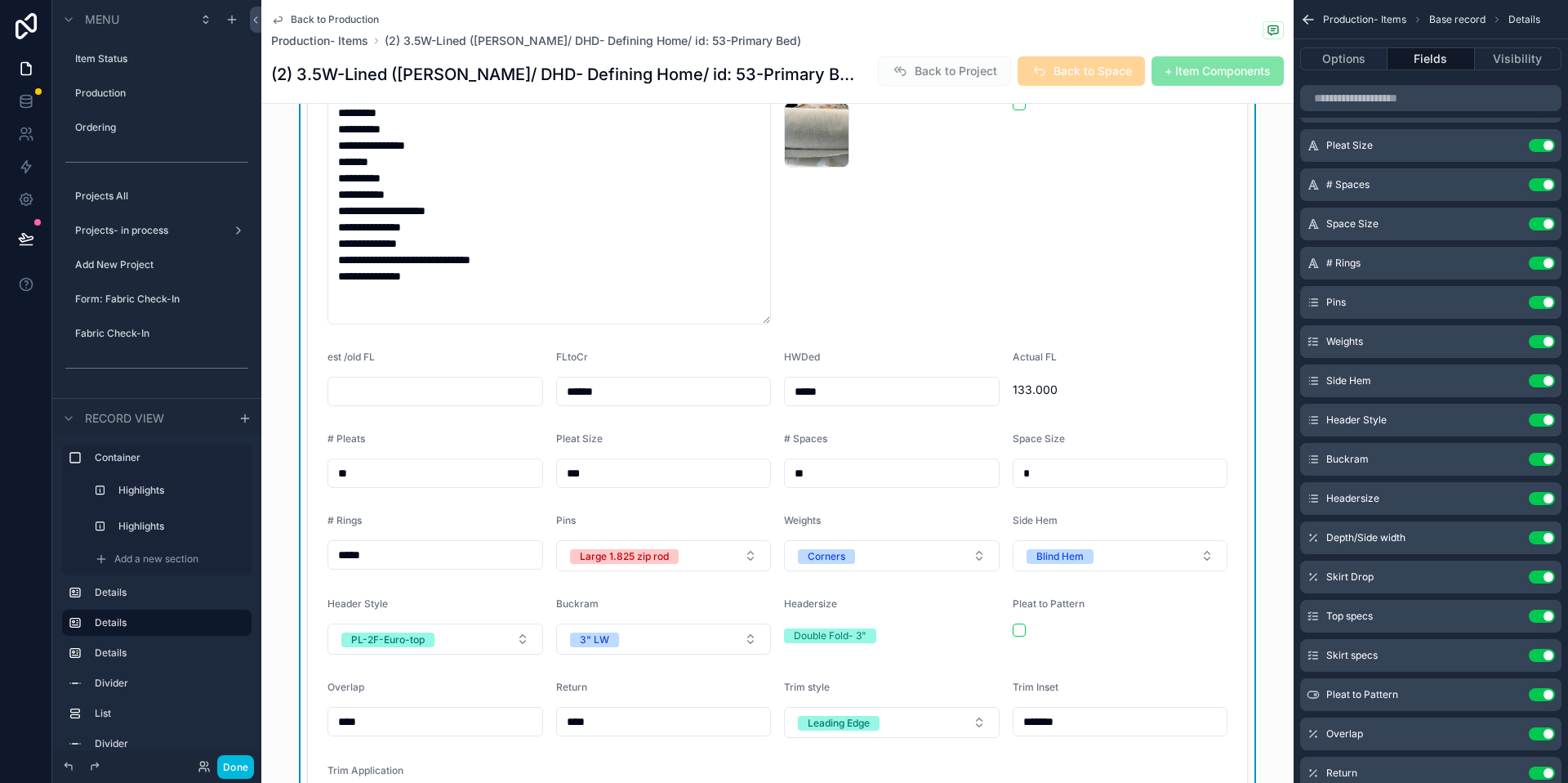
click at [0, 0] on icon "scrollable content" at bounding box center [0, 0] width 0 height 0
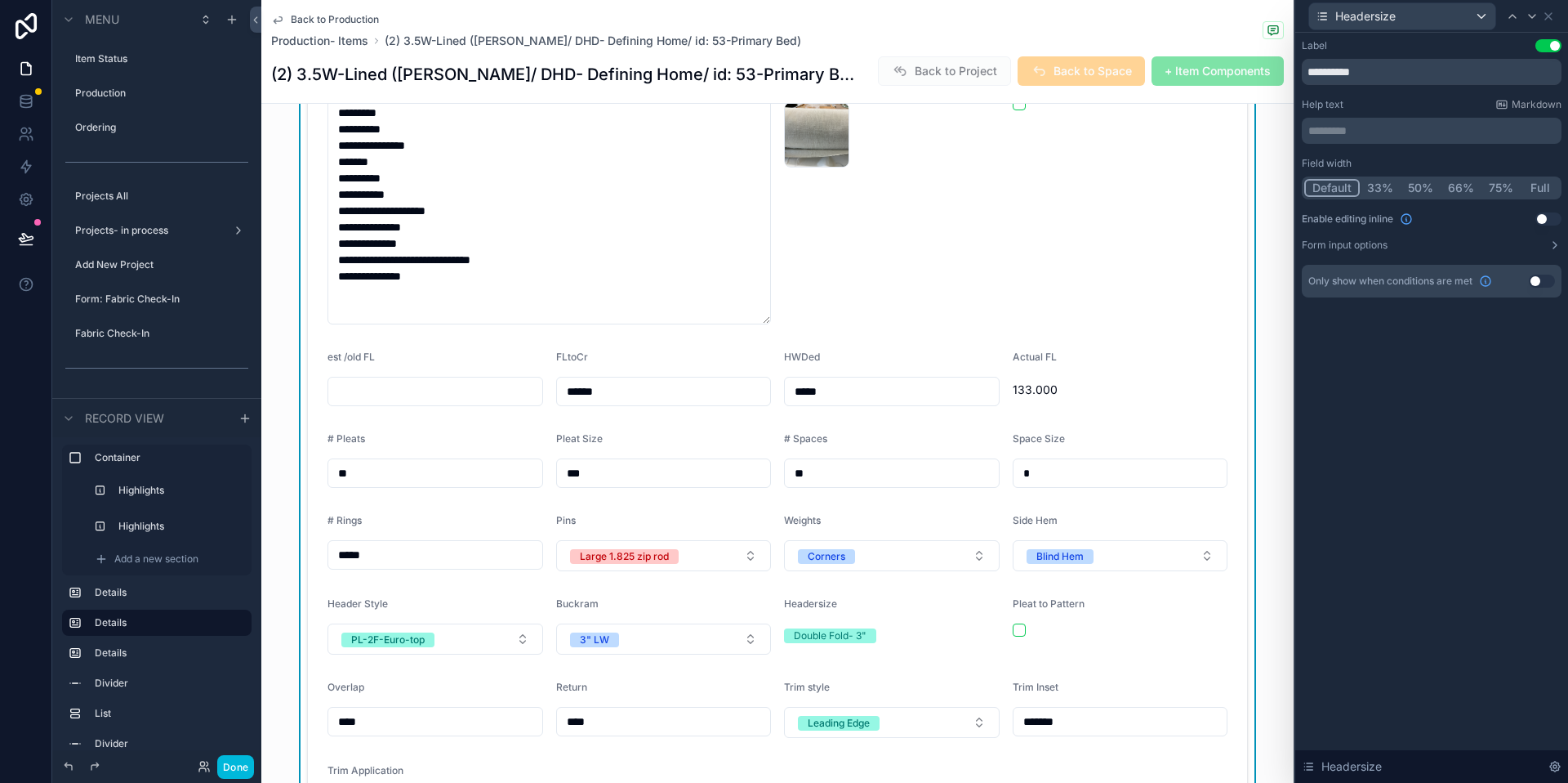
click at [1540, 221] on button "Use setting" at bounding box center [1548, 219] width 26 height 13
click at [928, 624] on button "Double Fold- 3"" at bounding box center [892, 639] width 215 height 31
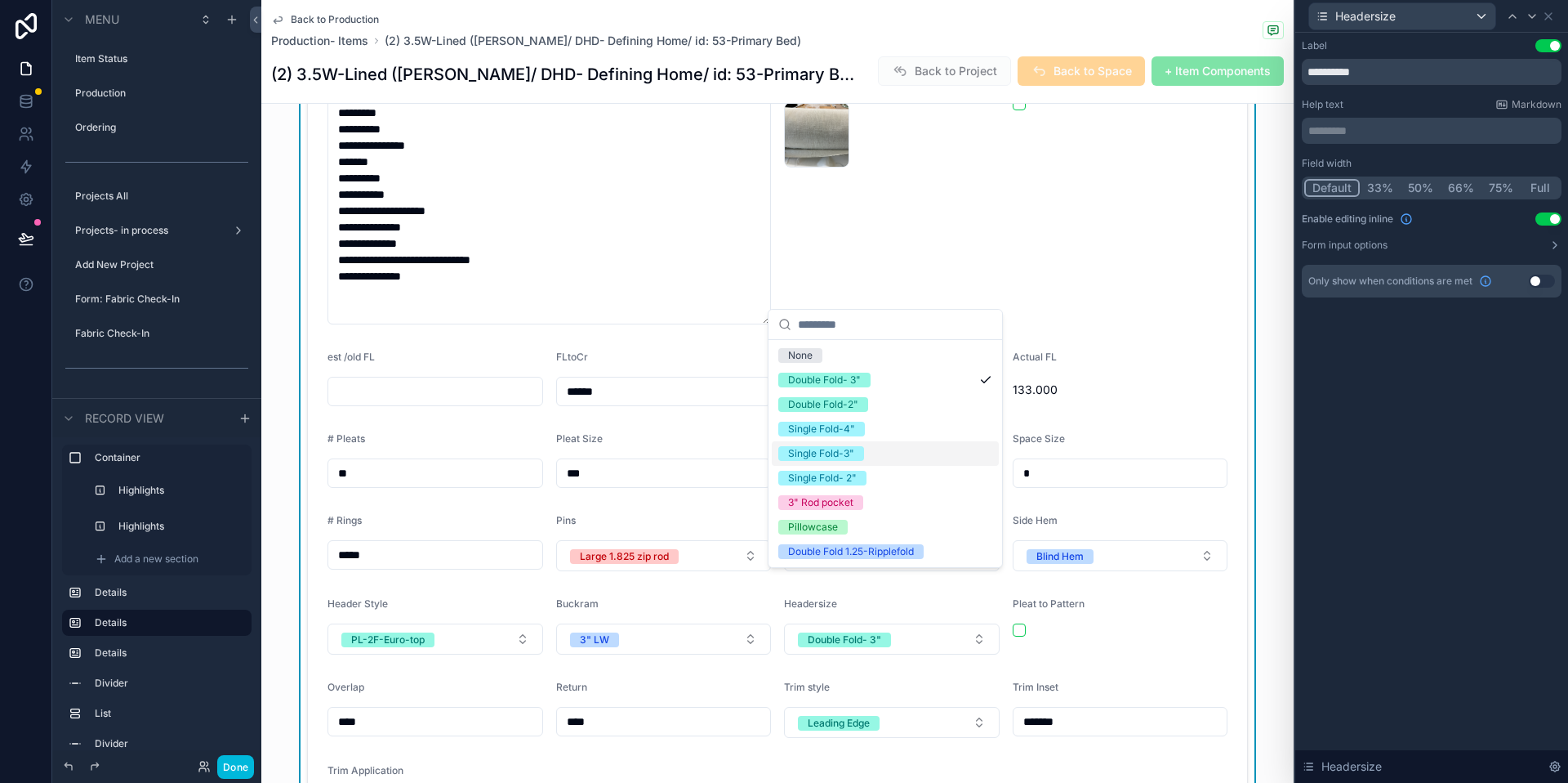
click at [853, 447] on div "Single Fold-3"" at bounding box center [821, 454] width 66 height 14
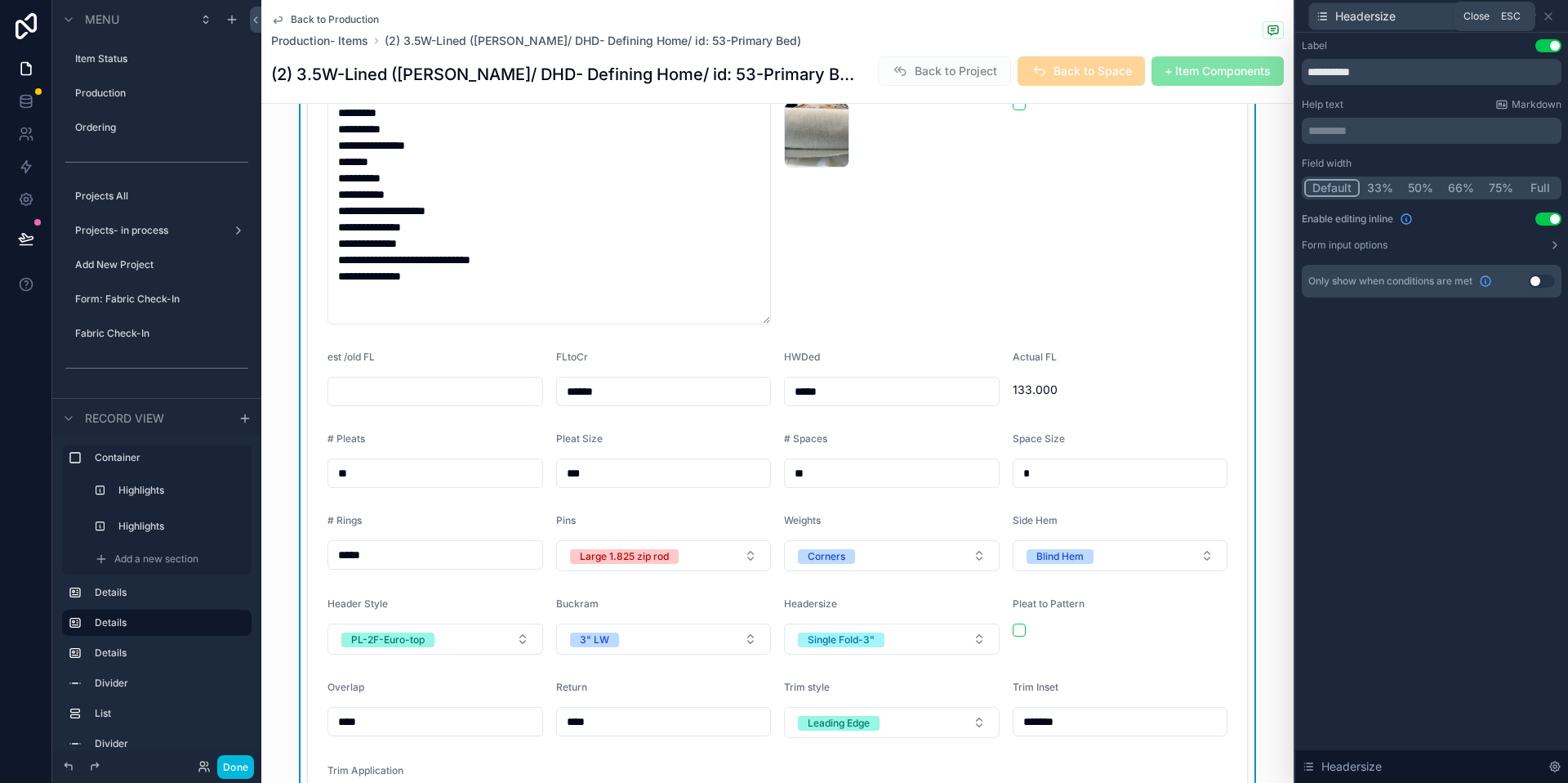
click at [1551, 16] on icon at bounding box center [1549, 16] width 13 height 13
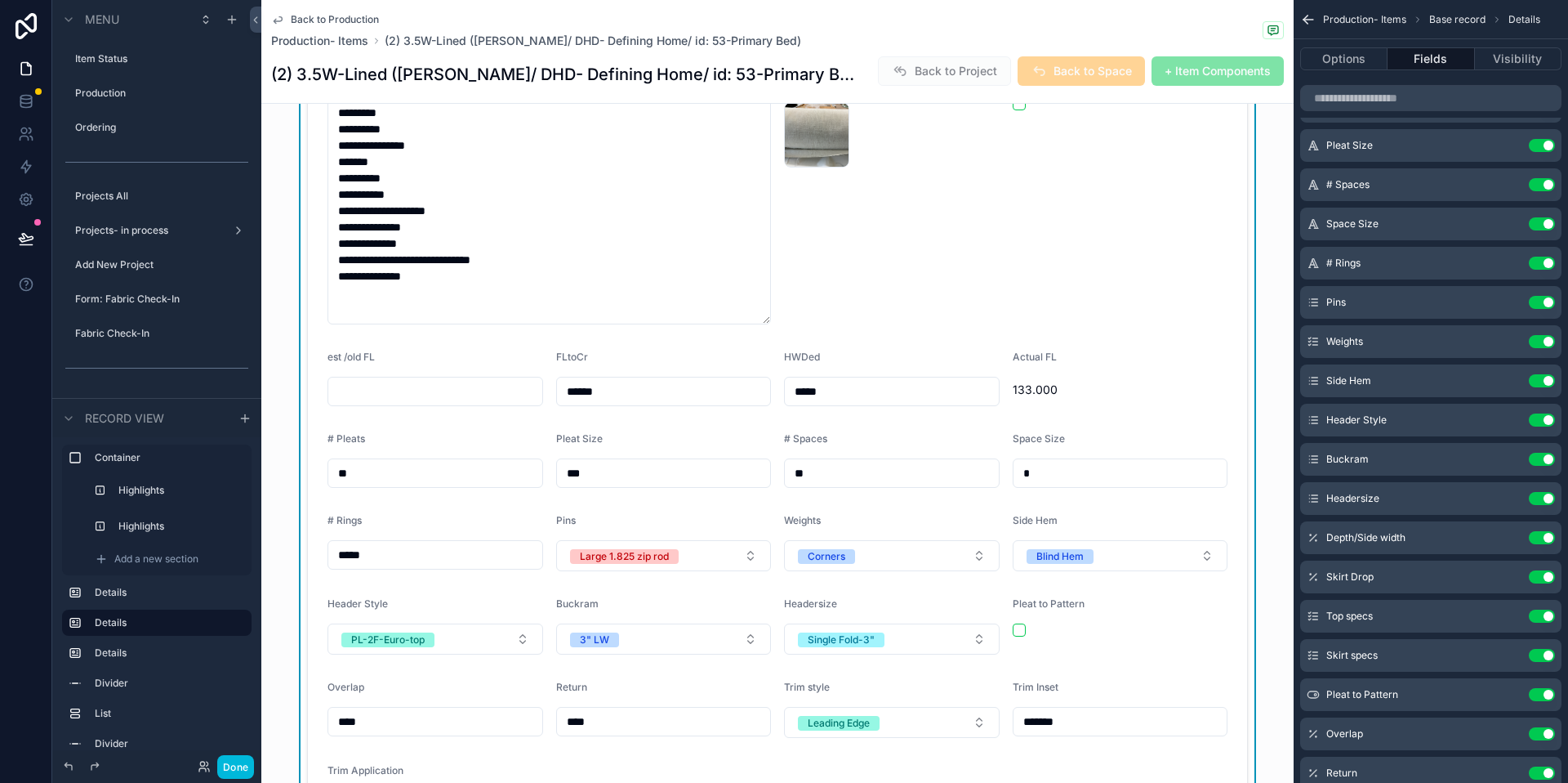
drag, startPoint x: 351, startPoint y: 667, endPoint x: 358, endPoint y: 674, distance: 9.9
click at [352, 711] on input "****" at bounding box center [435, 721] width 214 height 23
type input "****"
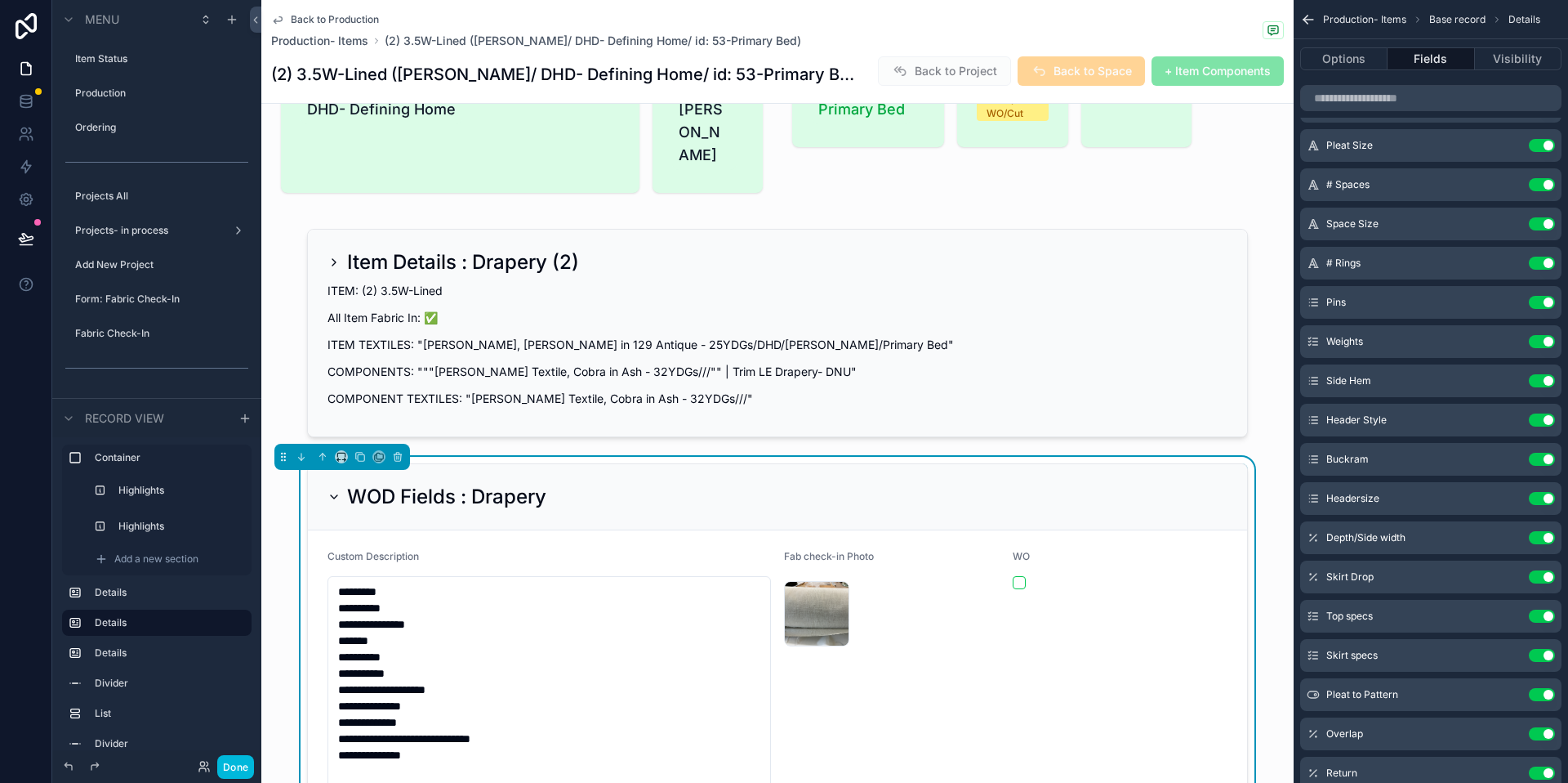
scroll to position [0, 0]
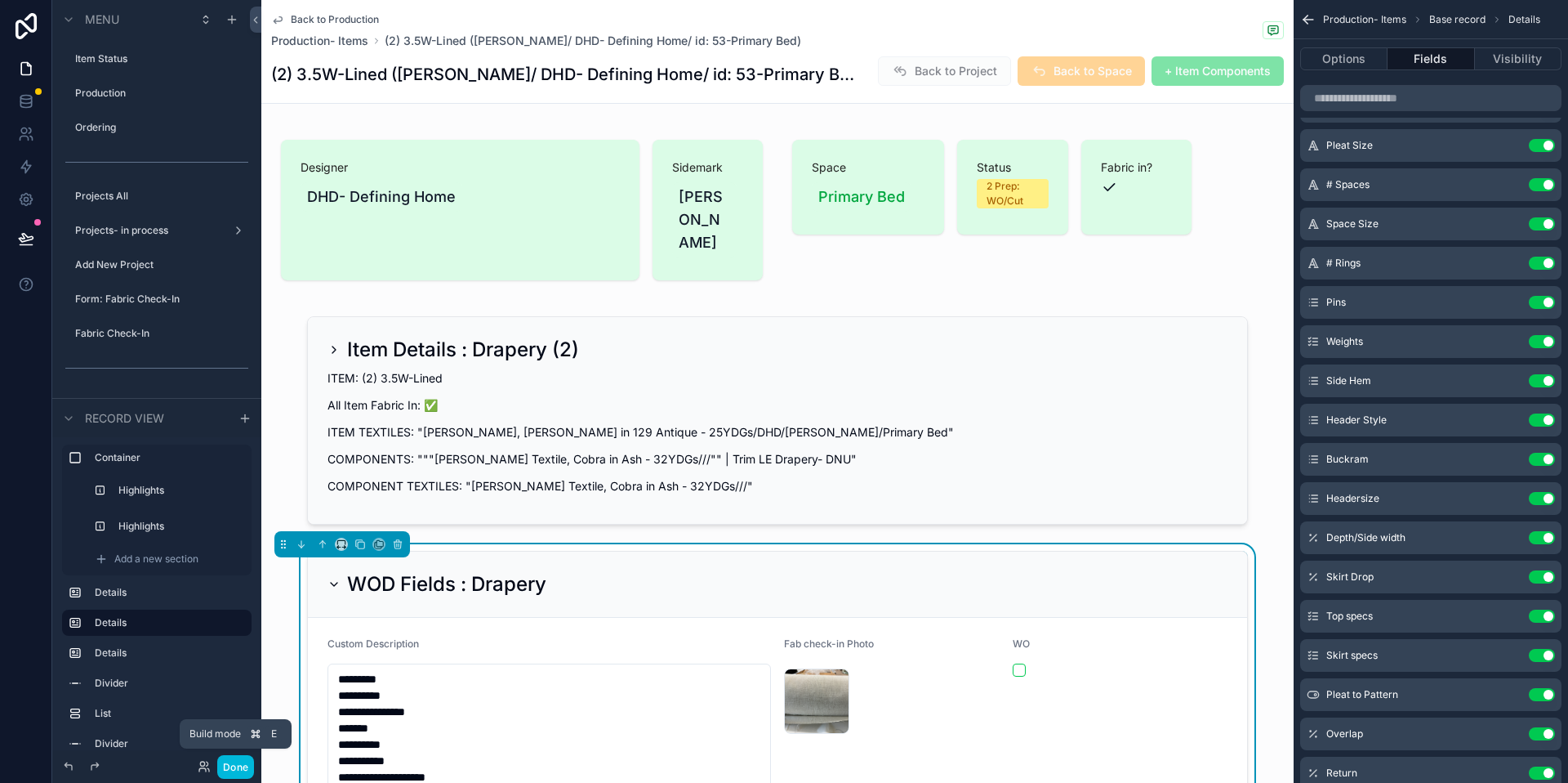
click at [227, 770] on button "Done" at bounding box center [235, 767] width 37 height 24
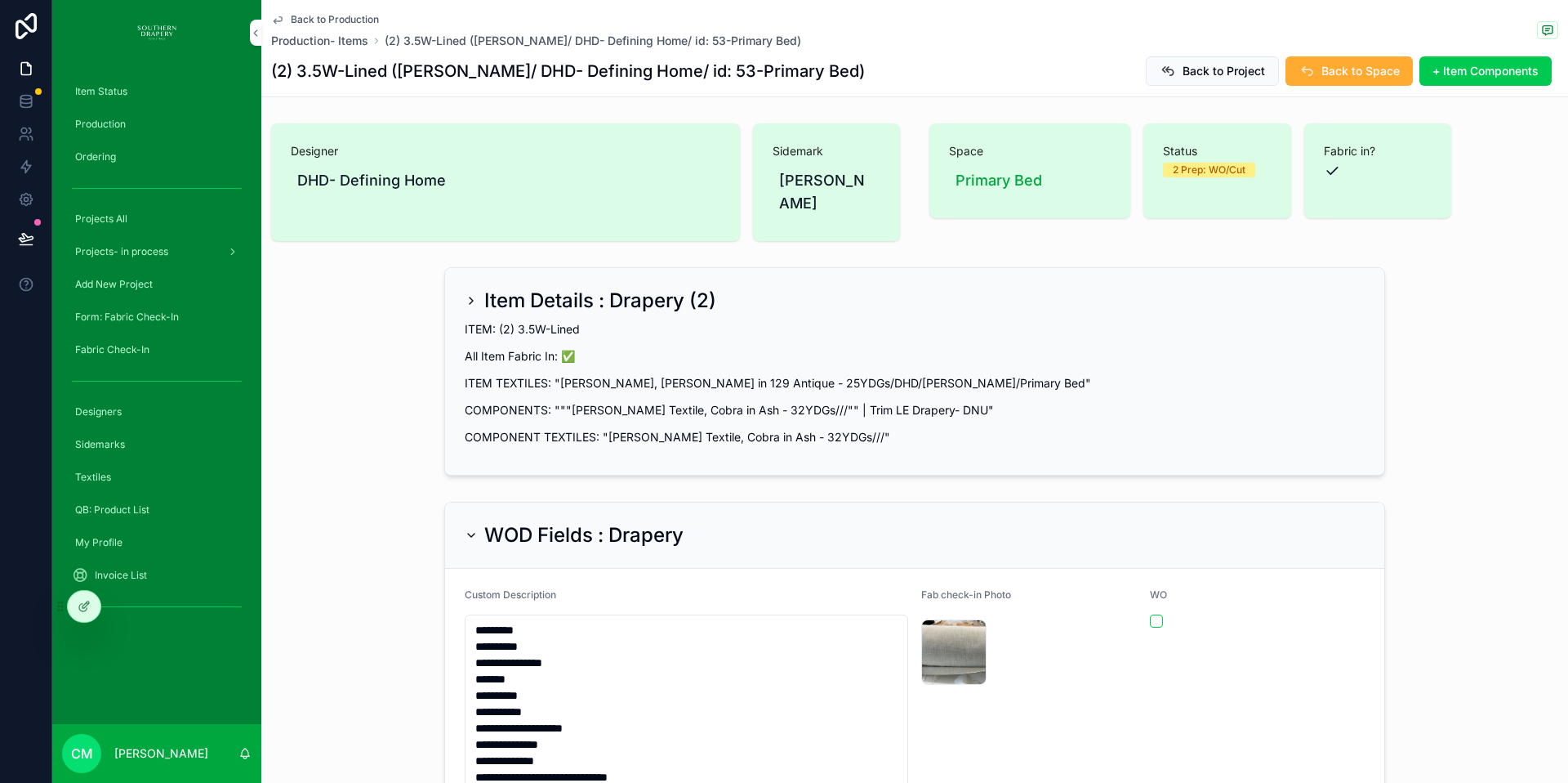
click at [324, 17] on span "Back to Production" at bounding box center [335, 19] width 89 height 13
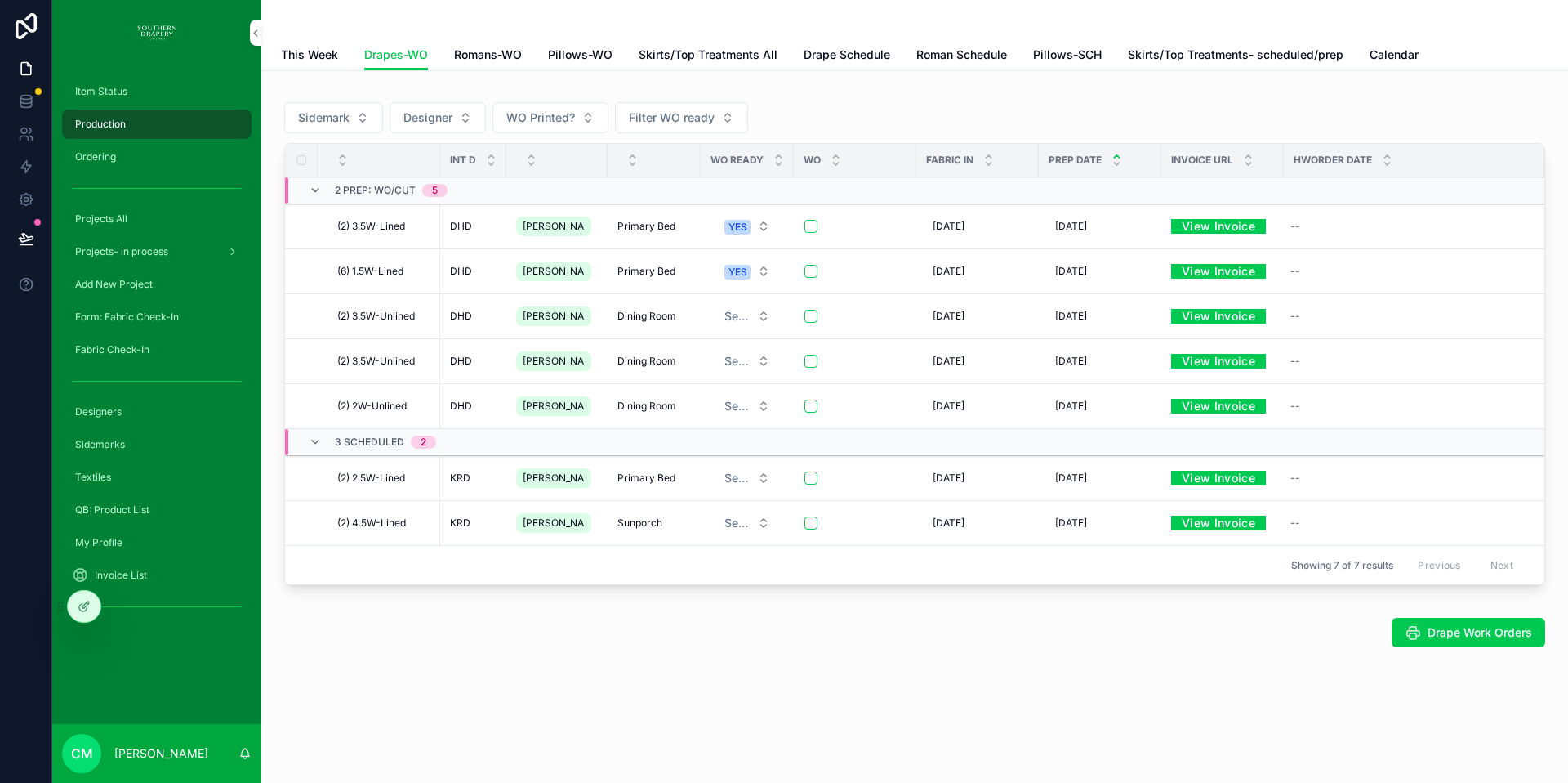
click at [620, 272] on span "Primary Bed" at bounding box center [647, 272] width 58 height 13
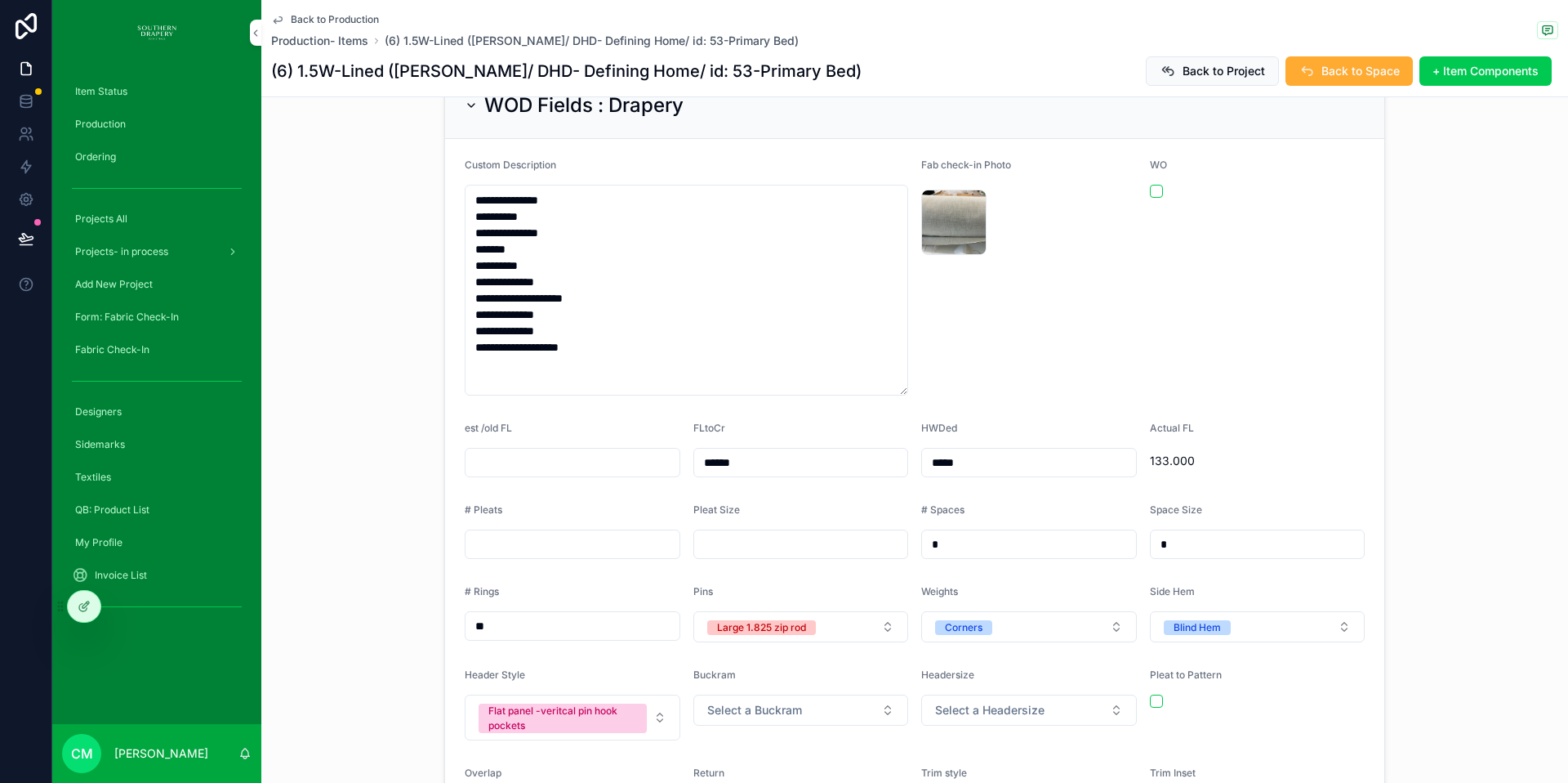
scroll to position [434, 0]
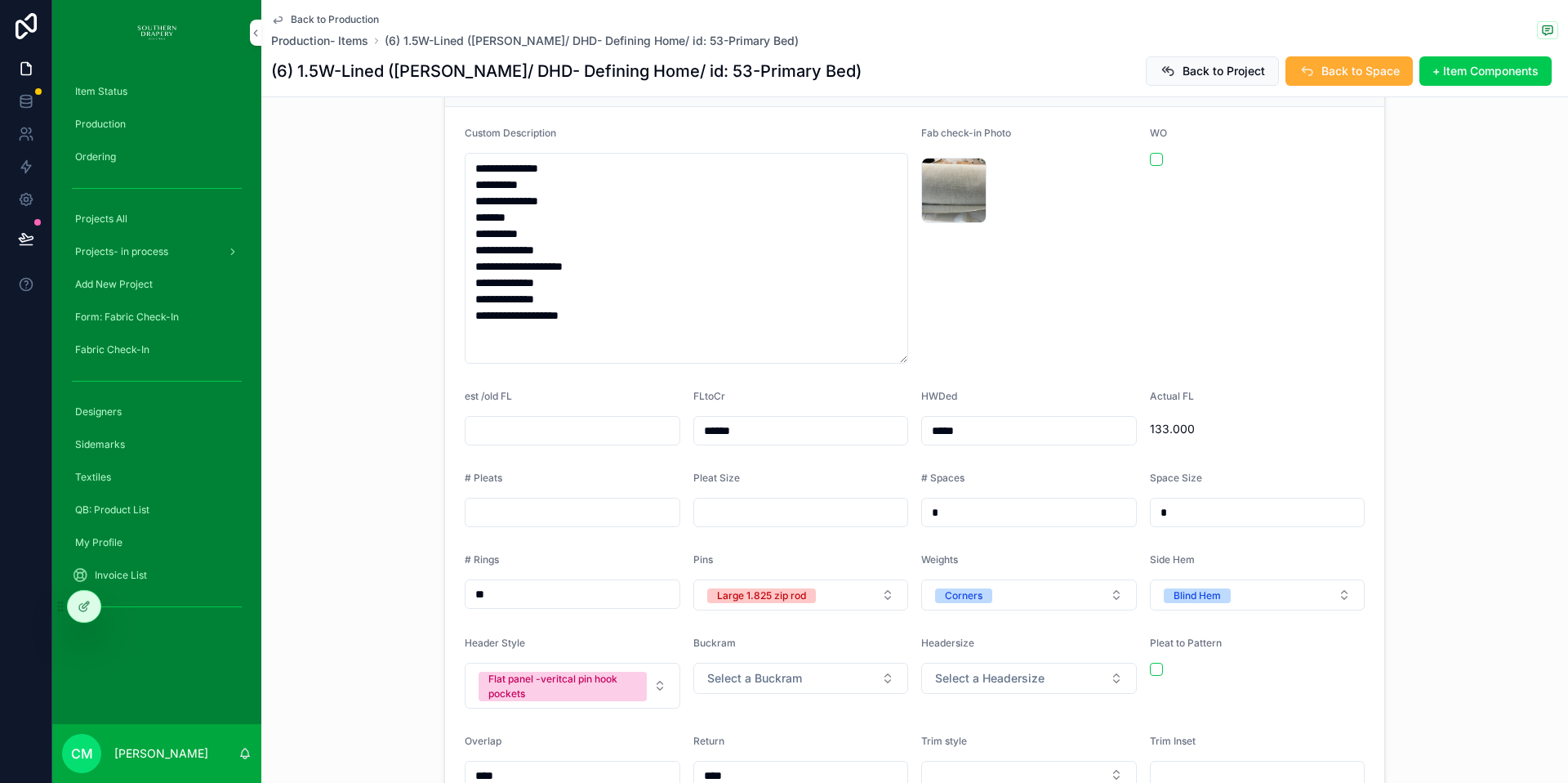
click at [567, 673] on div "Flat panel -veritcal pin hook pockets" at bounding box center [563, 686] width 148 height 30
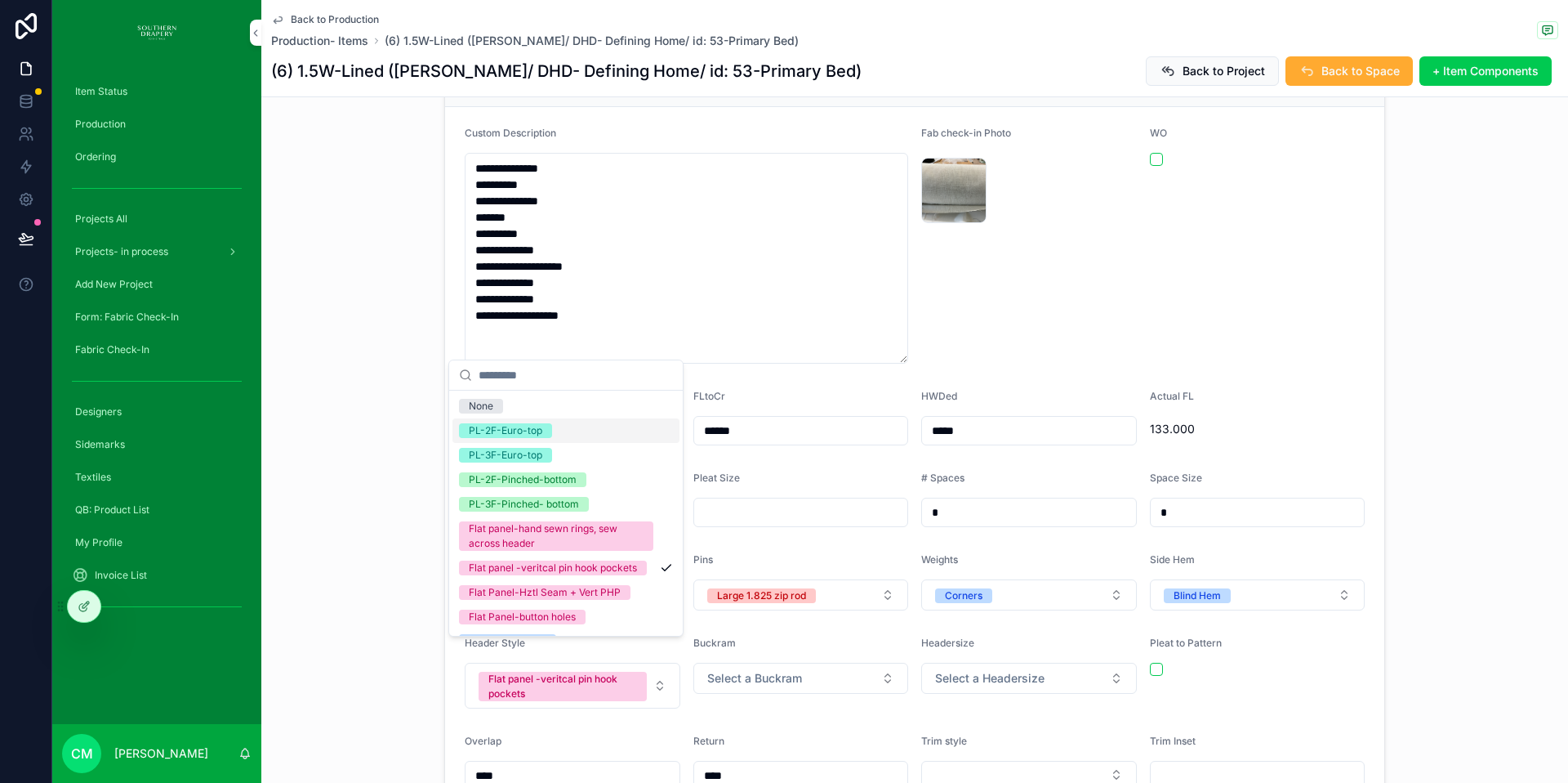
click at [538, 432] on div "PL-2F-Euro-top" at bounding box center [505, 431] width 73 height 14
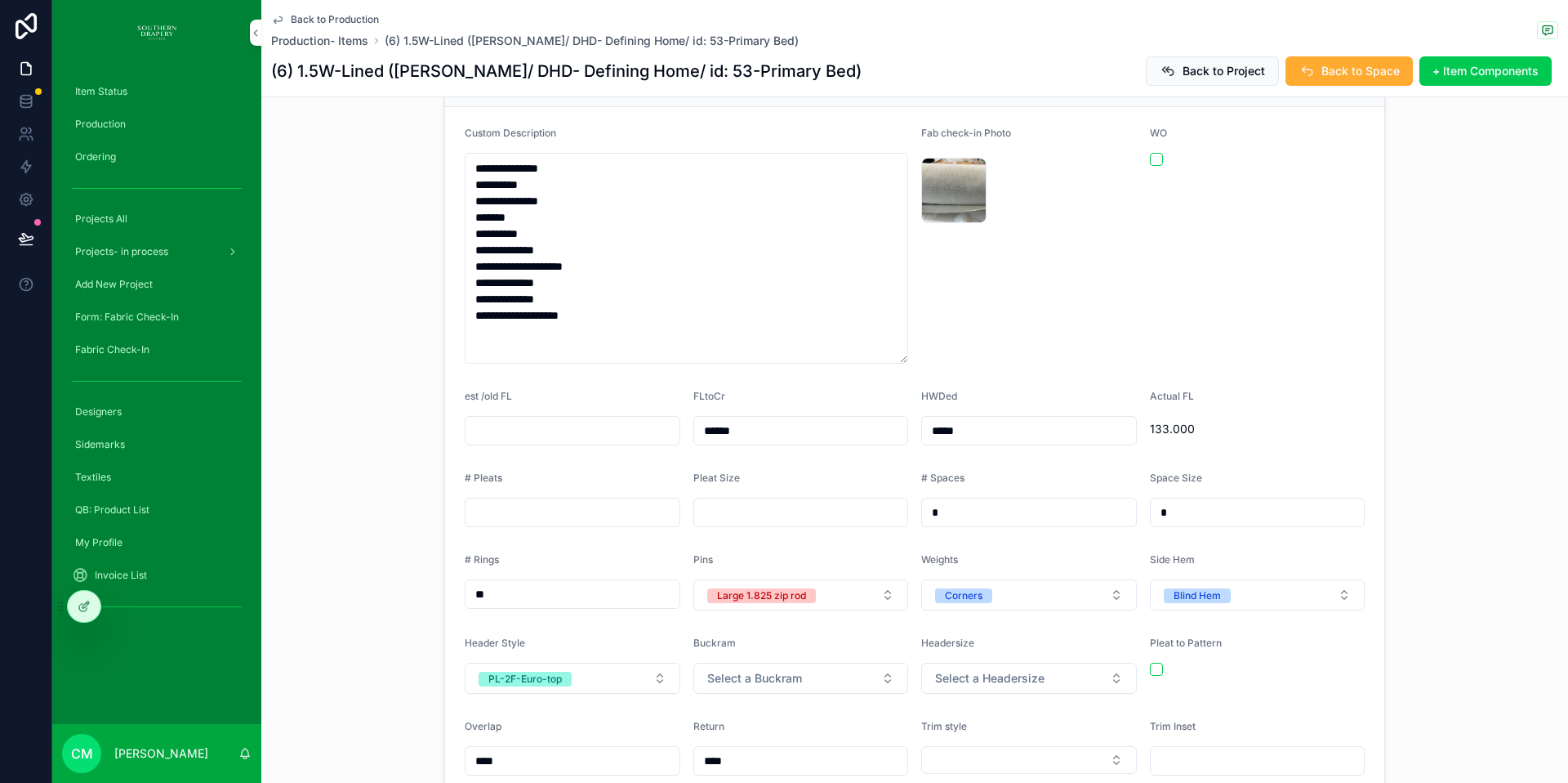
click at [515, 501] on input "scrollable content" at bounding box center [573, 511] width 214 height 23
type input "*"
click at [765, 501] on input "scrollable content" at bounding box center [801, 511] width 214 height 23
type input "***"
click at [947, 501] on input "*" at bounding box center [1029, 511] width 214 height 23
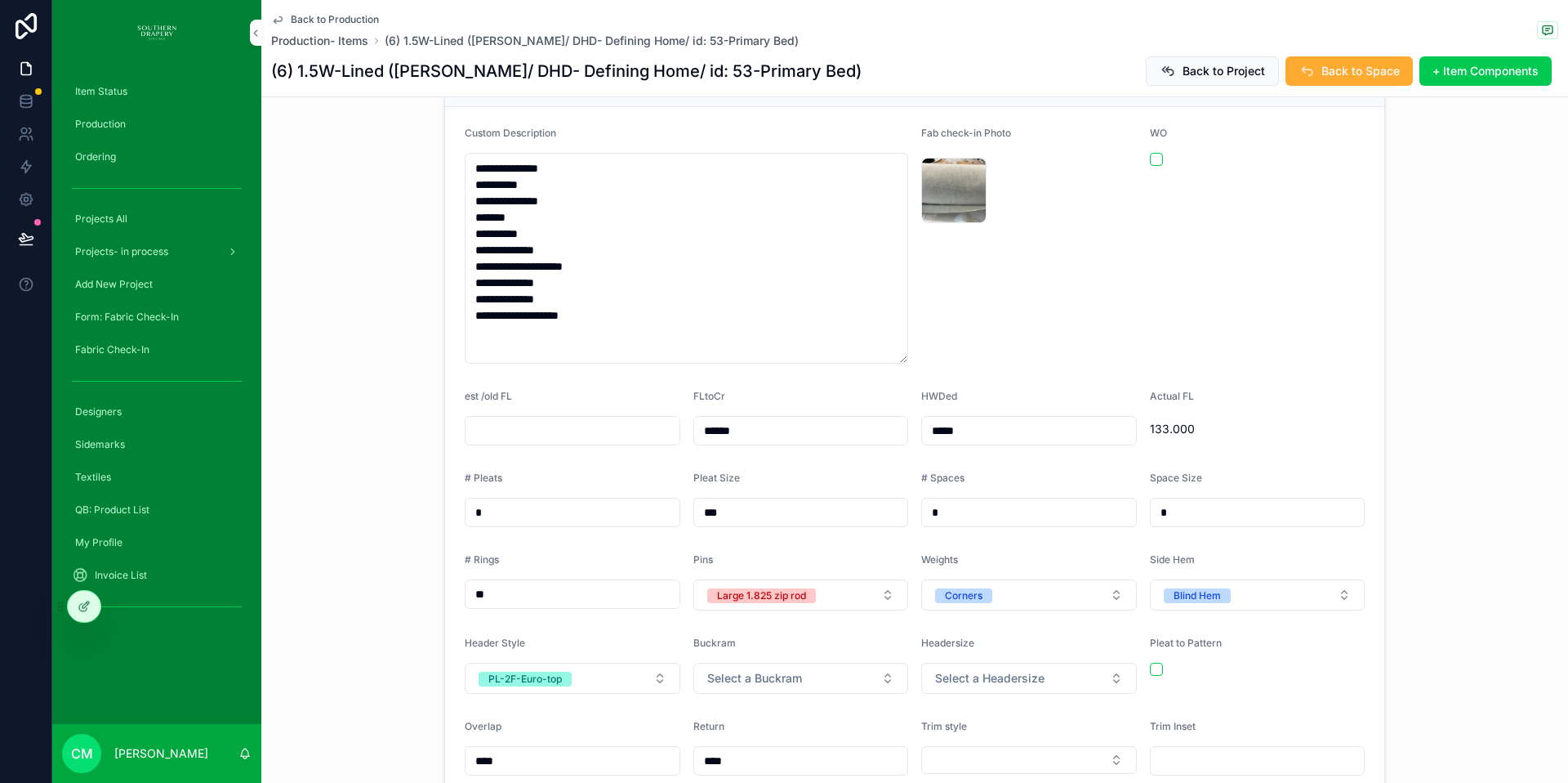
scroll to position [450, 0]
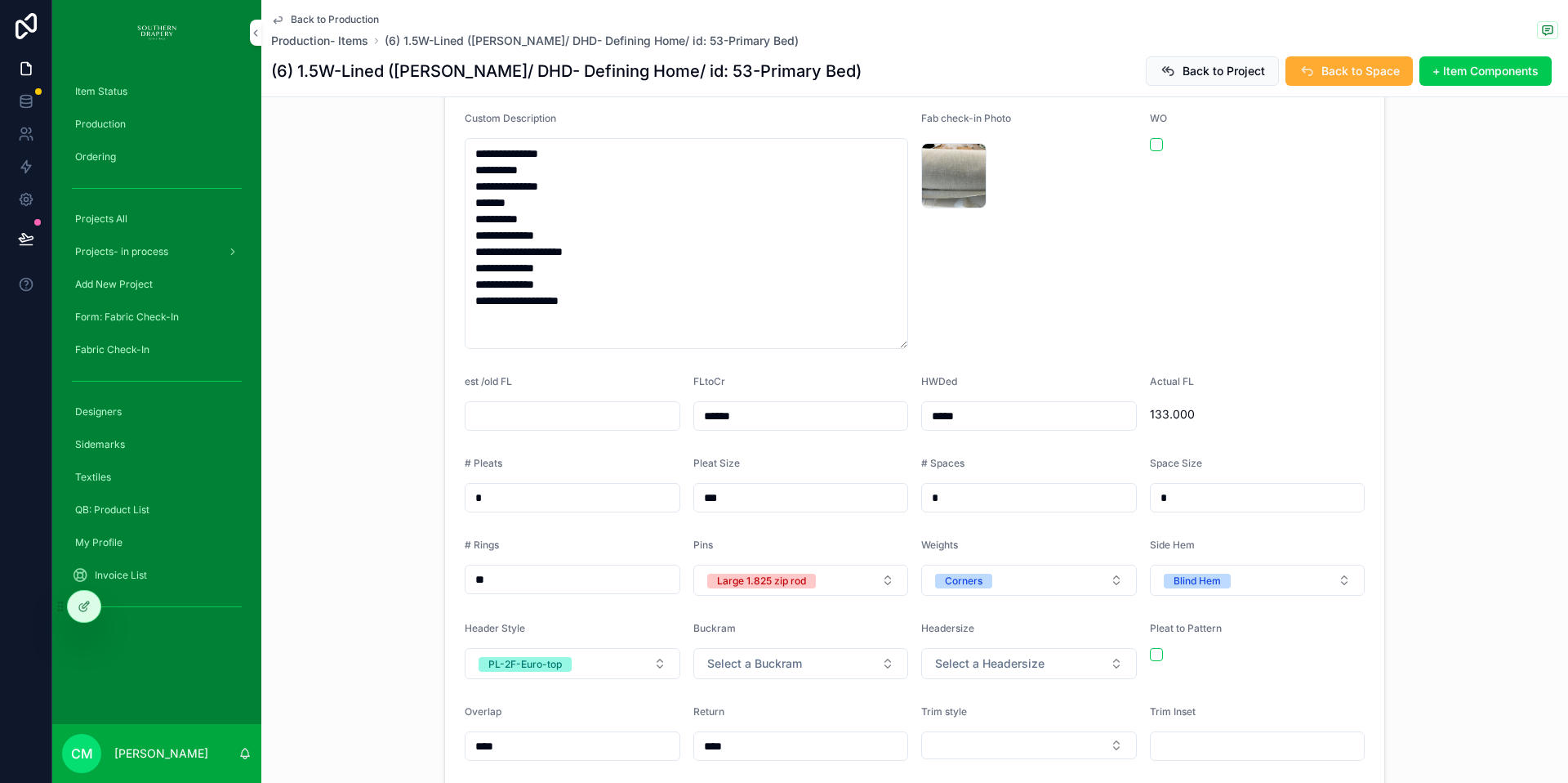
type input "*"
click at [1197, 486] on input "*" at bounding box center [1258, 497] width 214 height 23
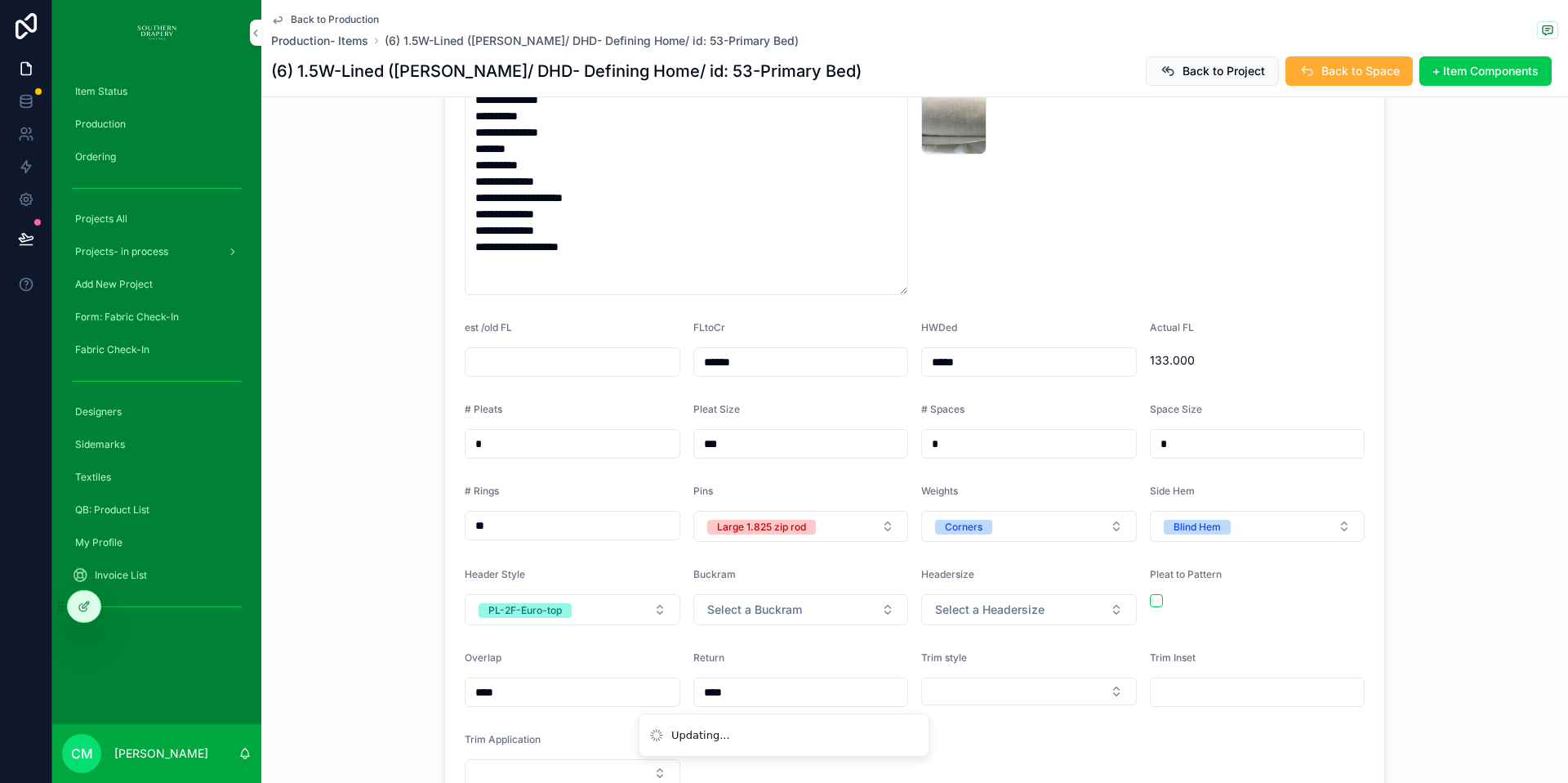
scroll to position [504, 0]
type input "*"
click at [987, 601] on span "Select a Headersize" at bounding box center [990, 609] width 109 height 16
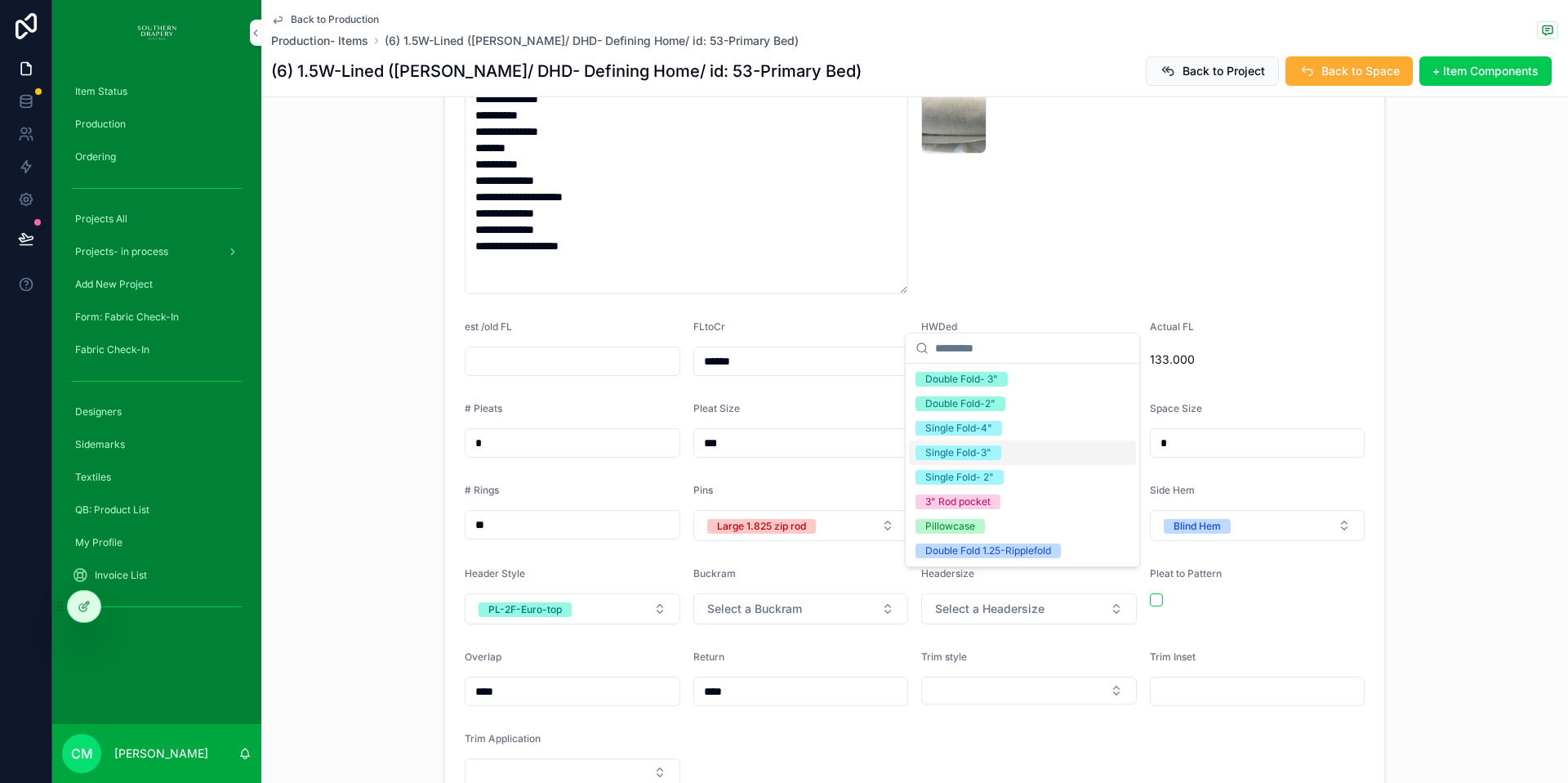
click at [975, 452] on div "Single Fold-3"" at bounding box center [958, 453] width 66 height 14
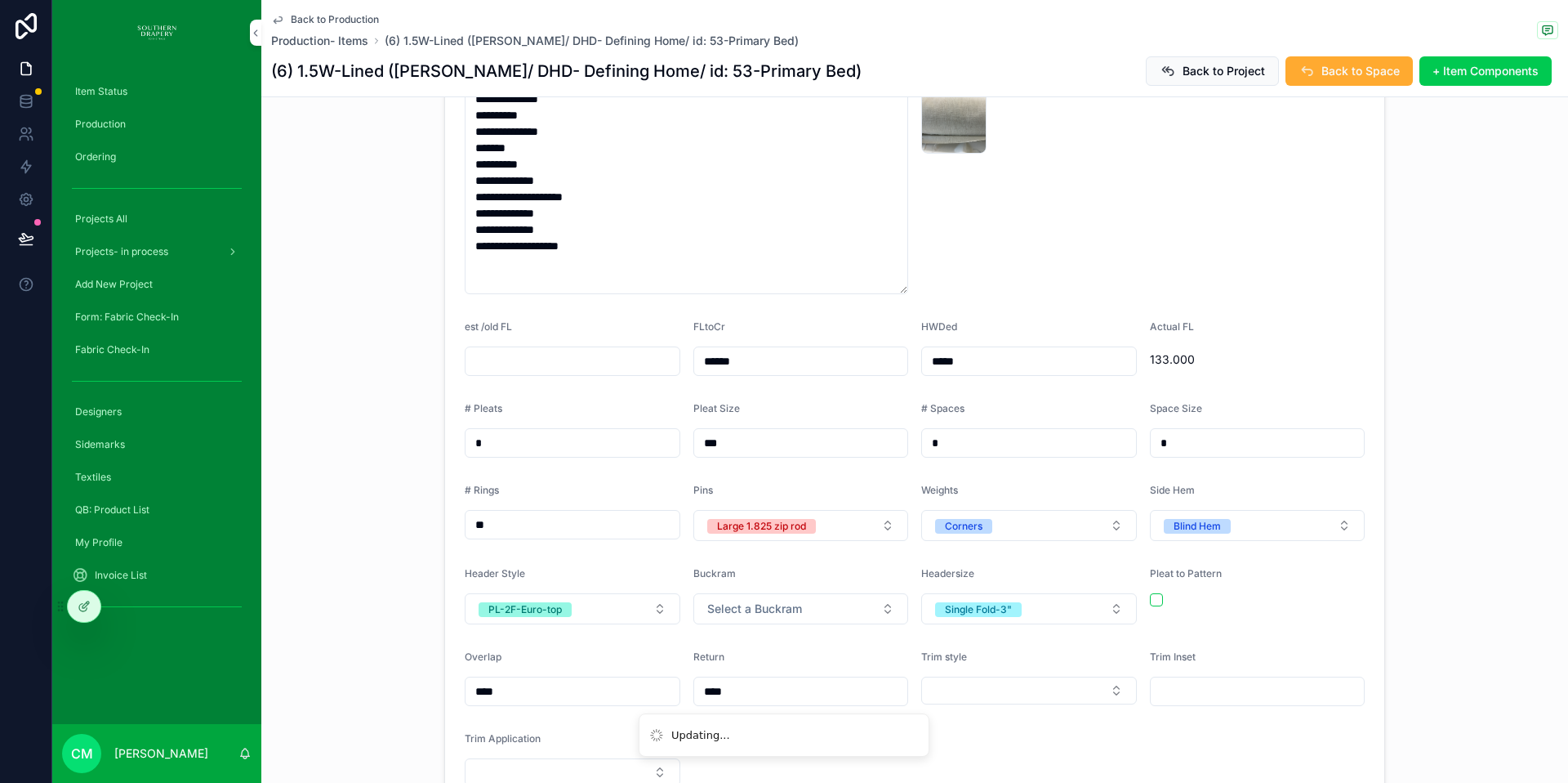
click at [846, 593] on button "Select a Buckram" at bounding box center [802, 608] width 215 height 31
click at [727, 475] on span "3" SW" at bounding box center [712, 477] width 49 height 14
click at [504, 680] on input "****" at bounding box center [573, 691] width 214 height 23
type input "****"
click at [1217, 593] on div "scrollable content" at bounding box center [1258, 599] width 215 height 13
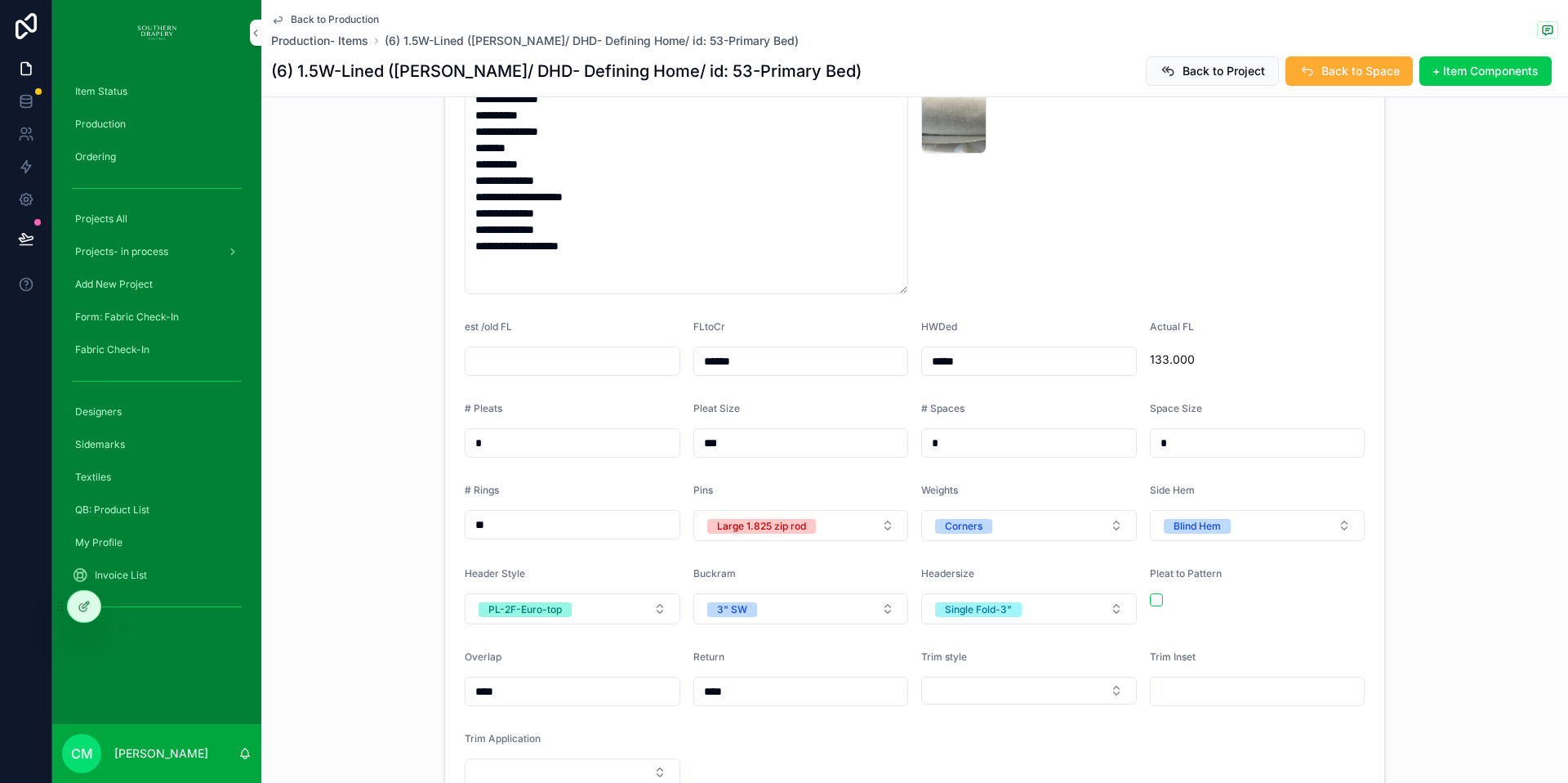
click at [977, 677] on button "Select Button" at bounding box center [1029, 691] width 215 height 28
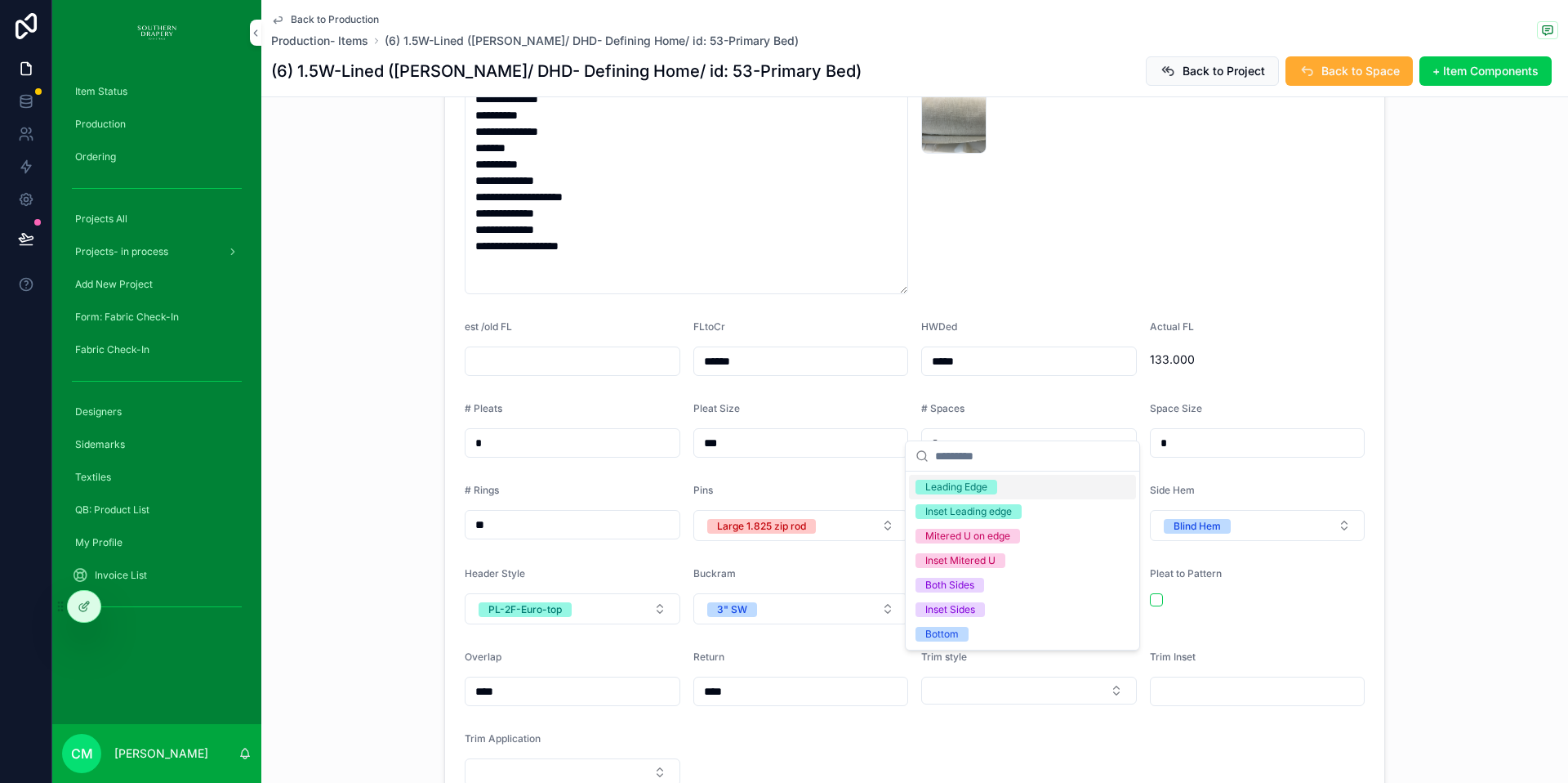
click at [964, 486] on div "Leading Edge" at bounding box center [956, 487] width 62 height 14
click at [528, 760] on button "Select Button" at bounding box center [573, 774] width 215 height 28
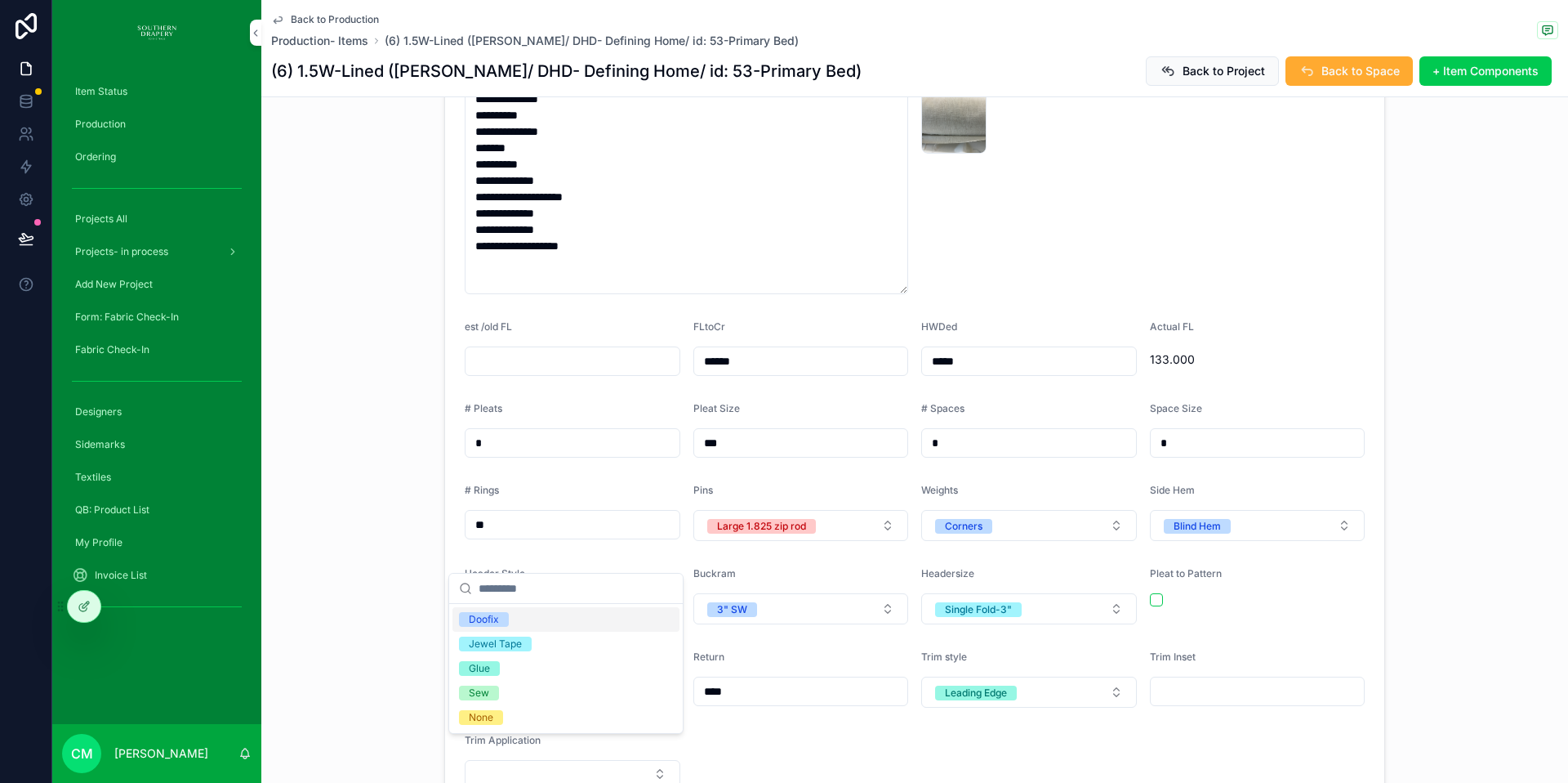
click at [488, 626] on div "Doofix" at bounding box center [483, 619] width 30 height 14
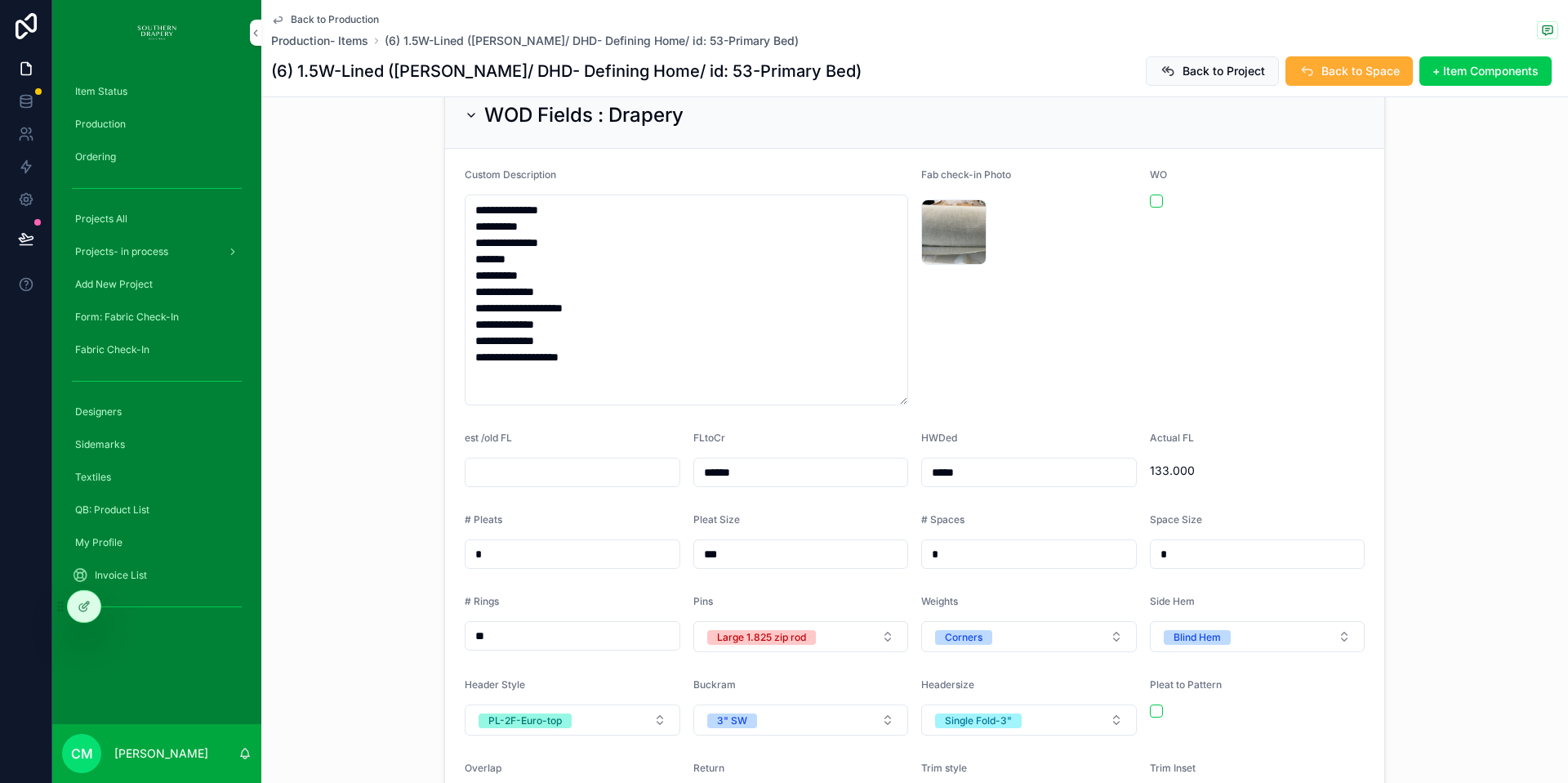
scroll to position [381, 0]
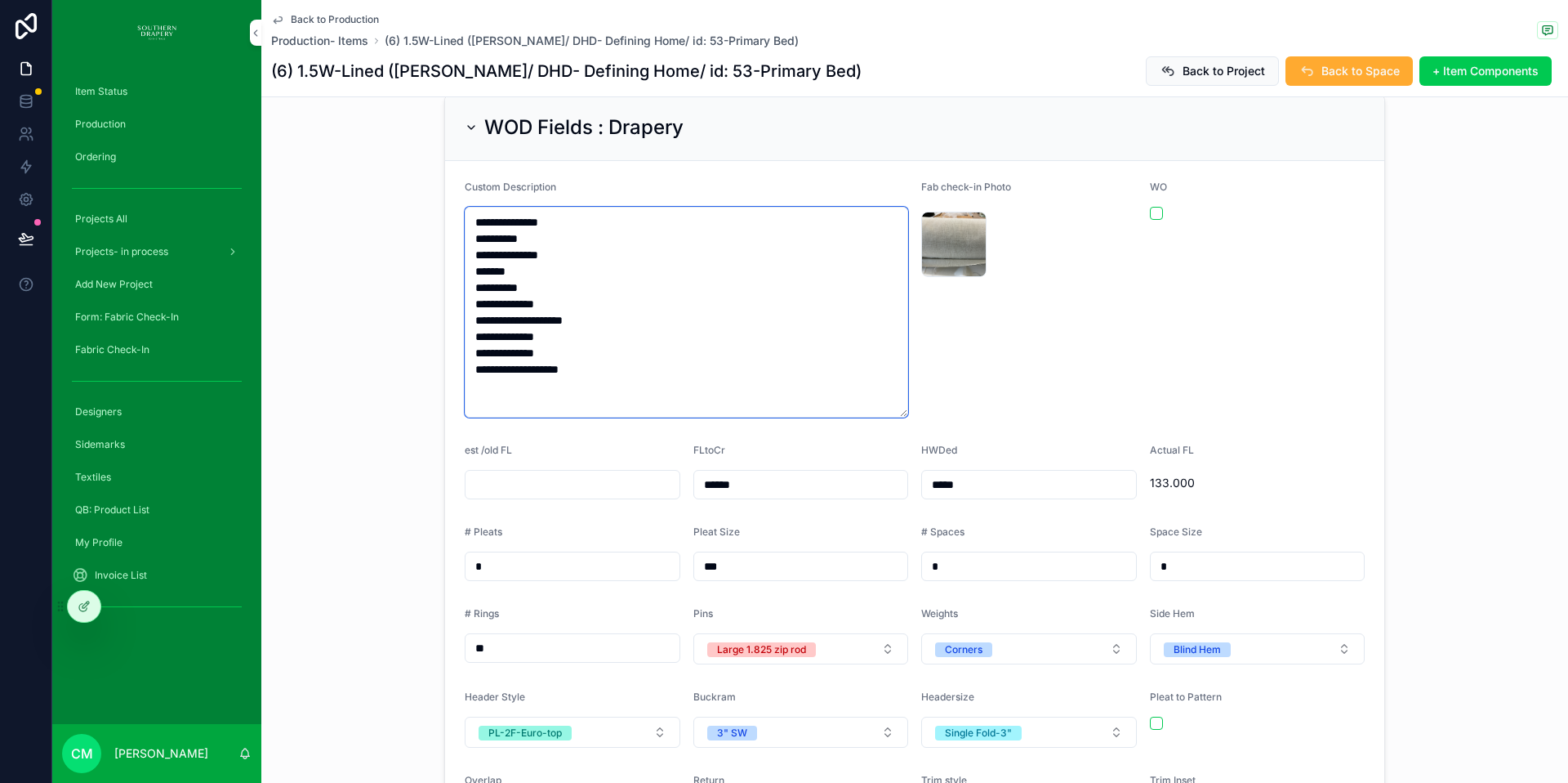
click at [601, 346] on textarea "**********" at bounding box center [687, 311] width 443 height 211
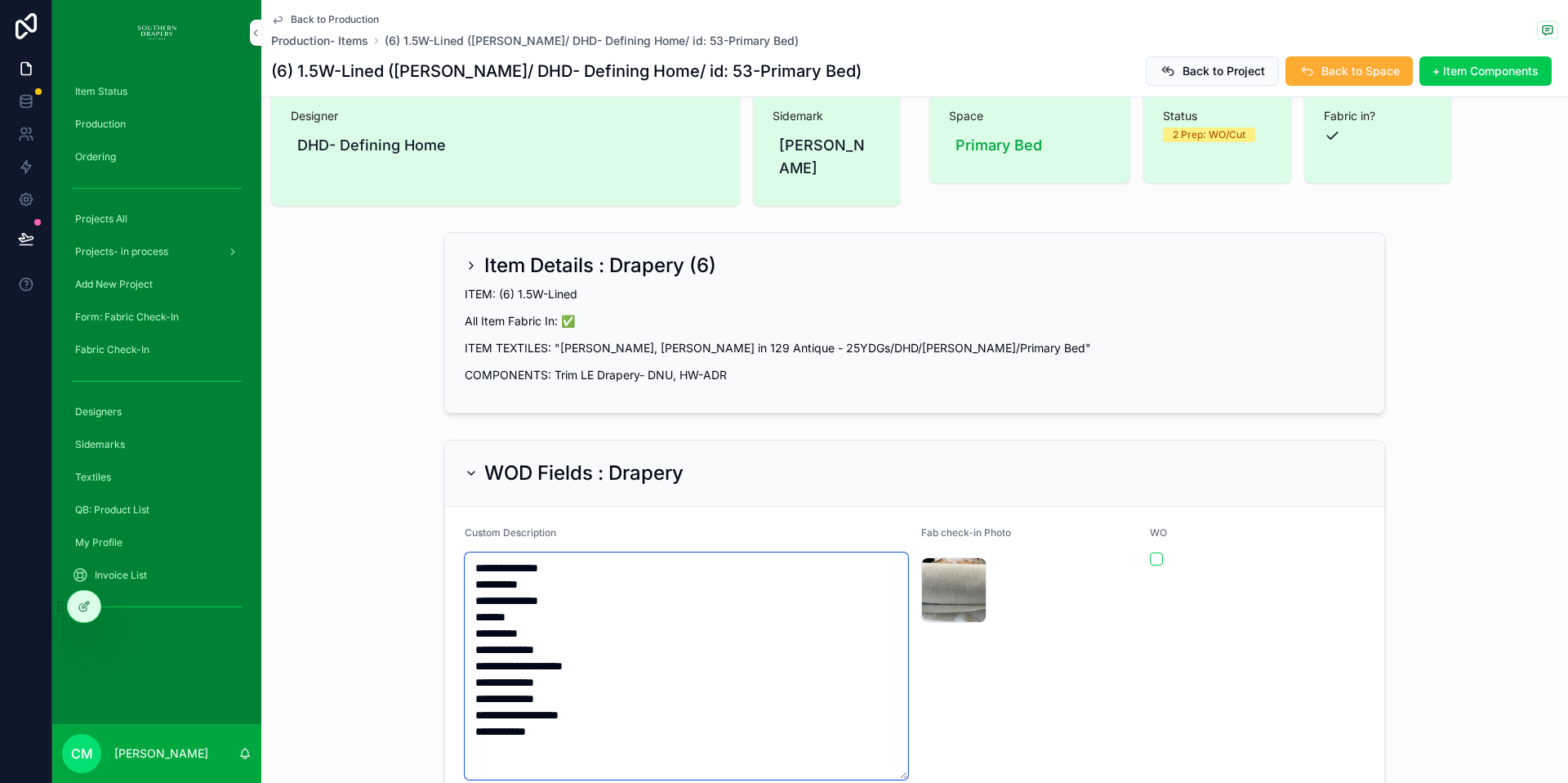
scroll to position [0, 0]
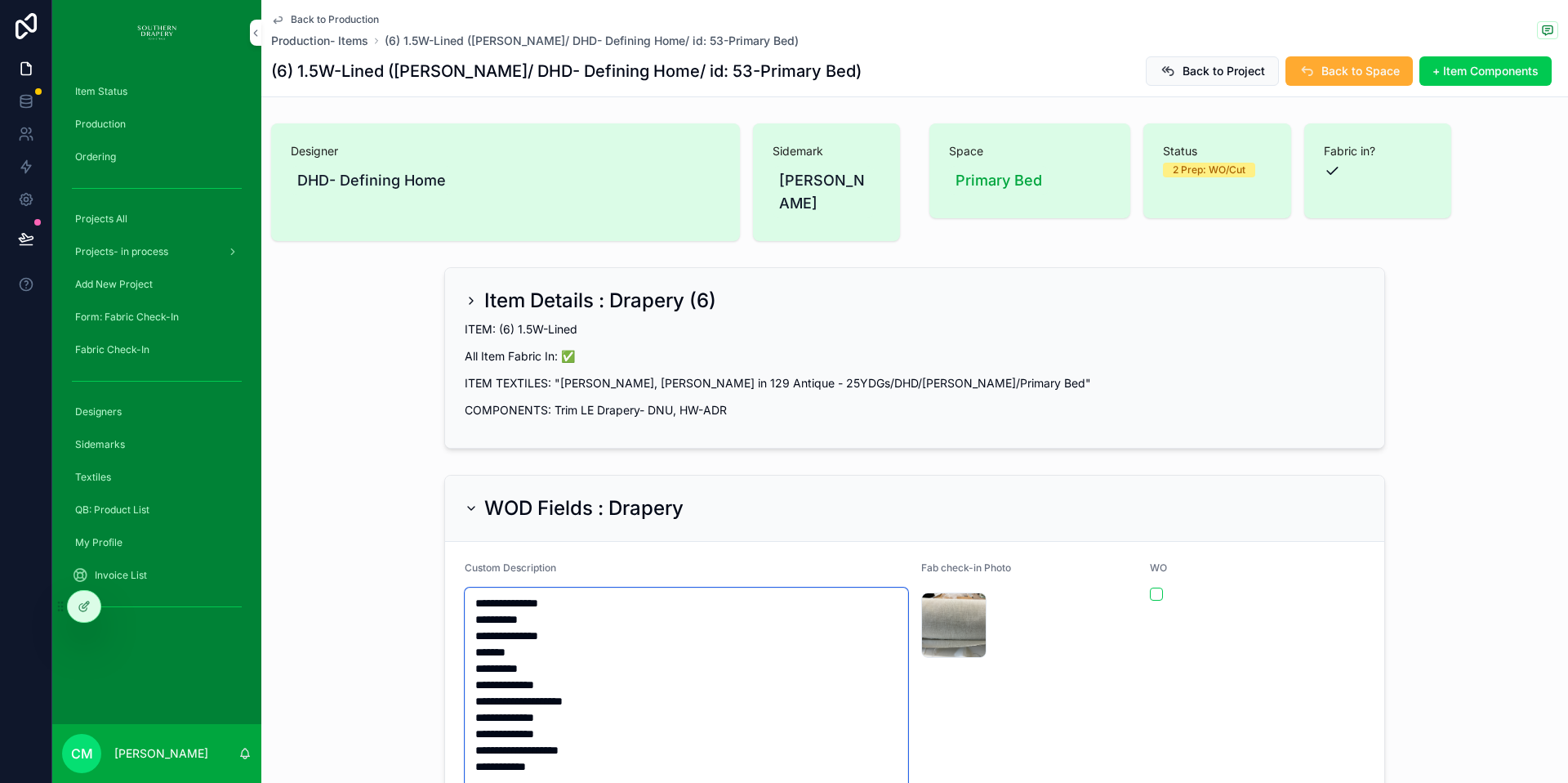
type textarea "**********"
click at [1084, 72] on div "(6) 1.5W-Lined ([PERSON_NAME]/ DHD- Defining Home/ id: 53-Primary Bed) Back to …" at bounding box center [915, 71] width 1288 height 31
click at [1206, 71] on span "Back to Project" at bounding box center [1223, 72] width 82 height 16
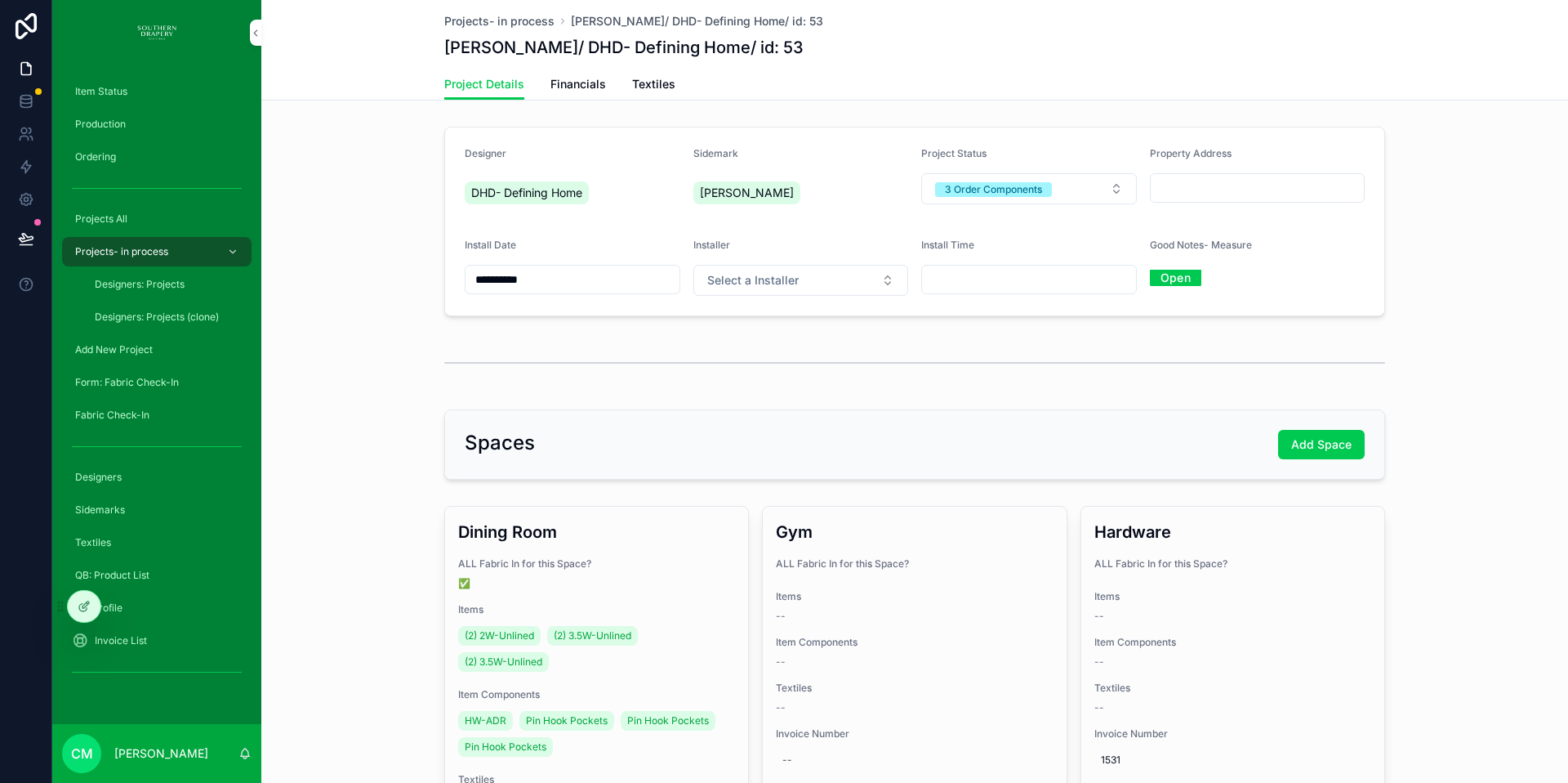
click at [92, 121] on span "Production" at bounding box center [100, 124] width 51 height 13
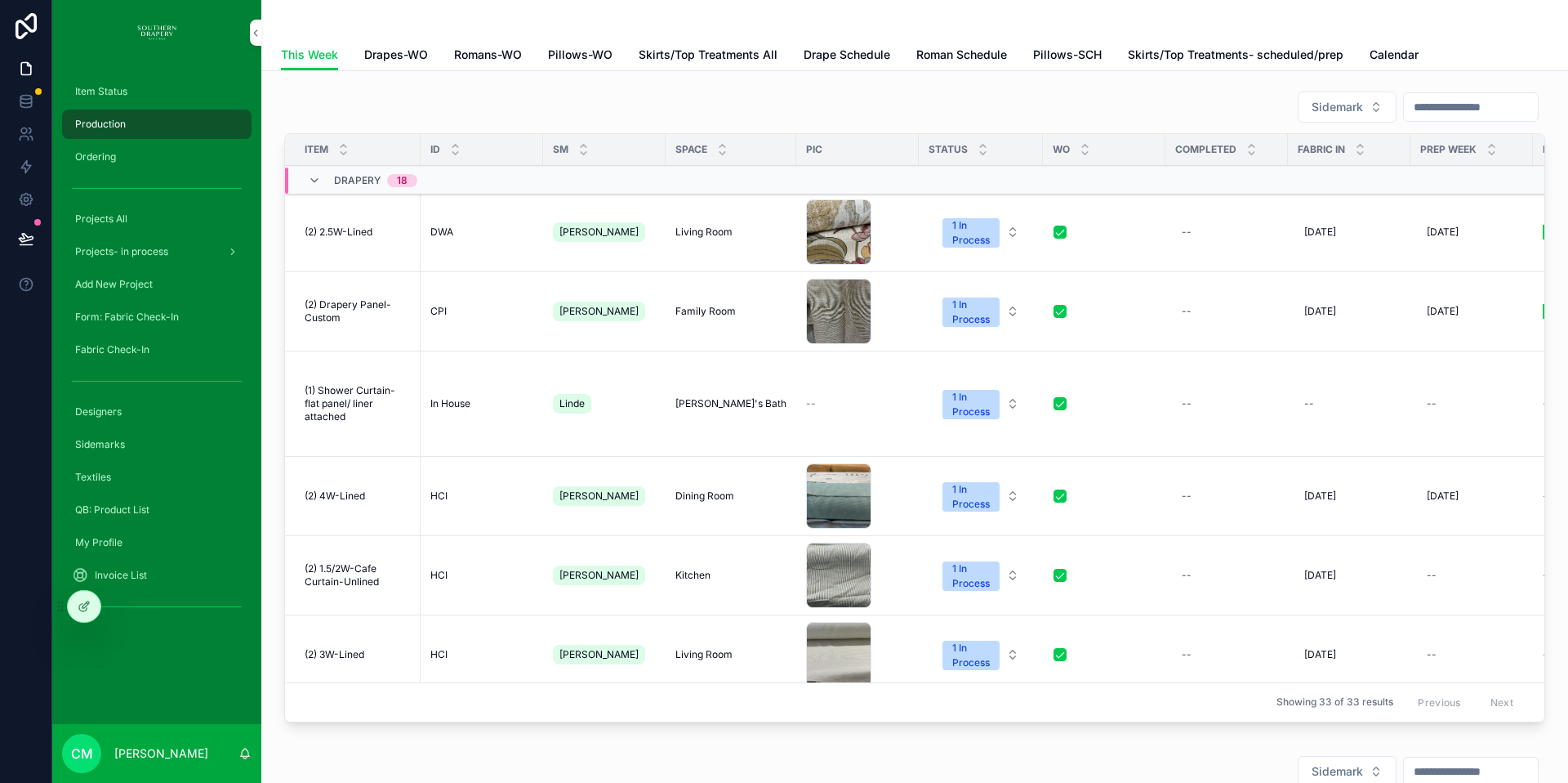
click at [390, 45] on link "Drapes-WO" at bounding box center [396, 56] width 63 height 33
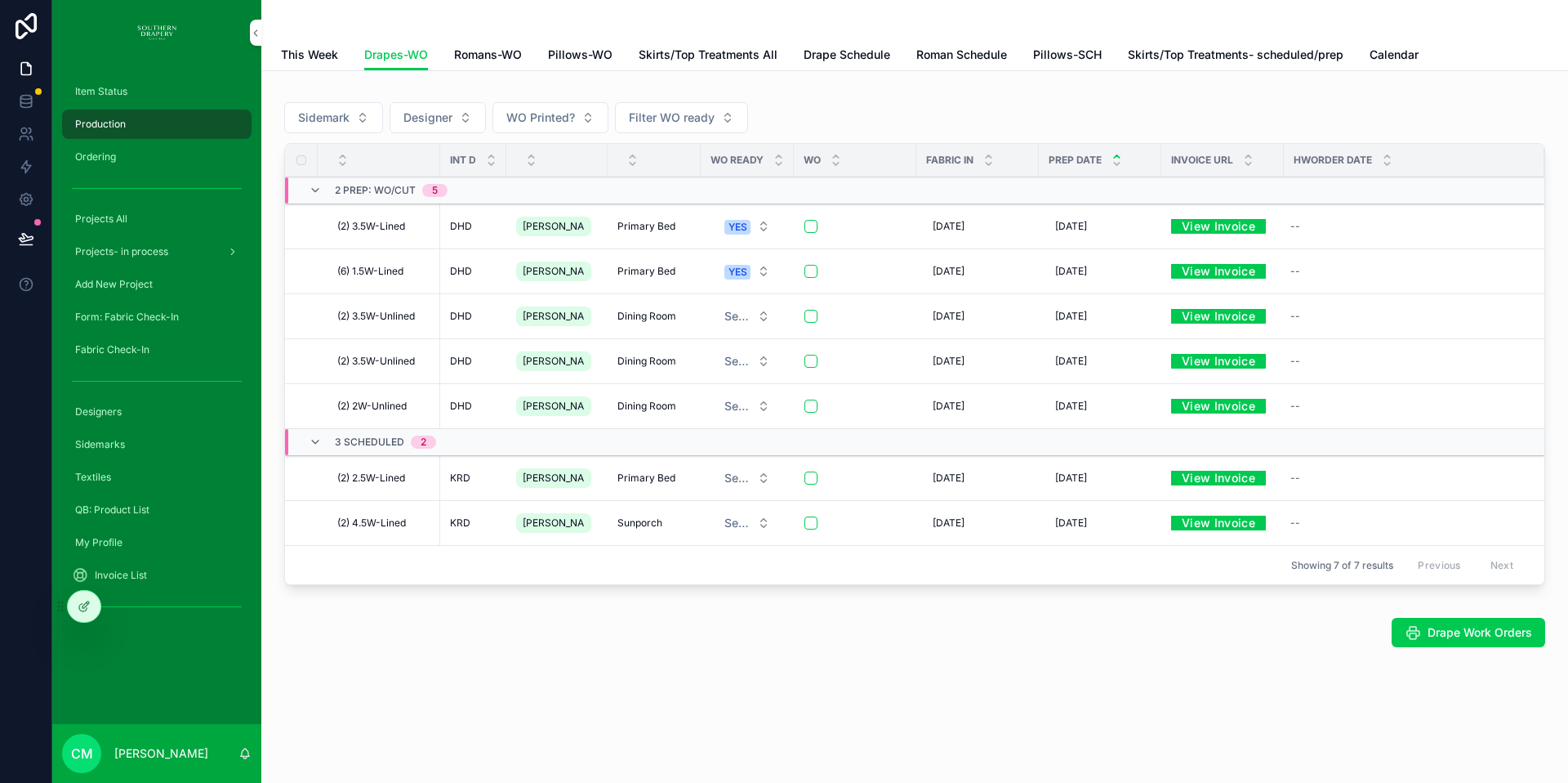
click at [1436, 635] on span "Drape Work Orders" at bounding box center [1480, 633] width 105 height 16
click at [556, 680] on div "Sidemark Designer WO Printed? Filter WO ready INT D WO ready WO Fabric IN Prep …" at bounding box center [915, 415] width 1307 height 687
